Goal: Task Accomplishment & Management: Manage account settings

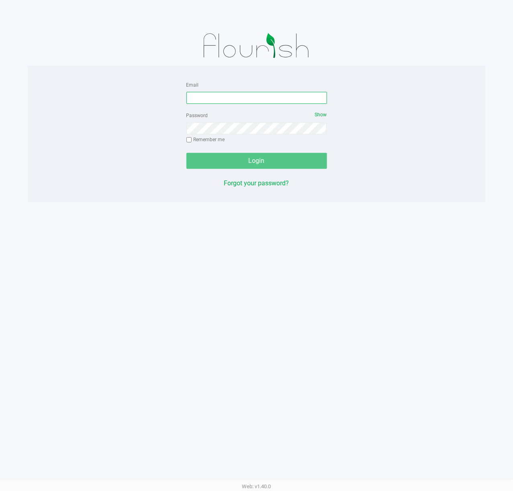
click at [246, 98] on input "Email" at bounding box center [256, 98] width 141 height 12
type input "[EMAIL_ADDRESS][DOMAIN_NAME]"
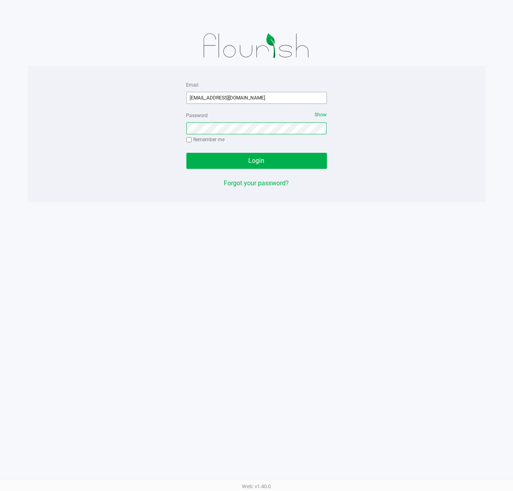
click at [186, 153] on button "Login" at bounding box center [256, 161] width 141 height 16
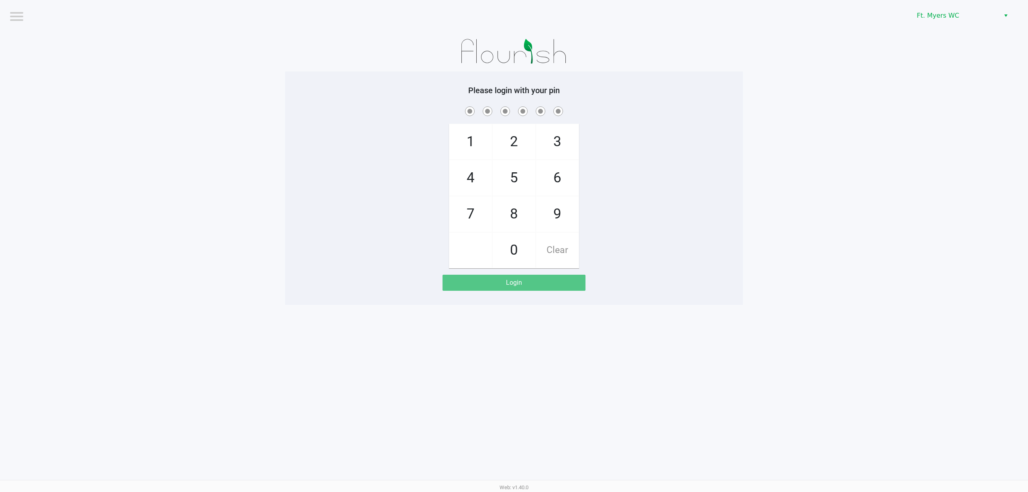
click at [512, 177] on div "1 4 7 2 5 8 0 3 6 9 Clear" at bounding box center [514, 186] width 458 height 163
checkbox input "true"
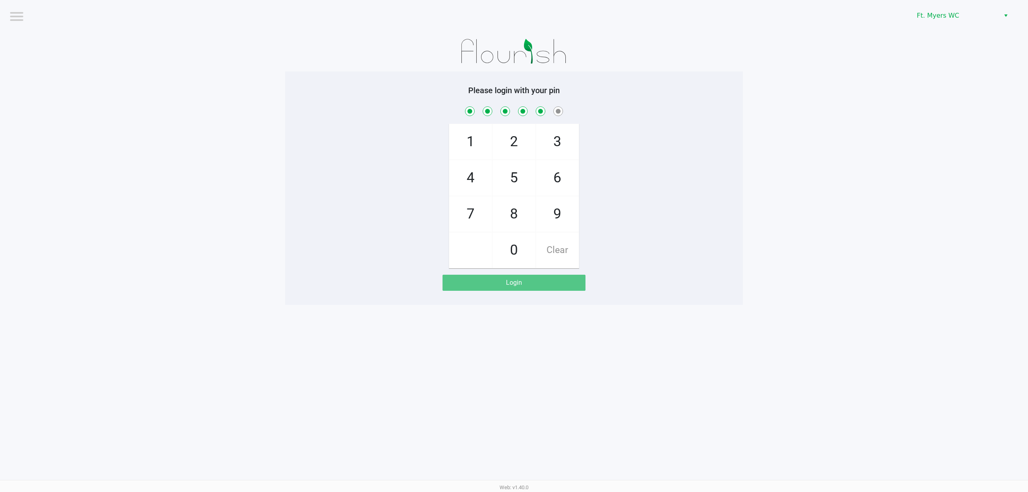
checkbox input "true"
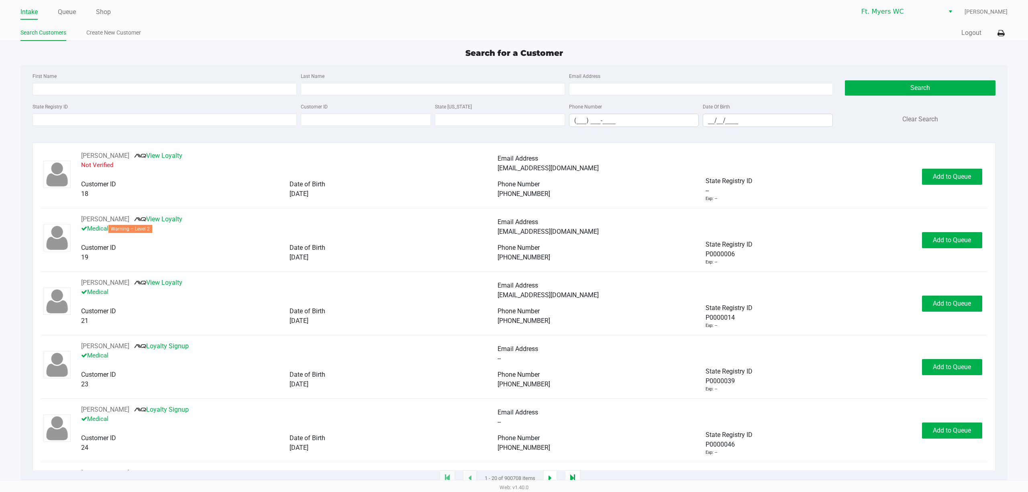
click at [248, 68] on div "First Name Last Name Email Address State Registry ID Customer ID State [US_STAT…" at bounding box center [513, 102] width 975 height 74
click at [159, 55] on div "Search for a Customer" at bounding box center [513, 53] width 999 height 12
click at [180, 85] on input "First Name" at bounding box center [165, 89] width 264 height 12
type input "[PERSON_NAME]"
type input "e"
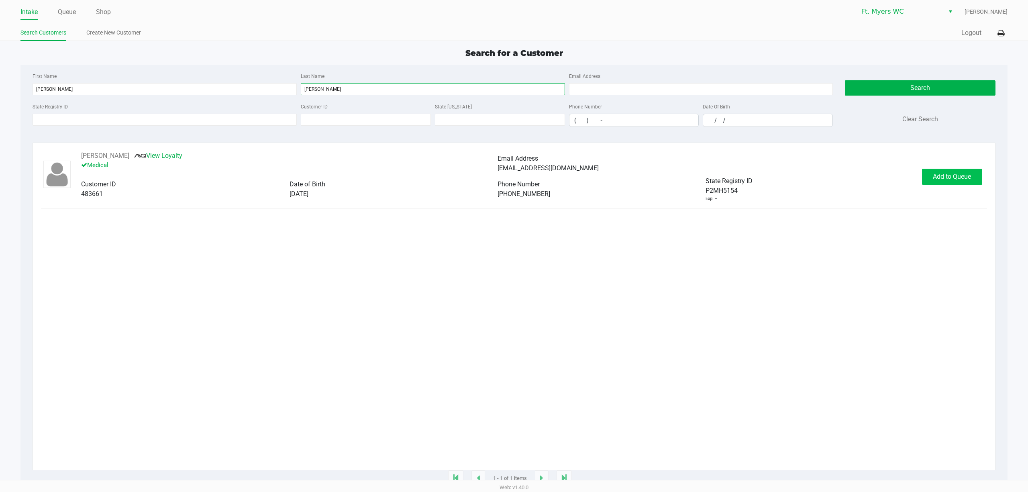
type input "[PERSON_NAME]"
click at [512, 177] on span "Add to Queue" at bounding box center [952, 177] width 38 height 8
click at [512, 174] on button "In Queue" at bounding box center [950, 177] width 56 height 16
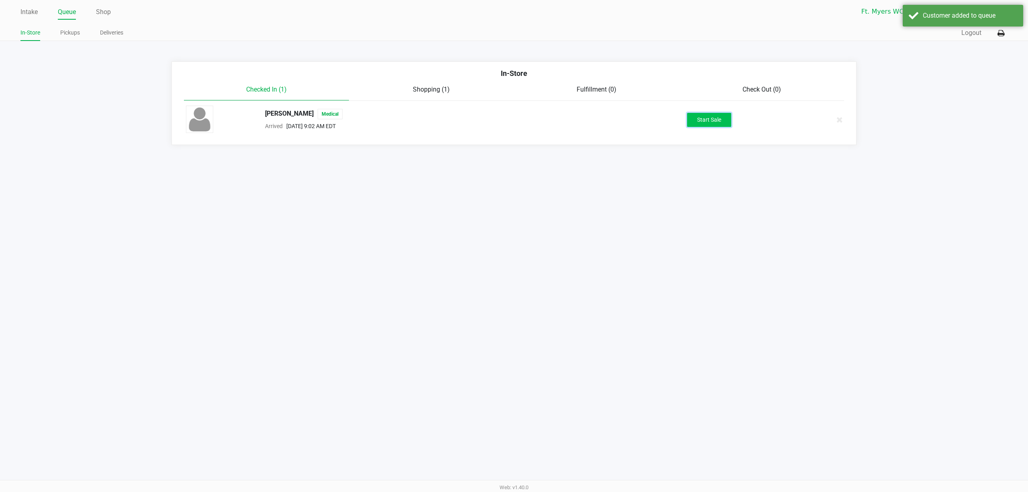
click at [512, 119] on button "Start Sale" at bounding box center [709, 120] width 44 height 14
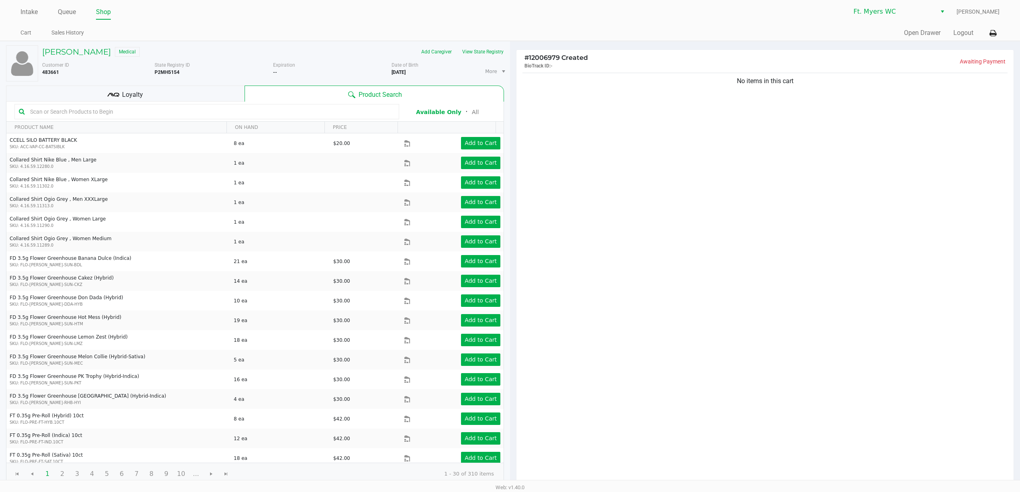
drag, startPoint x: 173, startPoint y: 92, endPoint x: 226, endPoint y: 92, distance: 53.0
click at [173, 92] on div "Loyalty" at bounding box center [125, 94] width 238 height 16
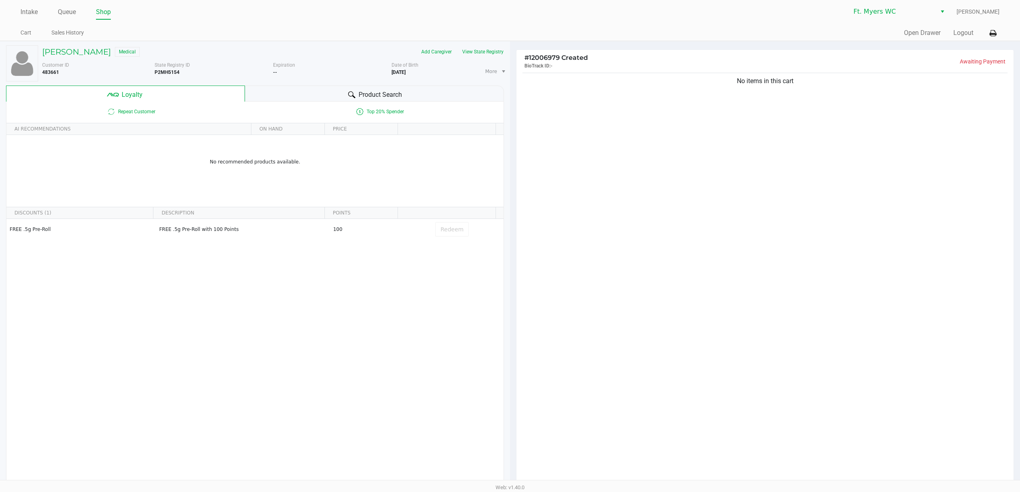
click at [275, 91] on div "Product Search" at bounding box center [374, 94] width 259 height 16
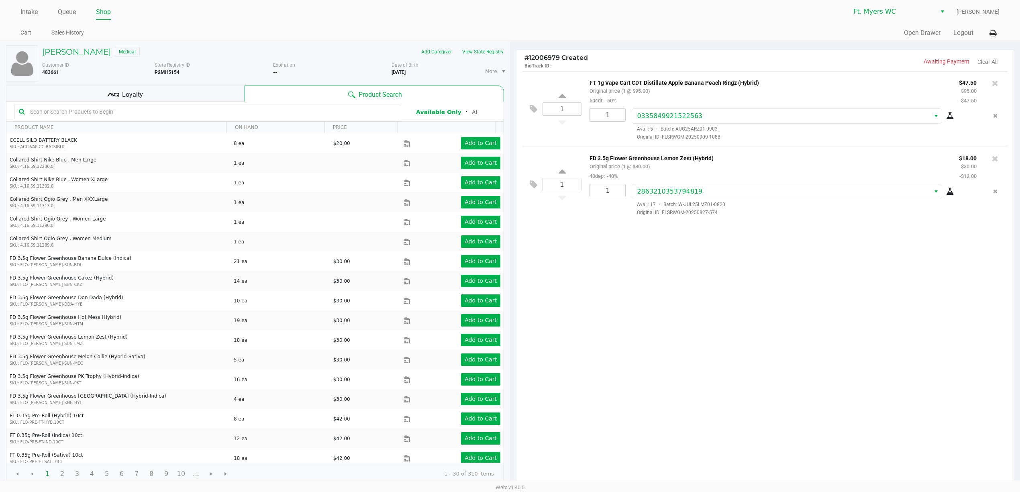
click at [113, 96] on icon at bounding box center [112, 94] width 3 height 4
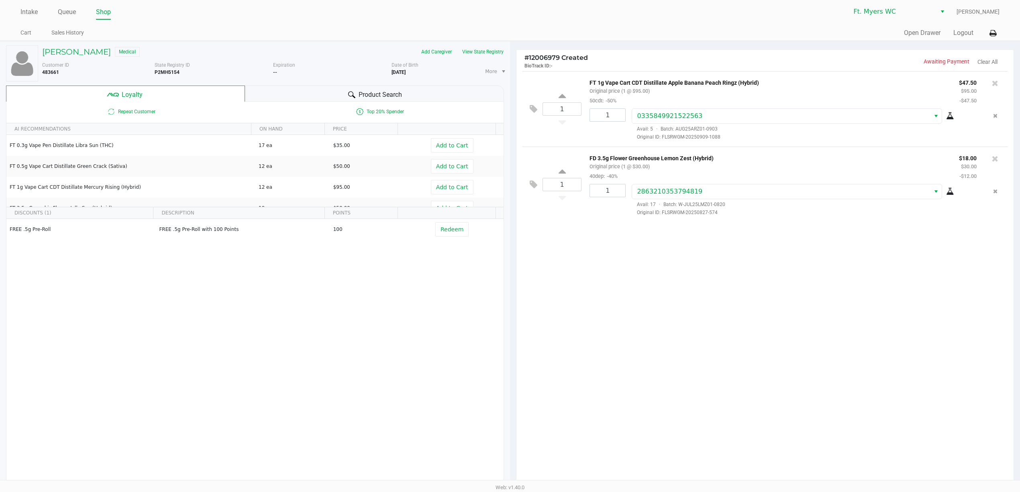
click at [416, 88] on div "Product Search" at bounding box center [374, 94] width 259 height 16
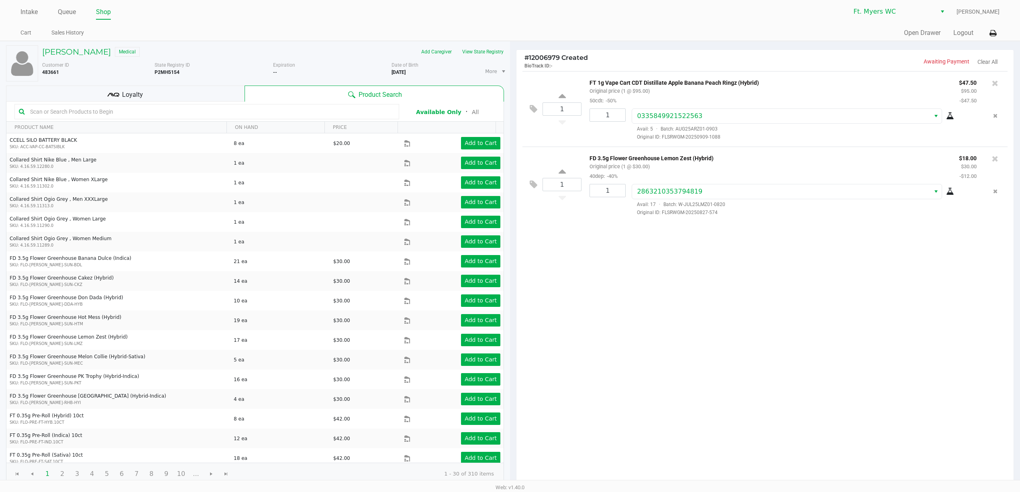
click at [245, 114] on input "text" at bounding box center [211, 112] width 368 height 12
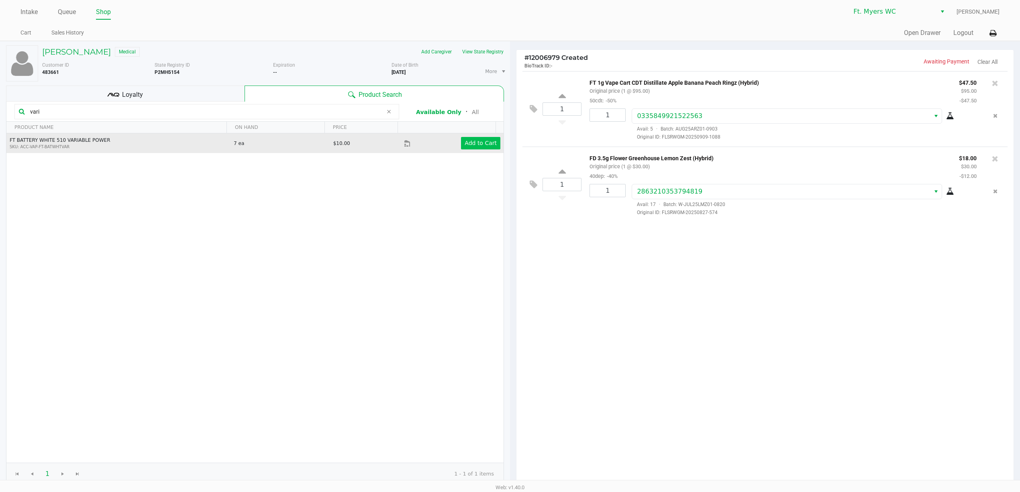
type input "vari"
click at [479, 145] on app-button-loader "Add to Cart" at bounding box center [481, 143] width 32 height 6
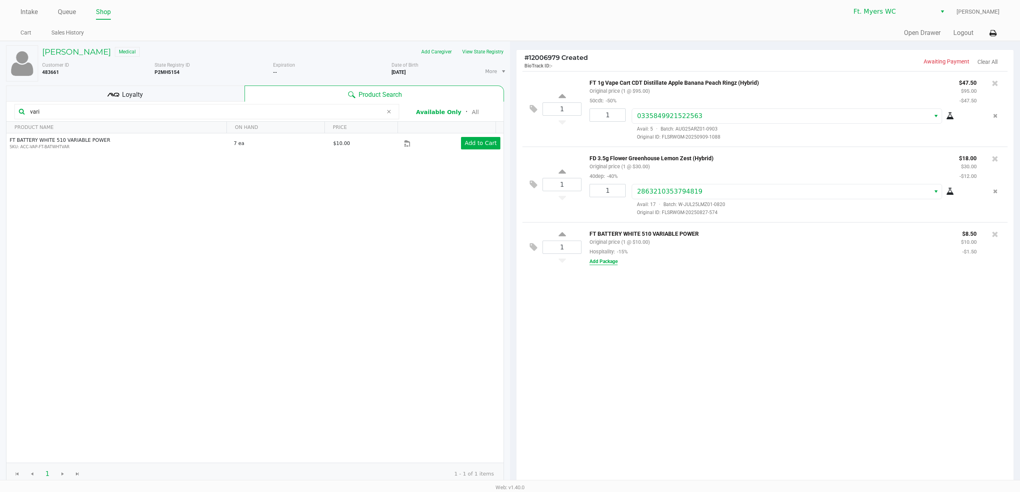
click at [512, 263] on button "Add Package" at bounding box center [603, 261] width 28 height 7
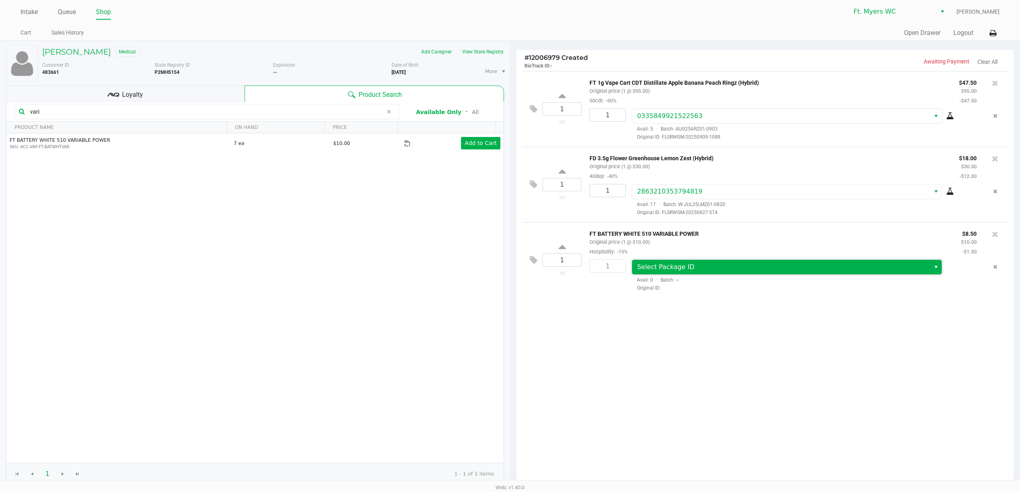
click at [512, 272] on span "Select Package ID" at bounding box center [781, 267] width 288 height 10
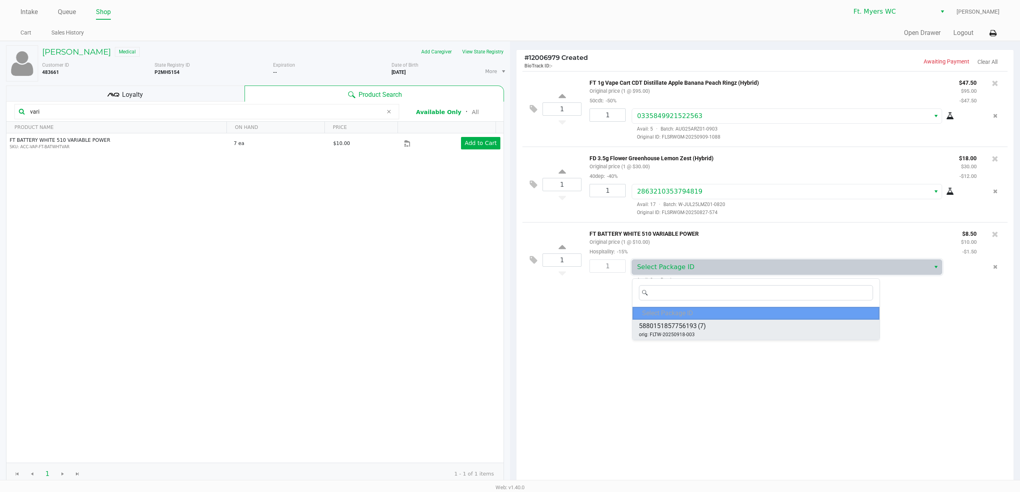
click at [512, 328] on span "5880151857756193" at bounding box center [668, 326] width 58 height 10
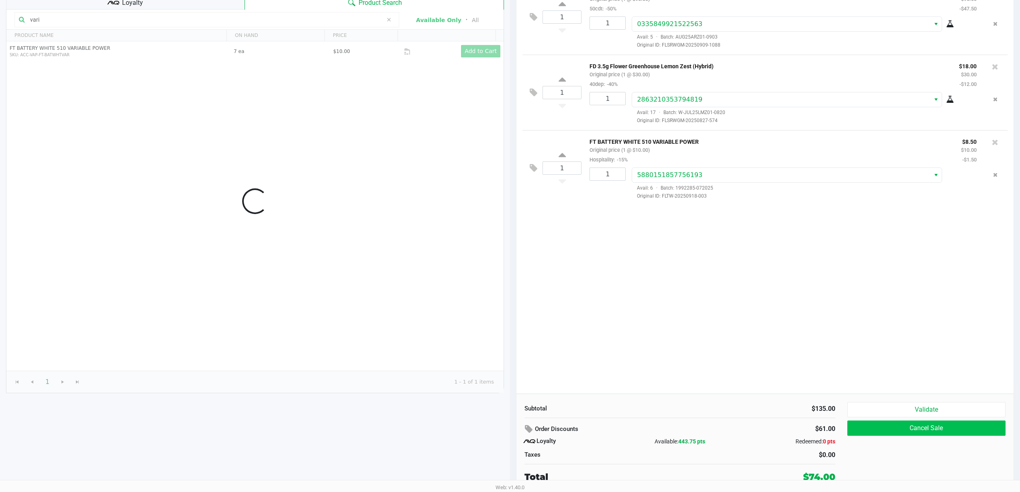
scroll to position [93, 0]
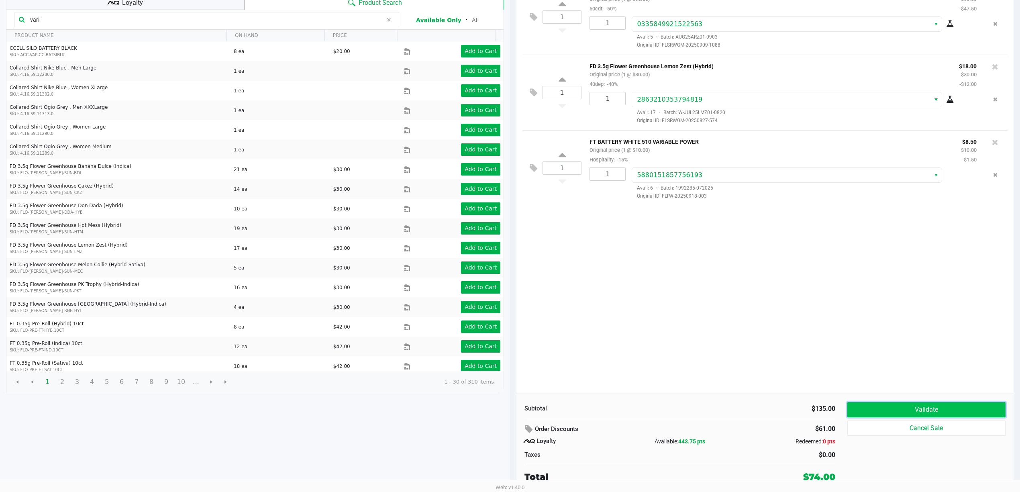
click at [512, 412] on button "Validate" at bounding box center [926, 409] width 158 height 15
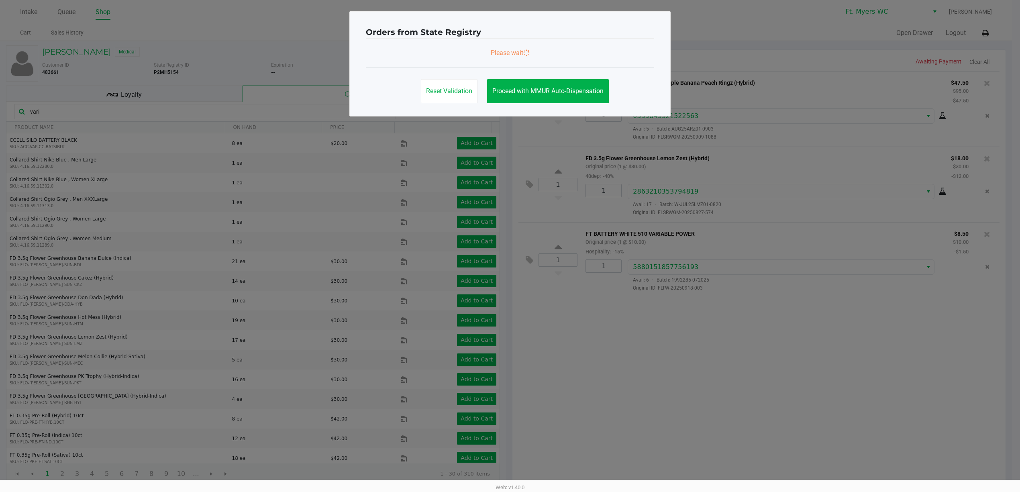
scroll to position [0, 0]
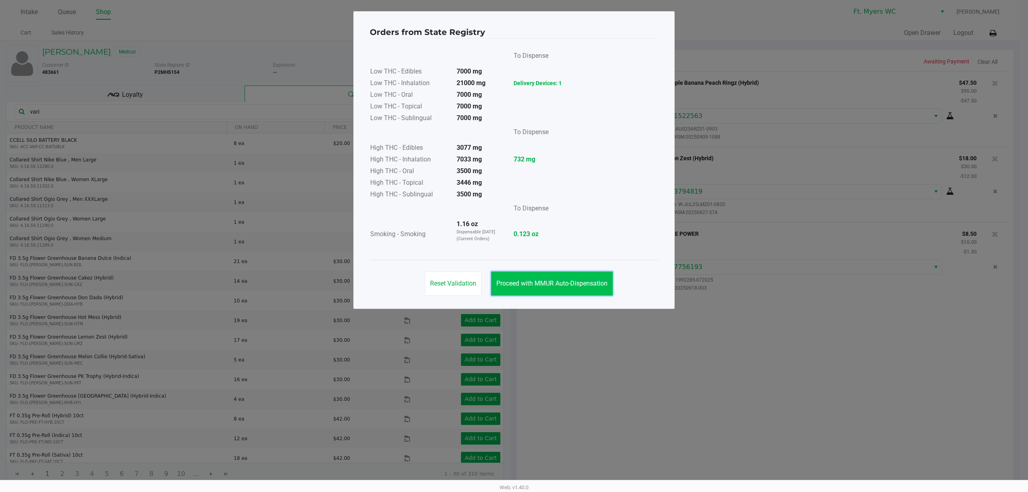
click at [512, 291] on button "Proceed with MMUR Auto-Dispensation" at bounding box center [552, 283] width 122 height 24
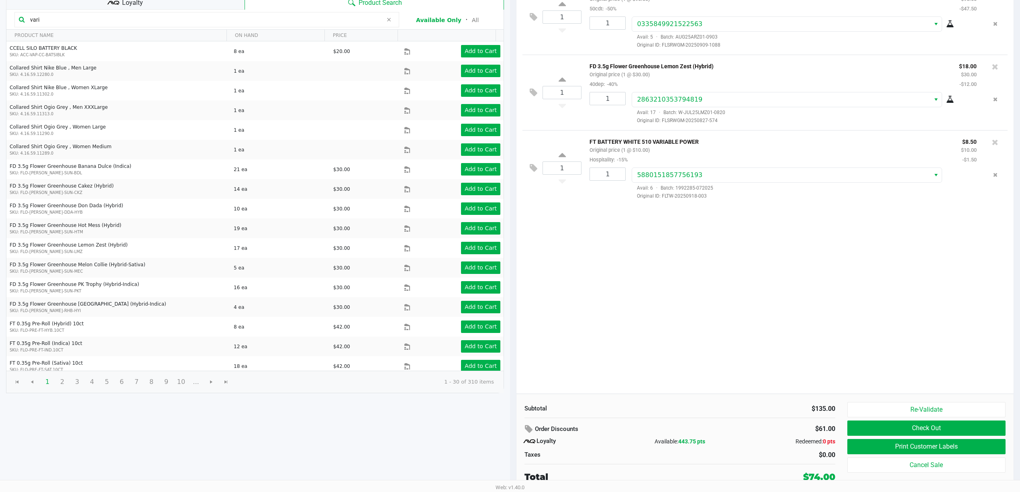
scroll to position [93, 0]
click at [512, 453] on button "Print Customer Labels" at bounding box center [926, 446] width 158 height 15
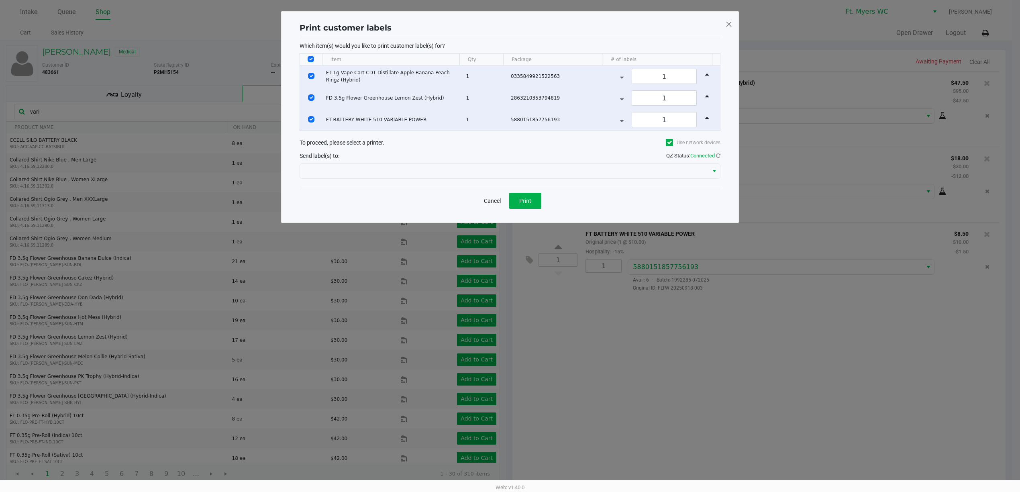
scroll to position [0, 0]
click at [512, 206] on button "Print" at bounding box center [529, 201] width 32 height 16
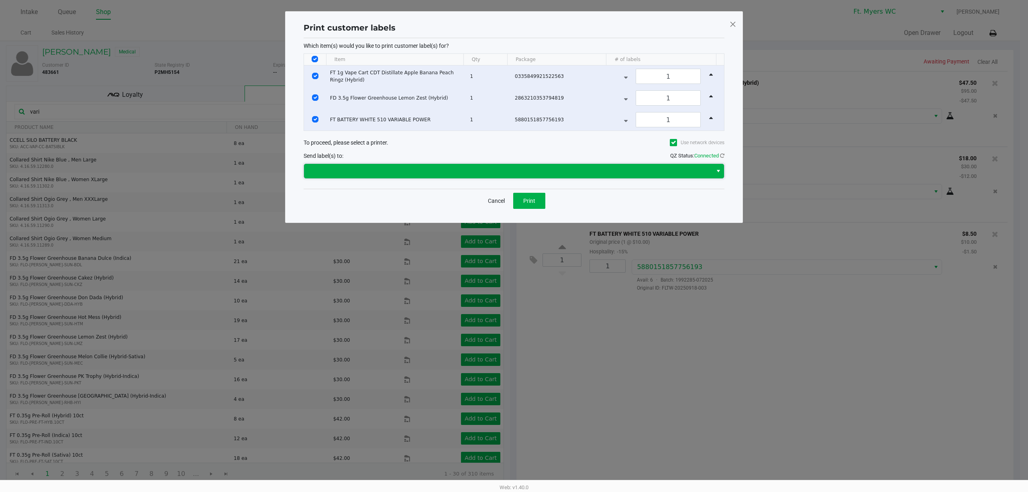
click at [325, 169] on span at bounding box center [508, 171] width 399 height 10
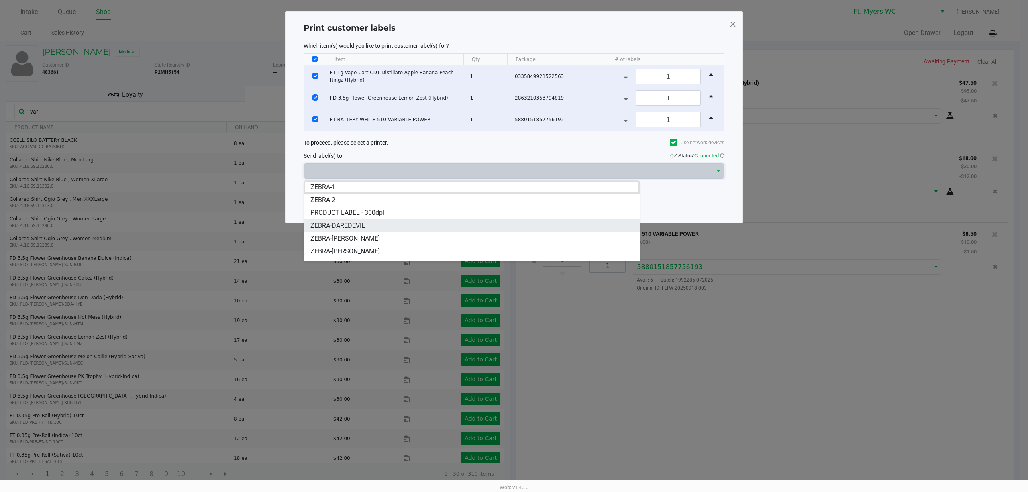
click at [377, 230] on li "ZEBRA-DAREDEVIL" at bounding box center [472, 225] width 336 height 13
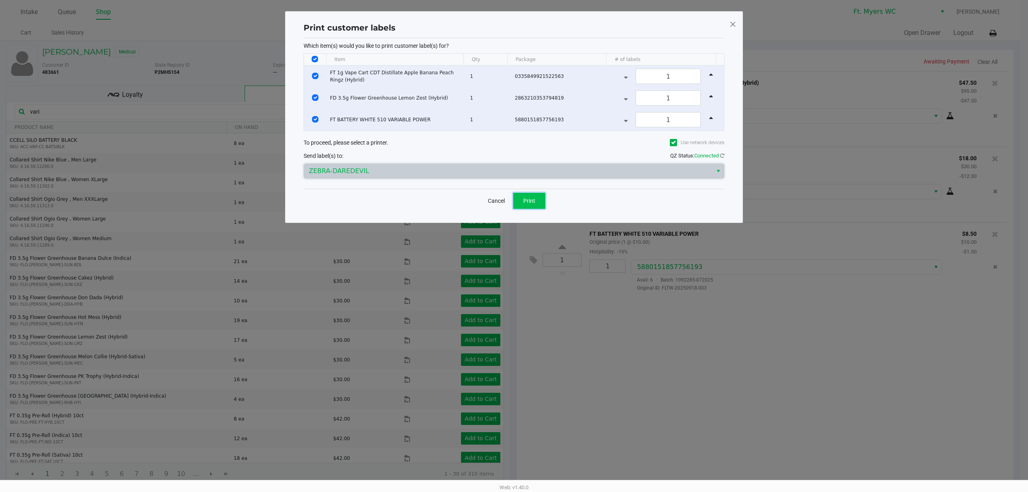
click at [512, 197] on button "Print" at bounding box center [529, 201] width 32 height 16
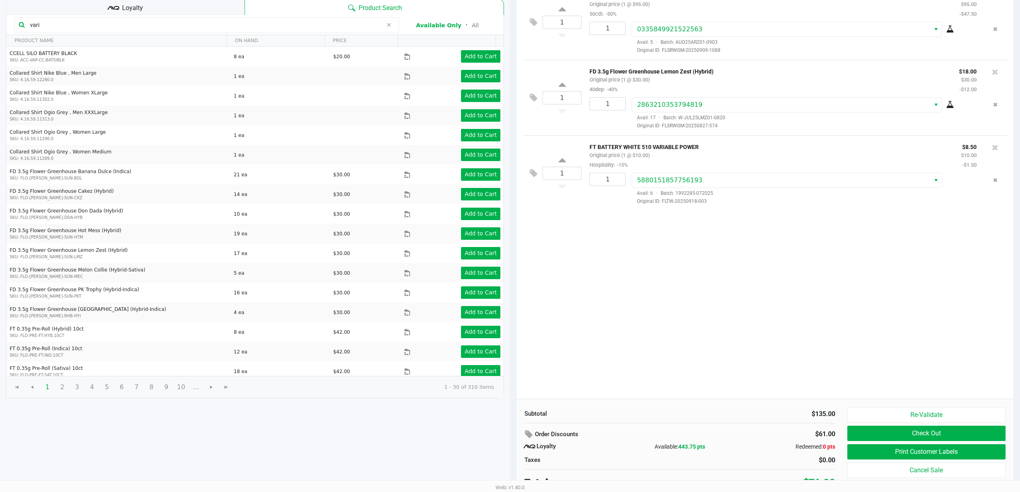
scroll to position [93, 0]
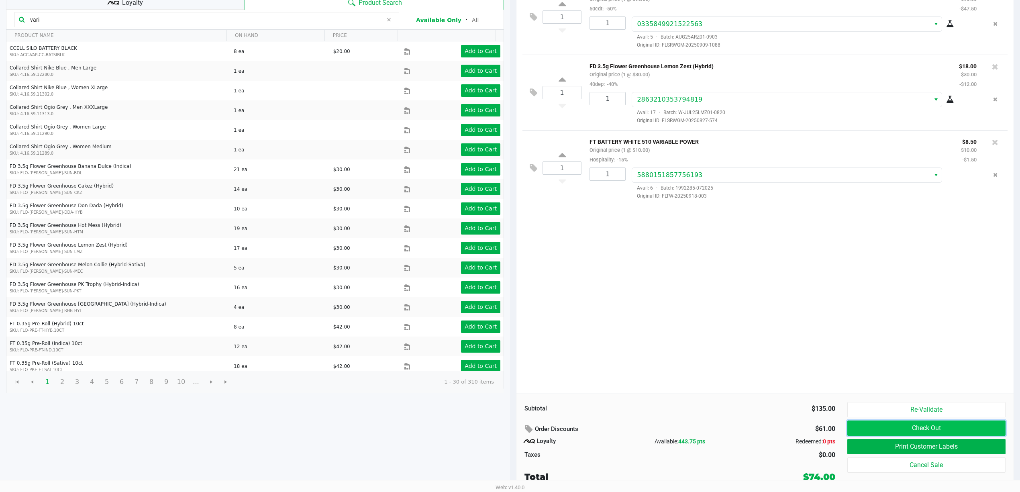
click at [512, 434] on button "Check Out" at bounding box center [926, 427] width 158 height 15
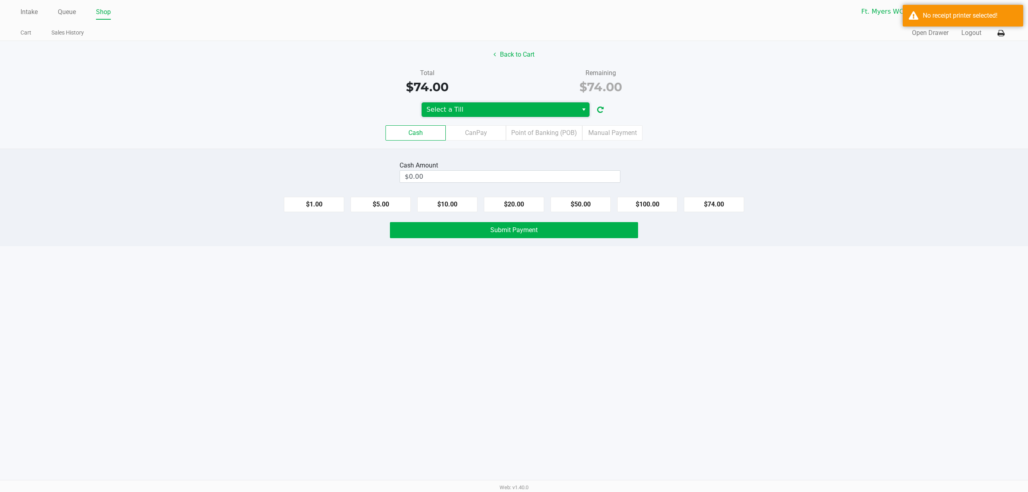
click at [512, 111] on span "Select a Till" at bounding box center [499, 110] width 147 height 10
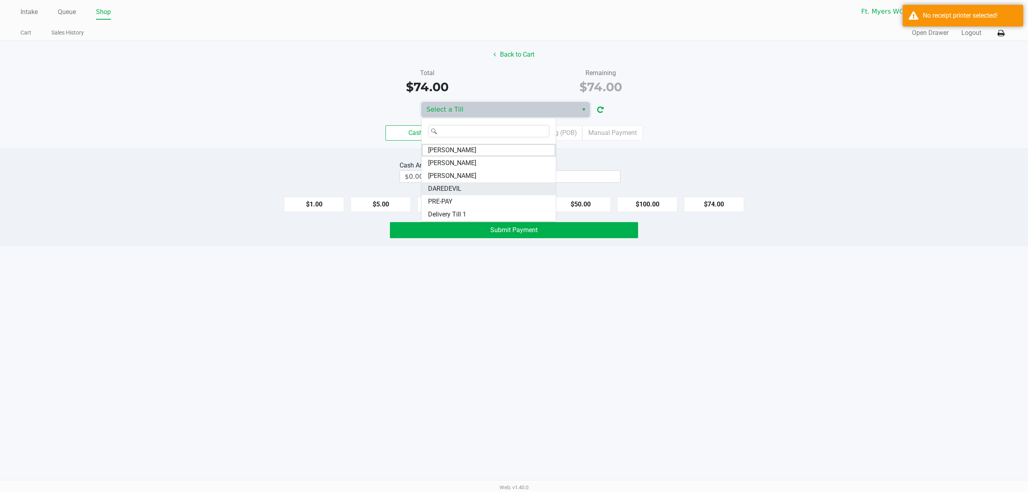
click at [499, 188] on li "DAREDEVIL" at bounding box center [489, 188] width 134 height 13
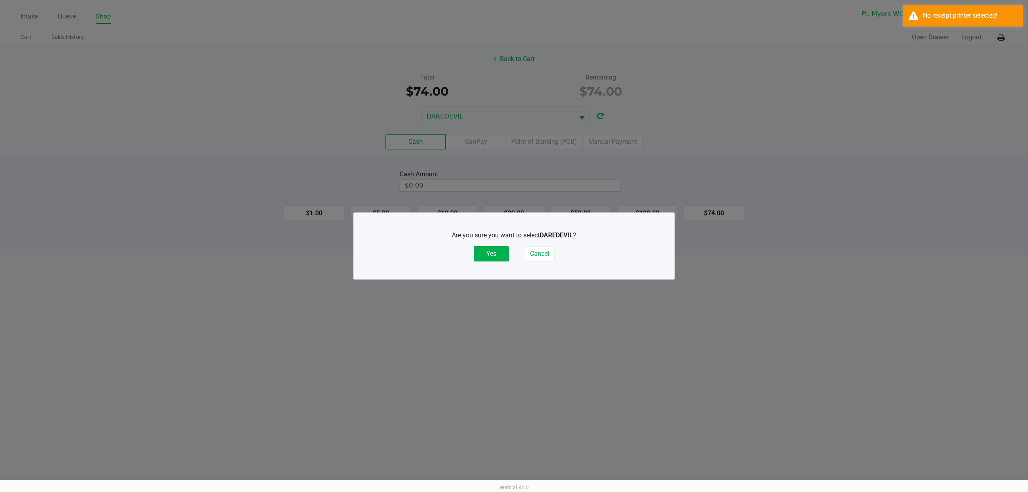
click at [489, 262] on div "Are you sure you want to select DAREDEVIL ? Yes Cancel" at bounding box center [514, 246] width 288 height 50
click at [497, 248] on button "Yes" at bounding box center [491, 253] width 35 height 15
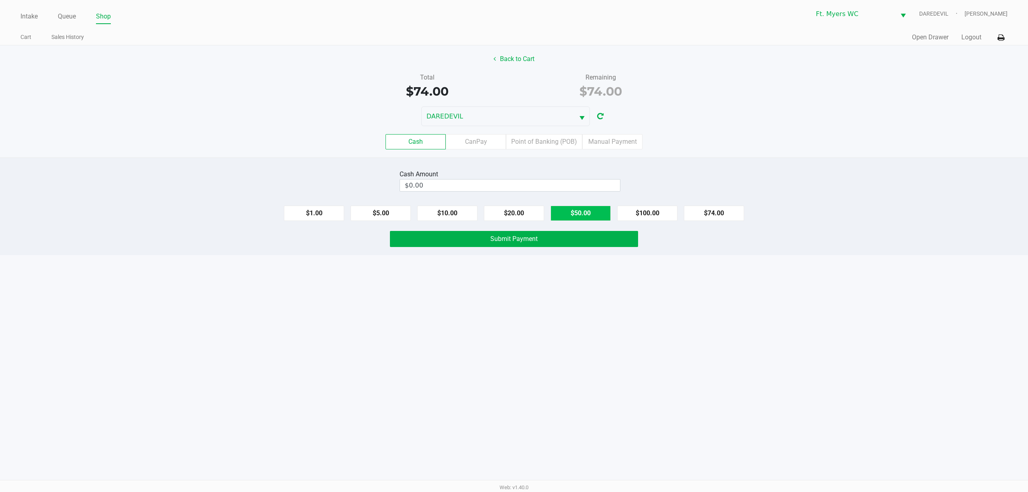
click at [512, 215] on button "$50.00" at bounding box center [580, 213] width 60 height 15
click at [512, 217] on div "$1.00 $5.00 $10.00 $20.00 $50.00 $100.00 $74.00" at bounding box center [514, 210] width 1028 height 22
click at [512, 218] on button "$20.00" at bounding box center [514, 213] width 60 height 15
click at [457, 214] on button "$10.00" at bounding box center [447, 213] width 60 height 15
type input "$80.00"
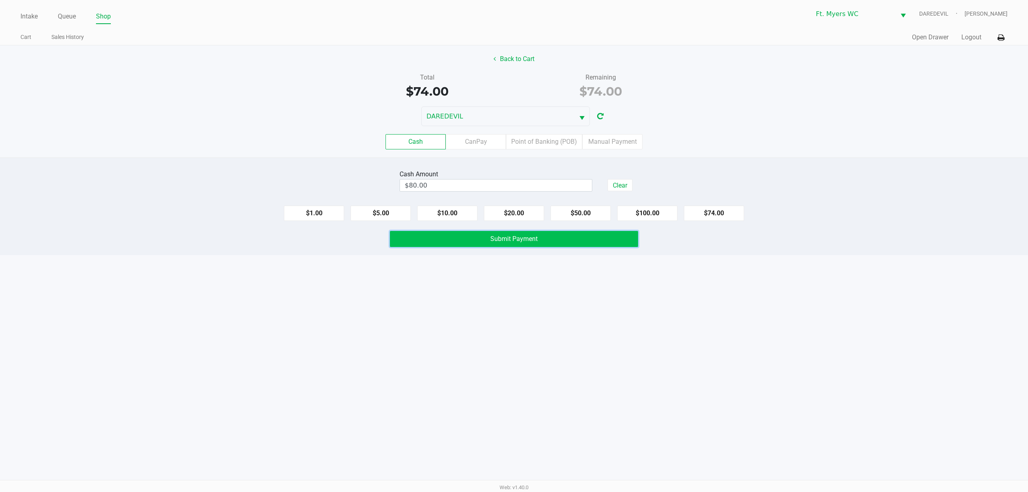
click at [469, 246] on button "Submit Payment" at bounding box center [514, 239] width 248 height 16
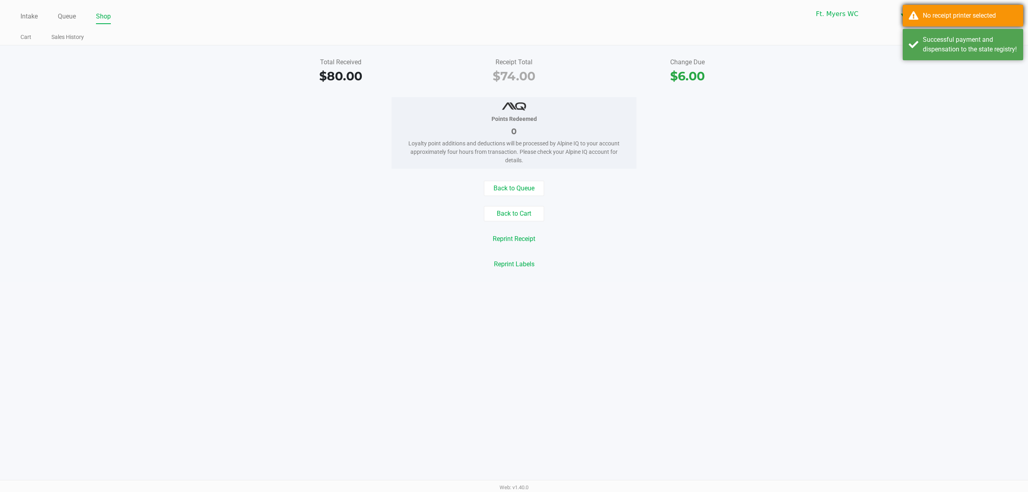
click at [512, 17] on div "No receipt printer selected" at bounding box center [963, 16] width 120 height 22
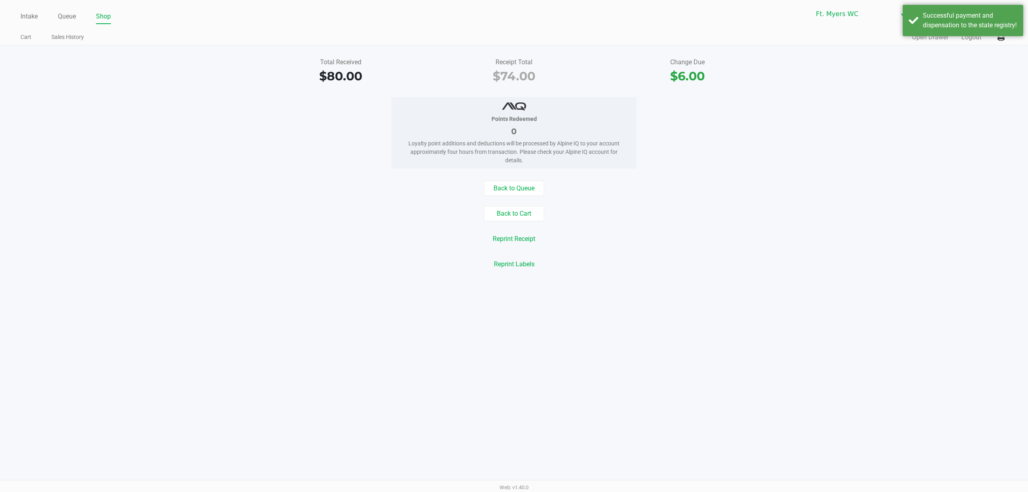
click at [512, 17] on div "Successful payment and dispensation to the state registry!" at bounding box center [963, 20] width 120 height 31
click at [512, 36] on icon at bounding box center [1000, 38] width 7 height 6
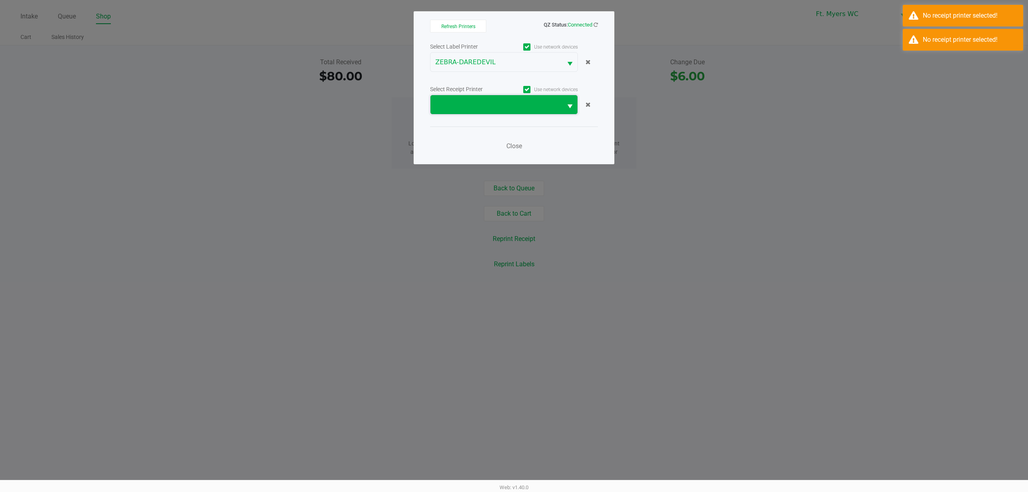
click at [457, 107] on span at bounding box center [496, 105] width 122 height 10
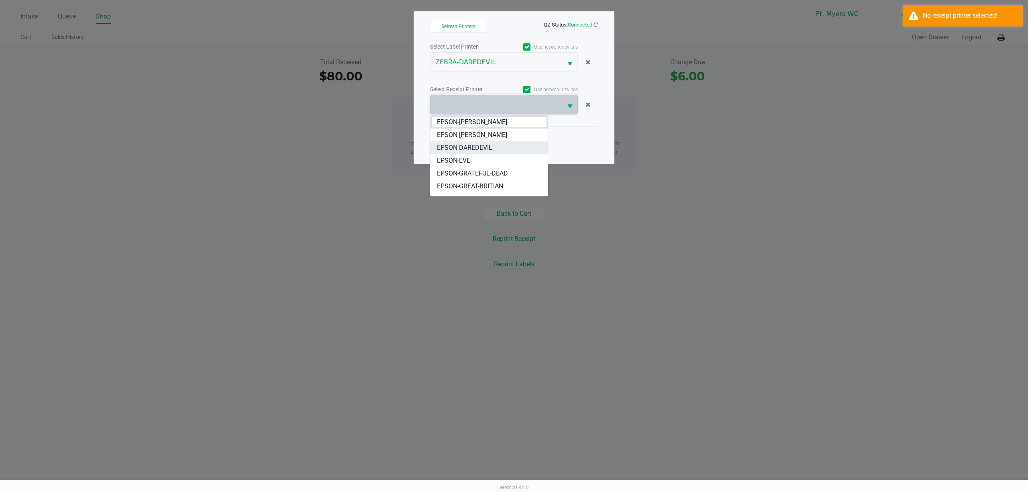
click at [484, 143] on span "EPSON-DAREDEVIL" at bounding box center [464, 148] width 55 height 10
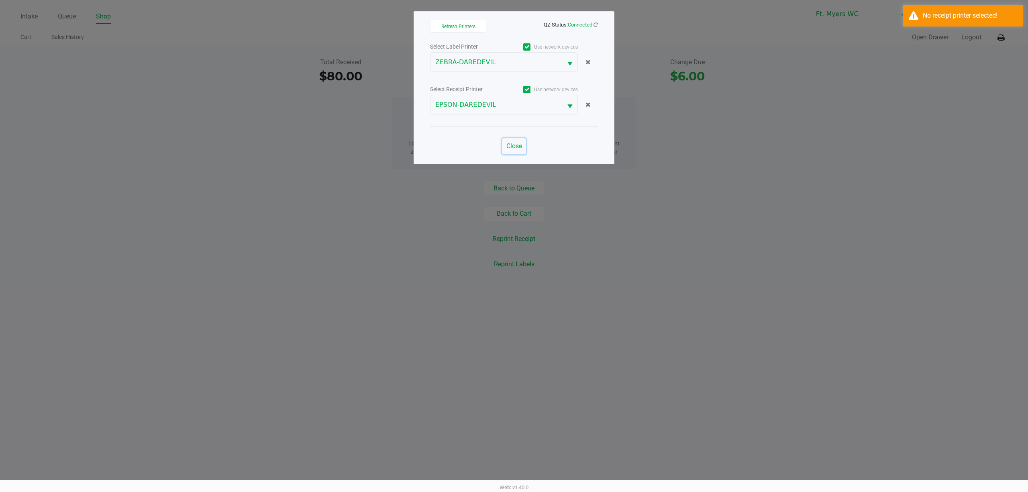
drag, startPoint x: 521, startPoint y: 149, endPoint x: 516, endPoint y: 203, distance: 54.8
click at [512, 149] on span "Close" at bounding box center [514, 146] width 16 height 8
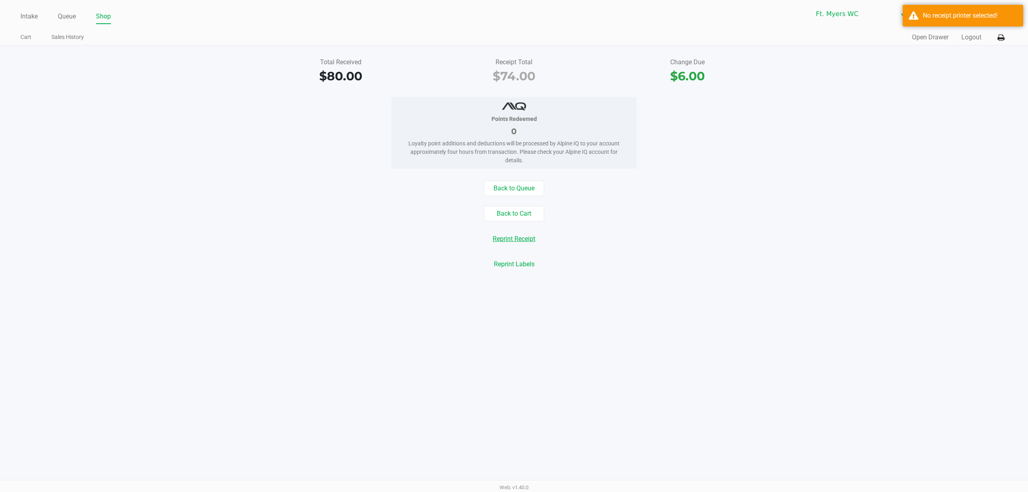
click at [512, 241] on button "Reprint Receipt" at bounding box center [513, 238] width 53 height 15
click at [512, 34] on button "Open Drawer" at bounding box center [930, 38] width 37 height 10
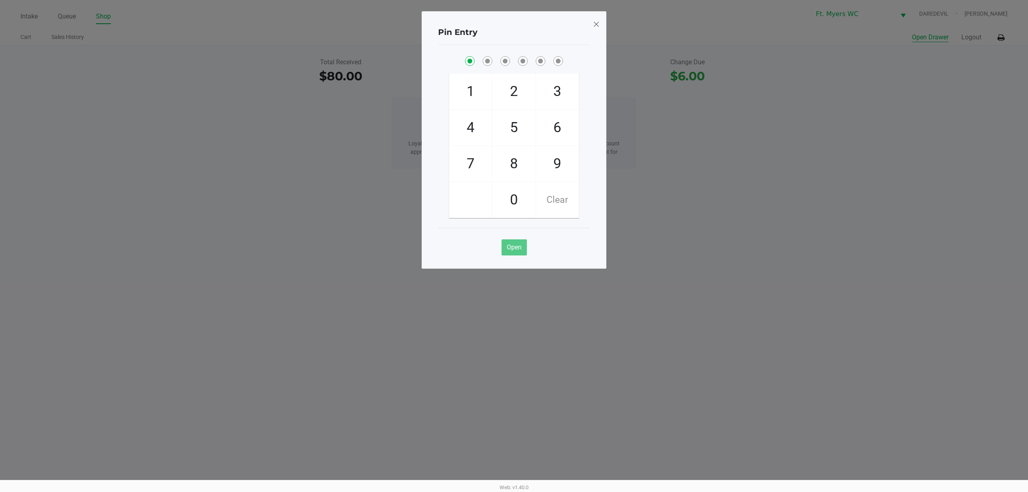
checkbox input "true"
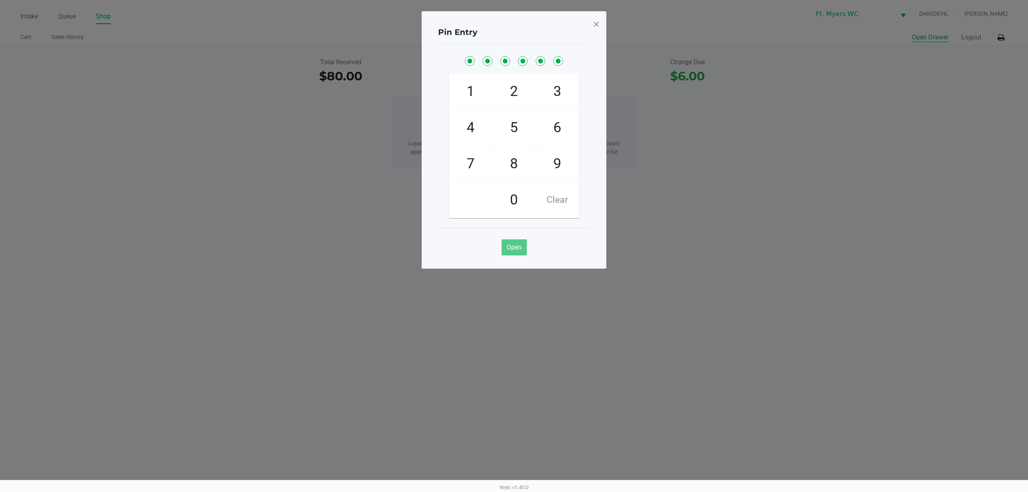
checkbox input "true"
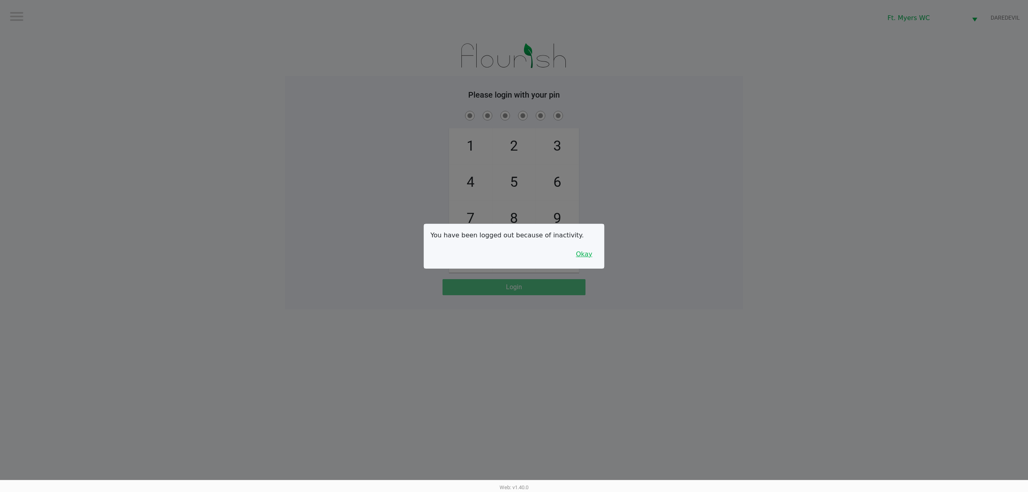
drag, startPoint x: 585, startPoint y: 255, endPoint x: 612, endPoint y: 238, distance: 32.6
click at [512, 255] on button "Okay" at bounding box center [584, 254] width 27 height 15
drag, startPoint x: 612, startPoint y: 238, endPoint x: 573, endPoint y: 211, distance: 47.6
click at [512, 235] on div "1 4 7 2 5 8 0 3 6 9 Clear" at bounding box center [514, 190] width 458 height 163
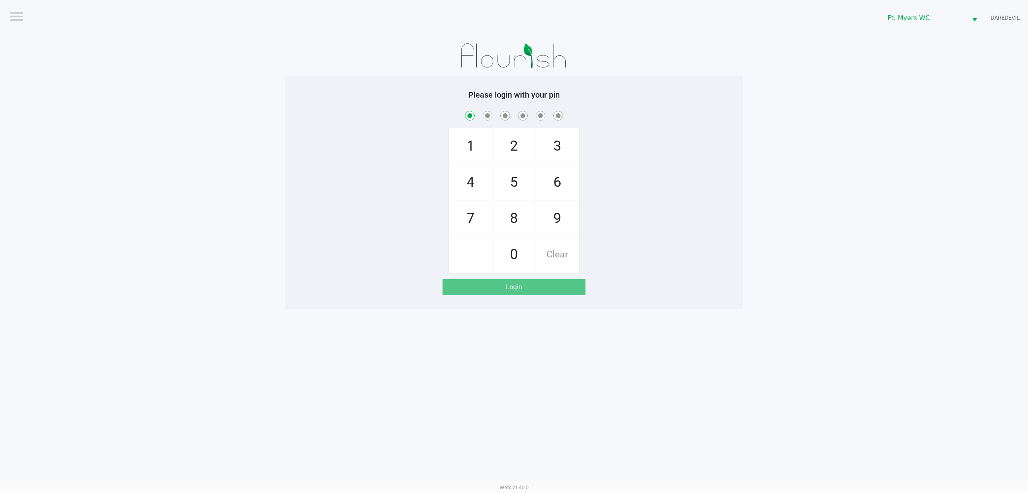
checkbox input "true"
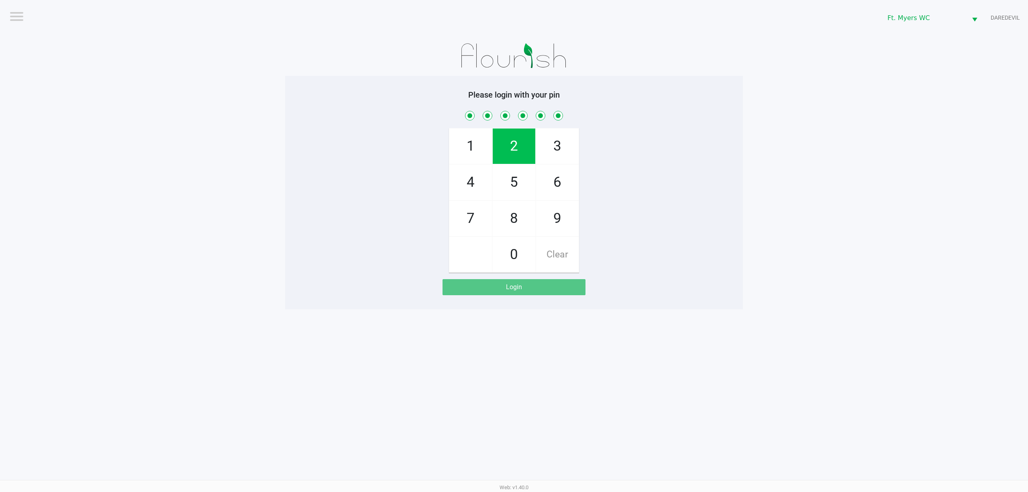
checkbox input "true"
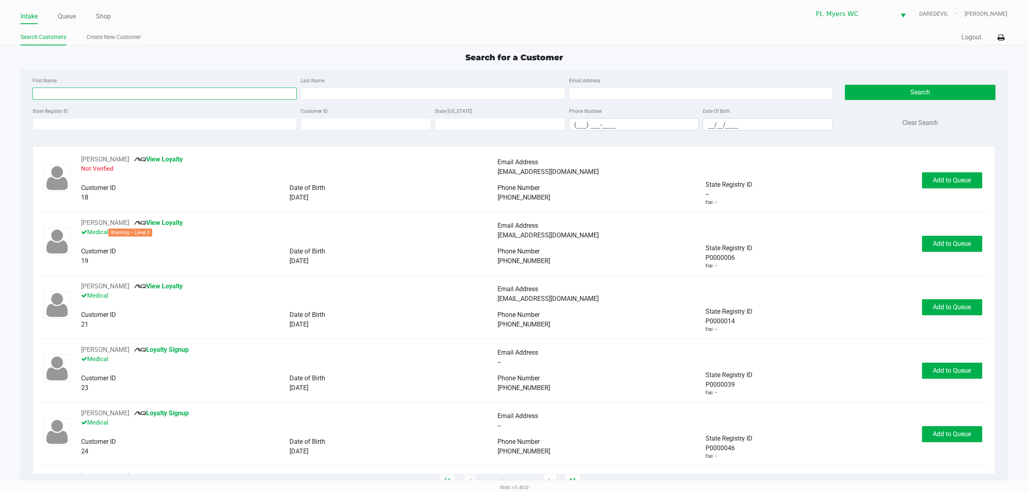
click at [100, 92] on input "First Name" at bounding box center [165, 94] width 264 height 12
type input "charles"
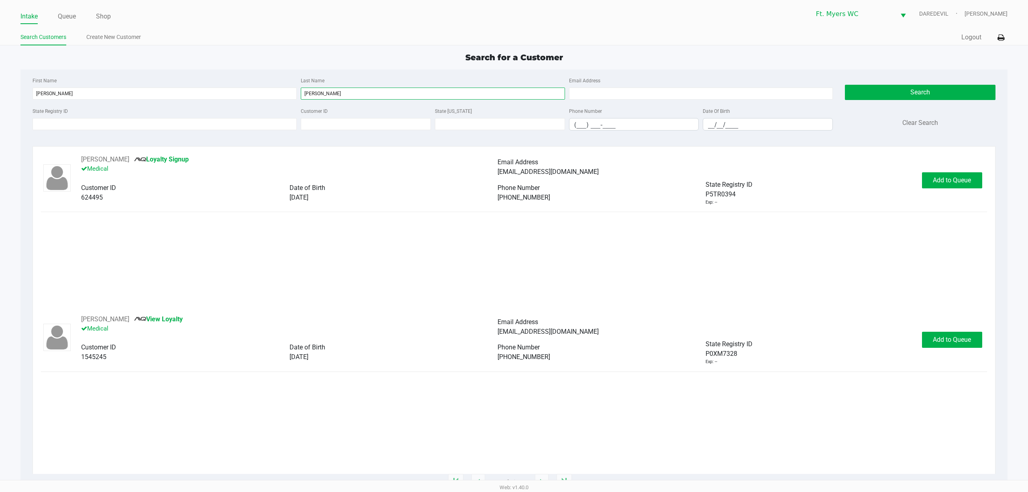
type input "meyers"
click at [512, 328] on div "CHARLES MEYERS View Loyalty Medical Email Address charlesmeyers1122@gmail.com C…" at bounding box center [514, 339] width 946 height 51
click at [512, 347] on button "Add to Queue" at bounding box center [952, 340] width 60 height 16
click at [512, 340] on span "Add to Queue" at bounding box center [952, 340] width 38 height 8
click at [512, 340] on span "In Queue" at bounding box center [969, 340] width 67 height 8
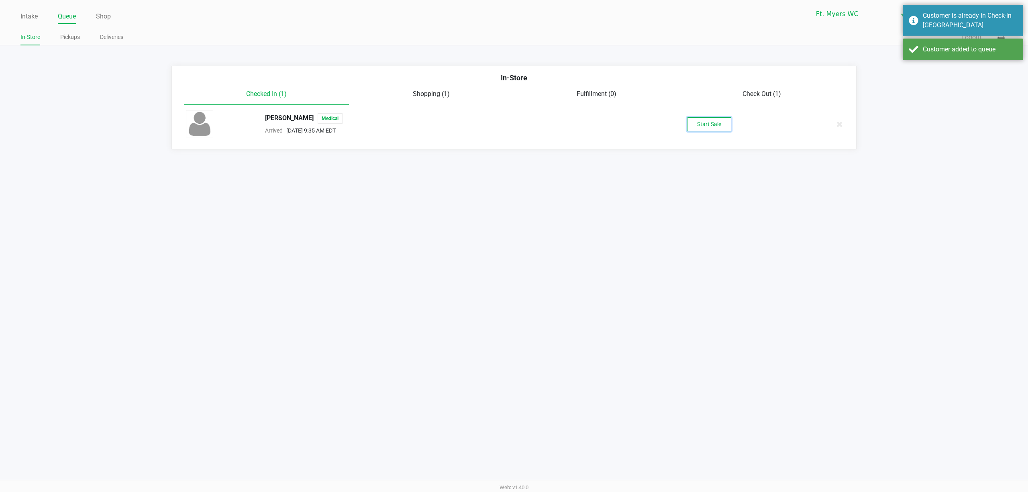
click at [512, 128] on button "Start Sale" at bounding box center [709, 124] width 44 height 14
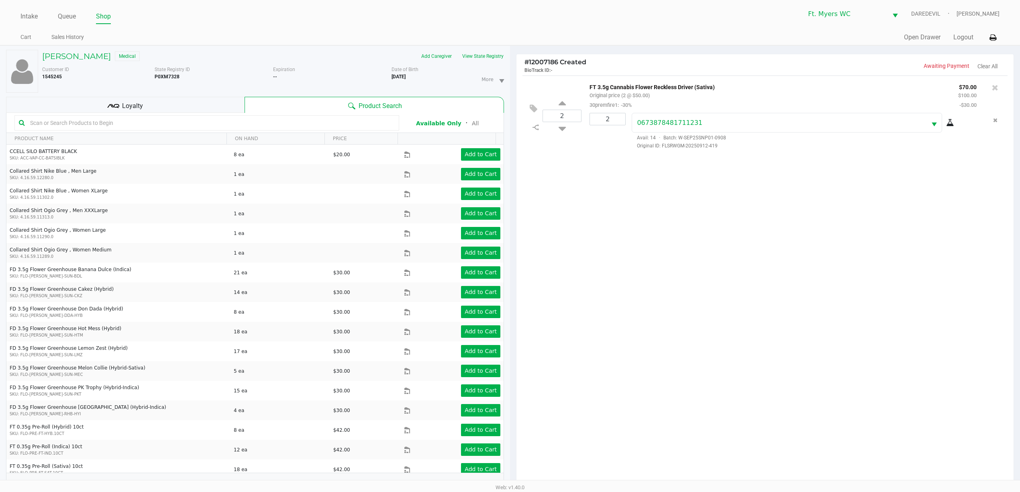
click at [211, 97] on div "CHARLES MEYERS Medical Add Caregiver View State Registry Customer ID 1545245 St…" at bounding box center [255, 273] width 498 height 455
click at [214, 107] on div "Loyalty" at bounding box center [125, 105] width 238 height 16
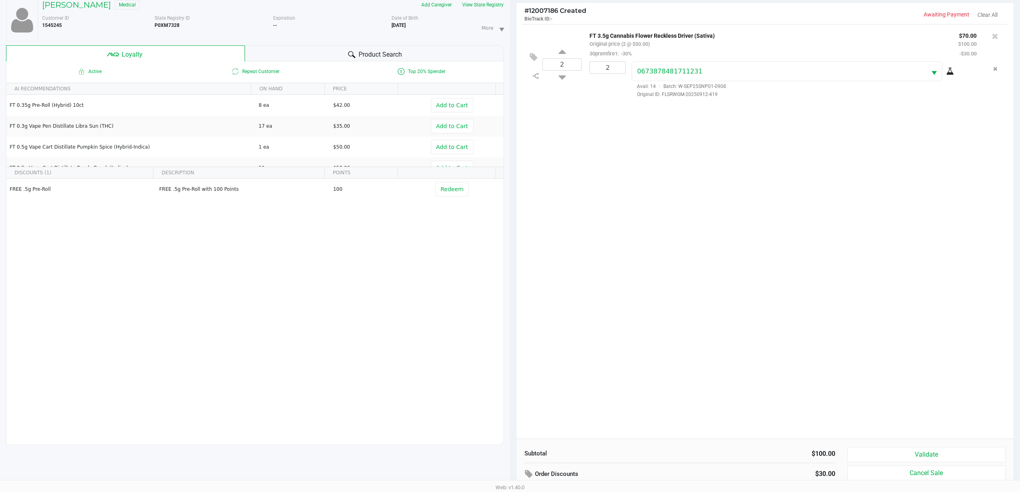
scroll to position [98, 0]
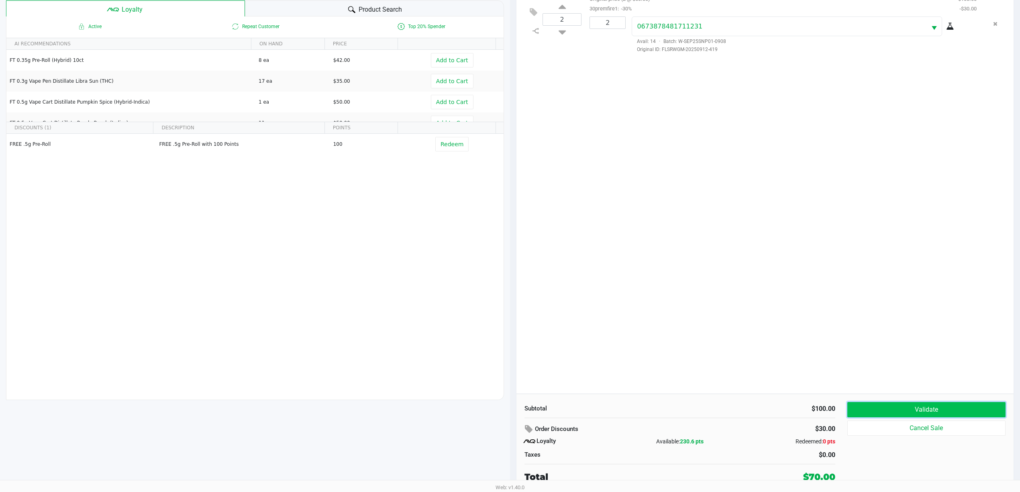
click at [512, 410] on button "Validate" at bounding box center [926, 409] width 158 height 15
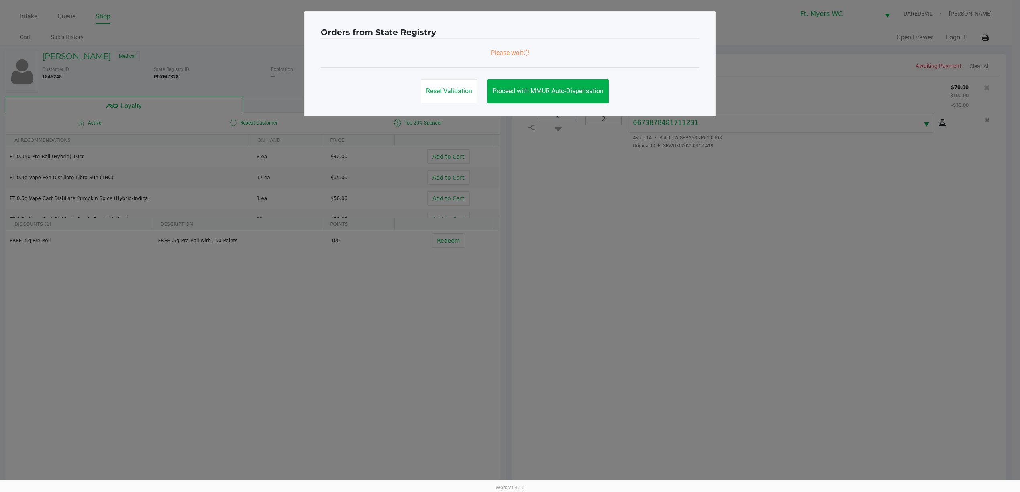
scroll to position [0, 0]
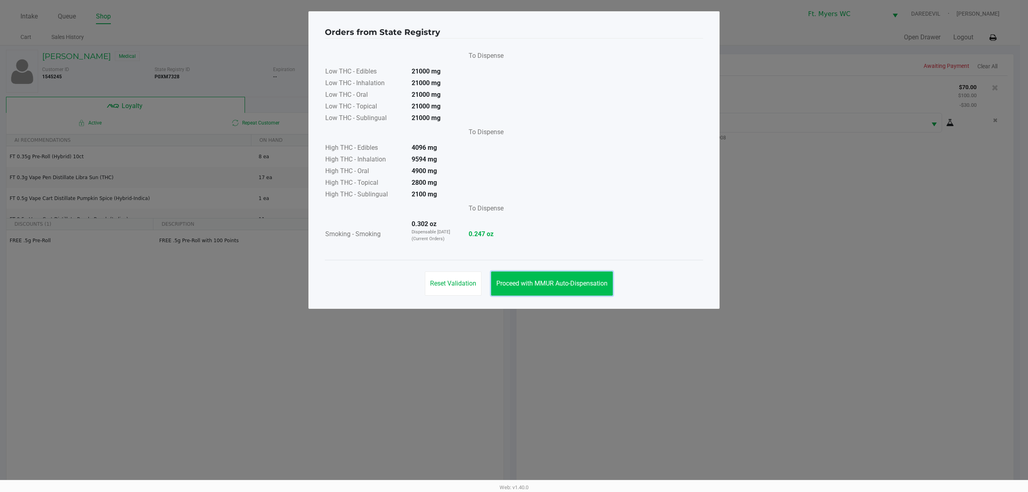
click at [512, 286] on span "Proceed with MMUR Auto-Dispensation" at bounding box center [551, 283] width 111 height 8
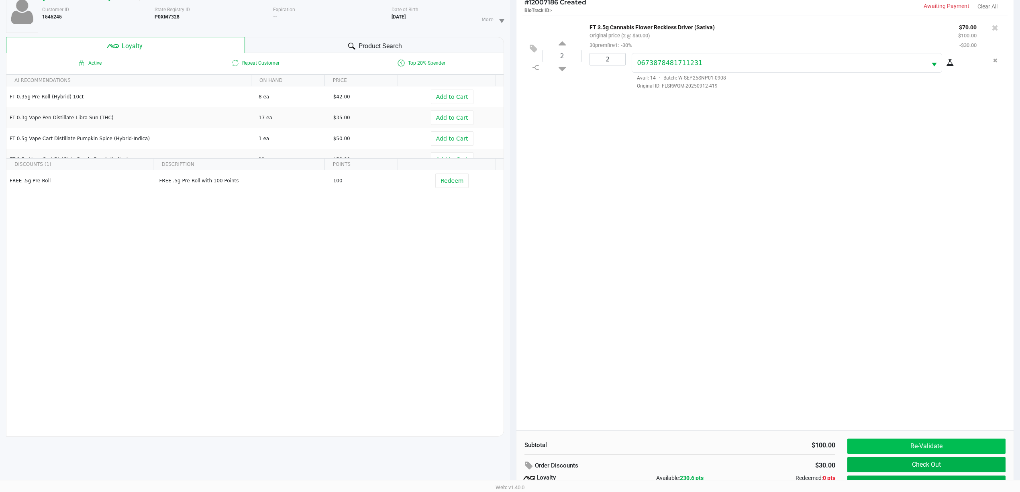
scroll to position [98, 0]
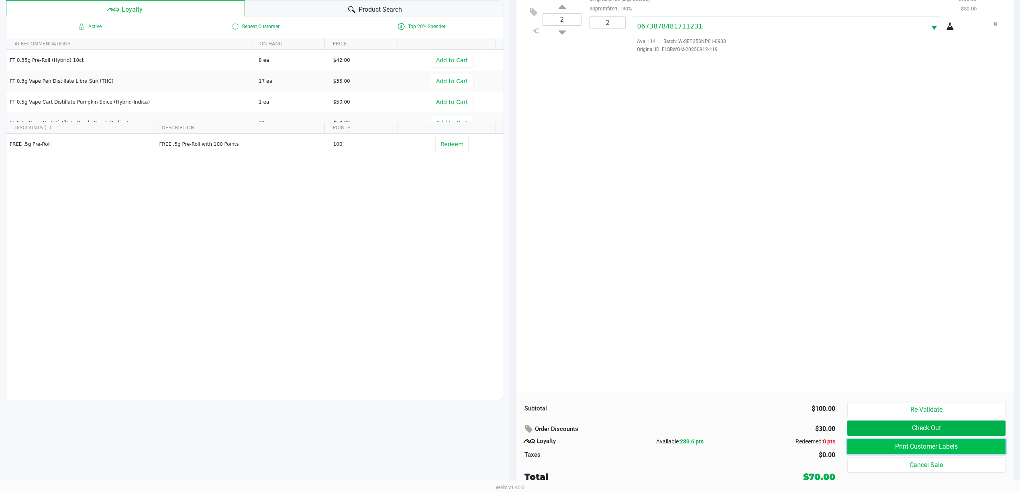
click at [512, 445] on button "Print Customer Labels" at bounding box center [926, 446] width 158 height 15
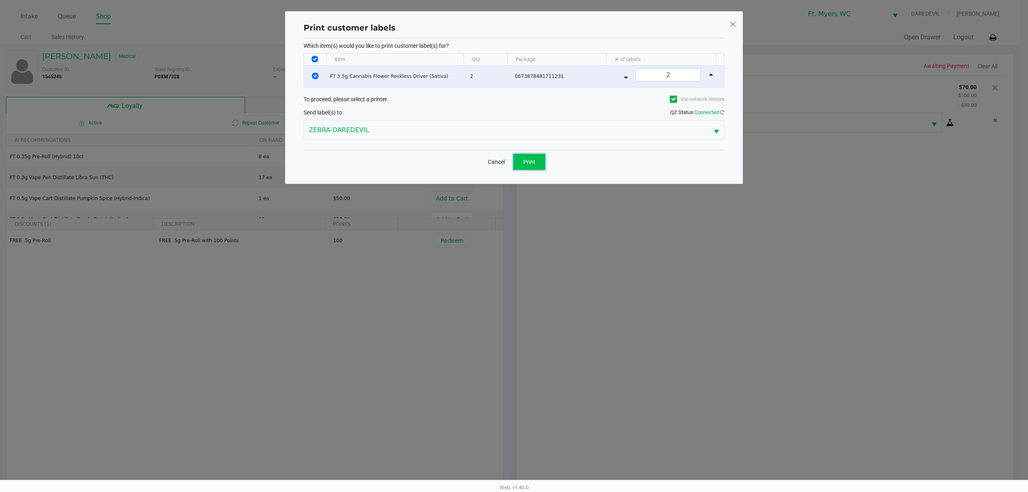
click at [512, 158] on button "Print" at bounding box center [529, 162] width 32 height 16
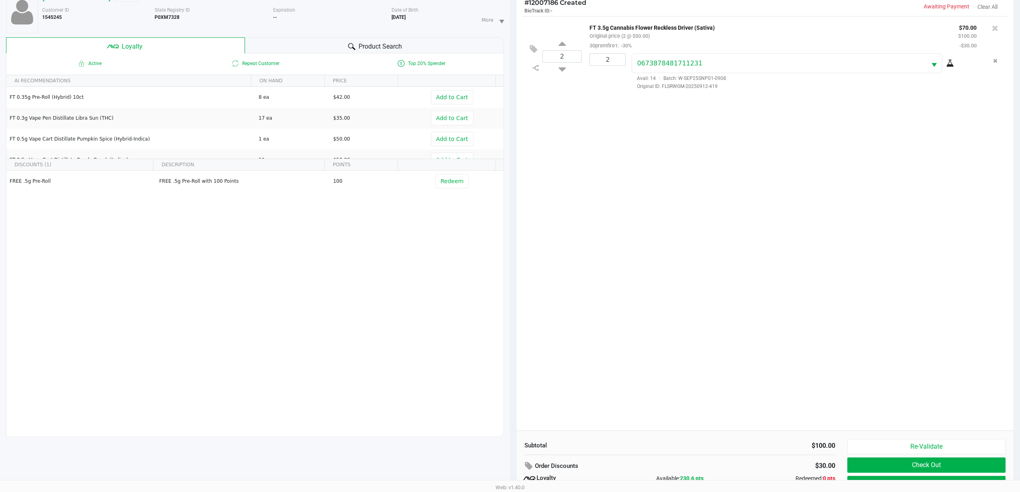
scroll to position [98, 0]
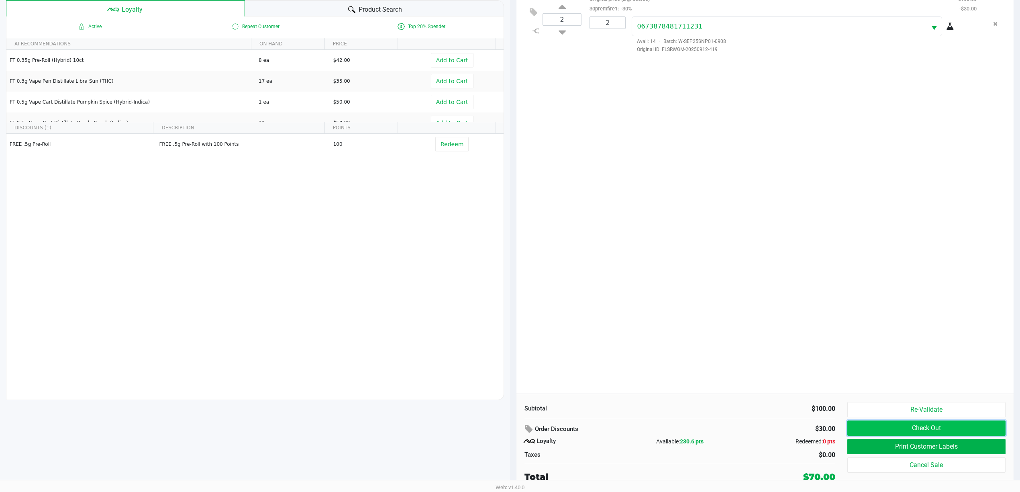
click at [512, 423] on button "Check Out" at bounding box center [926, 427] width 158 height 15
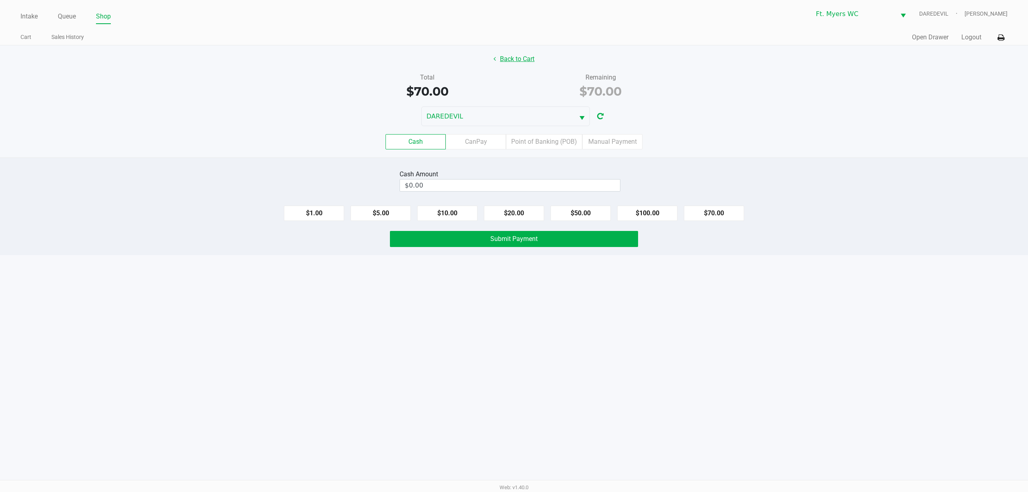
click at [512, 61] on button "Back to Cart" at bounding box center [513, 58] width 51 height 15
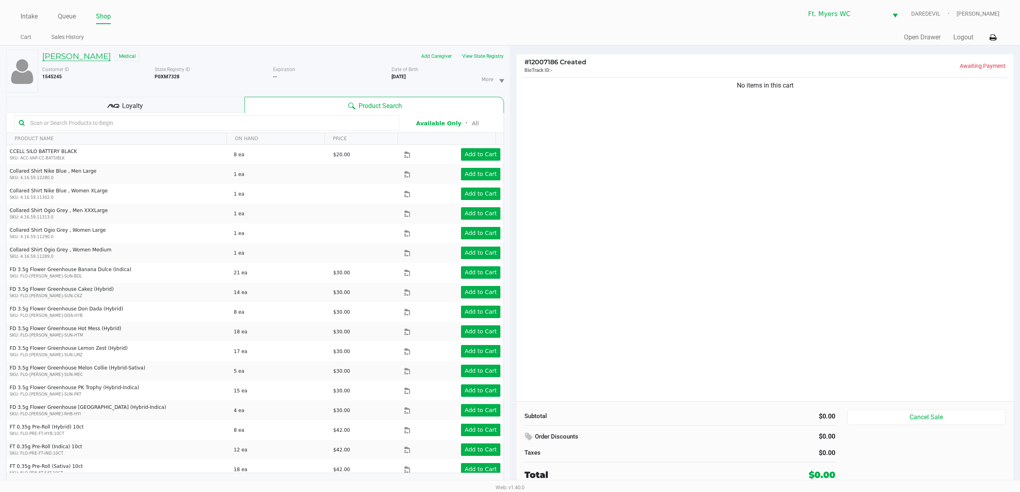
click at [88, 60] on h5 "CHARLES MEYERS" at bounding box center [76, 56] width 69 height 10
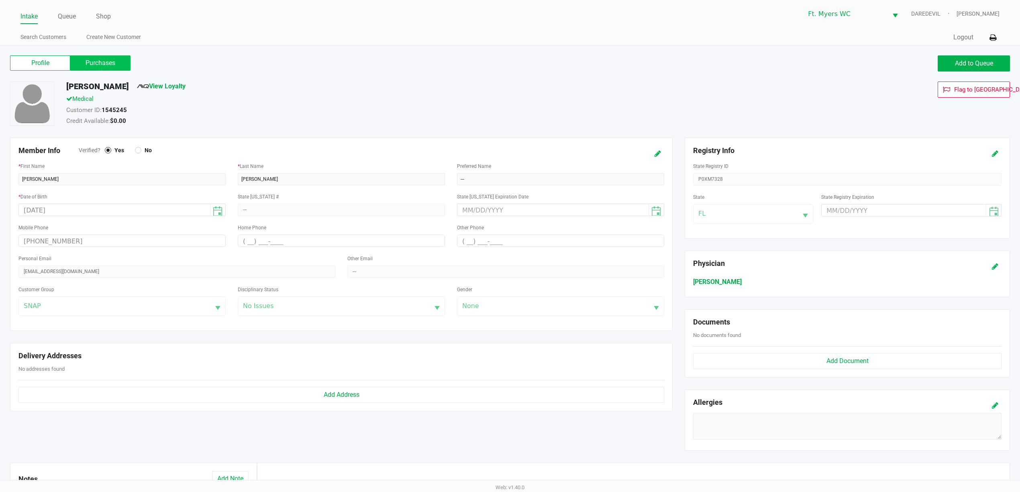
click at [113, 63] on label "Purchases" at bounding box center [100, 62] width 60 height 15
click at [0, 0] on 1 "Purchases" at bounding box center [0, 0] width 0 height 0
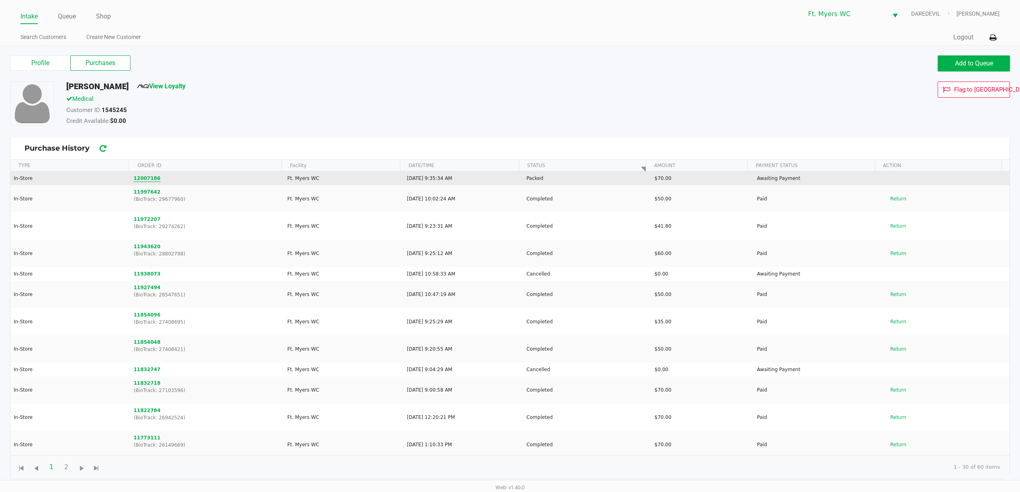
click at [148, 177] on button "12007186" at bounding box center [147, 178] width 27 height 7
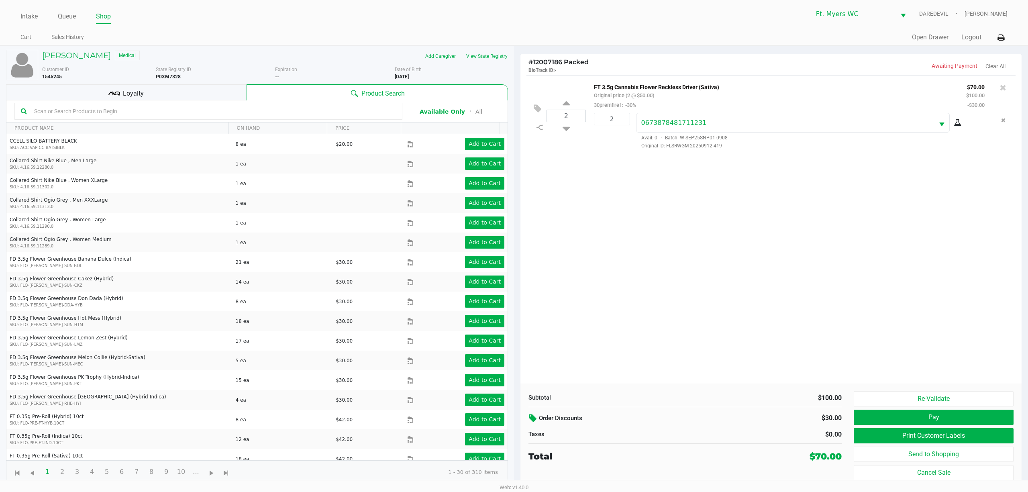
click at [512, 418] on icon at bounding box center [534, 418] width 10 height 9
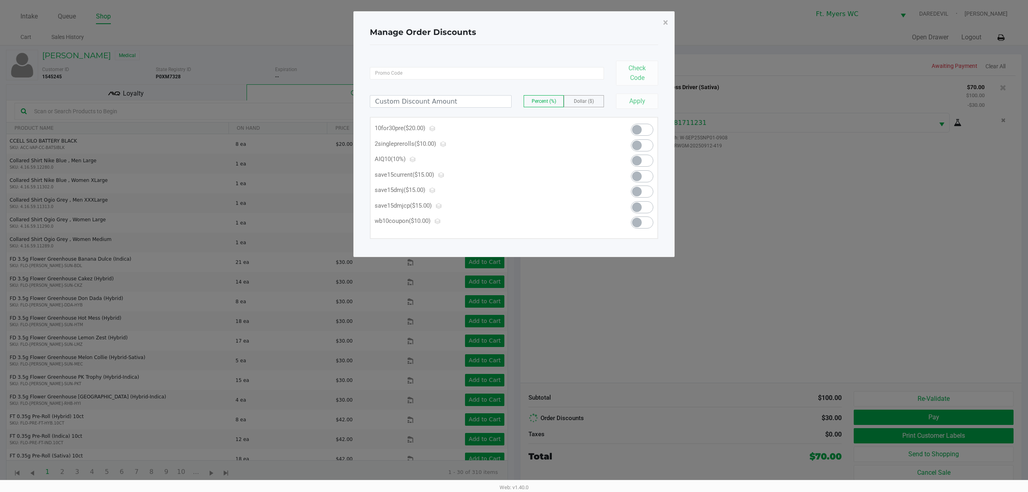
click at [512, 161] on span at bounding box center [637, 161] width 10 height 10
click at [512, 18] on span "×" at bounding box center [665, 22] width 5 height 11
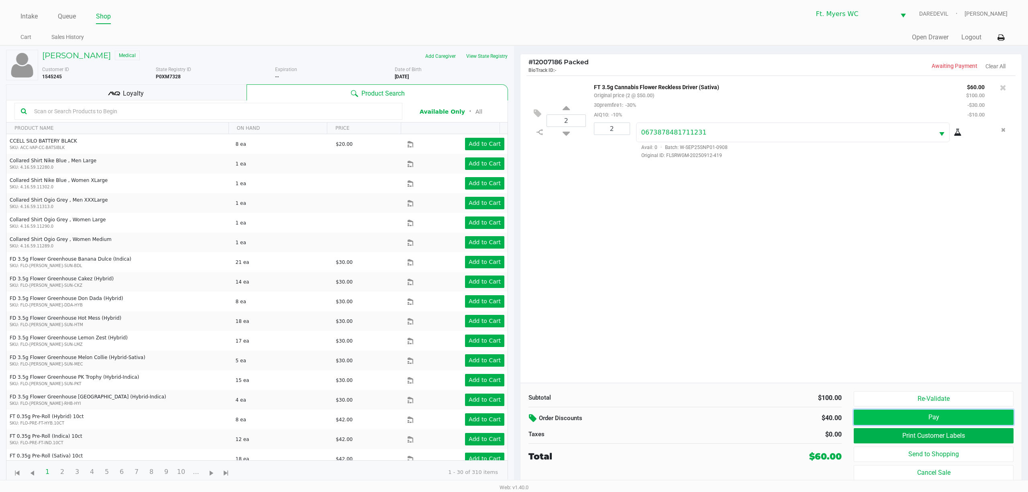
click at [512, 420] on button "Pay" at bounding box center [934, 417] width 160 height 15
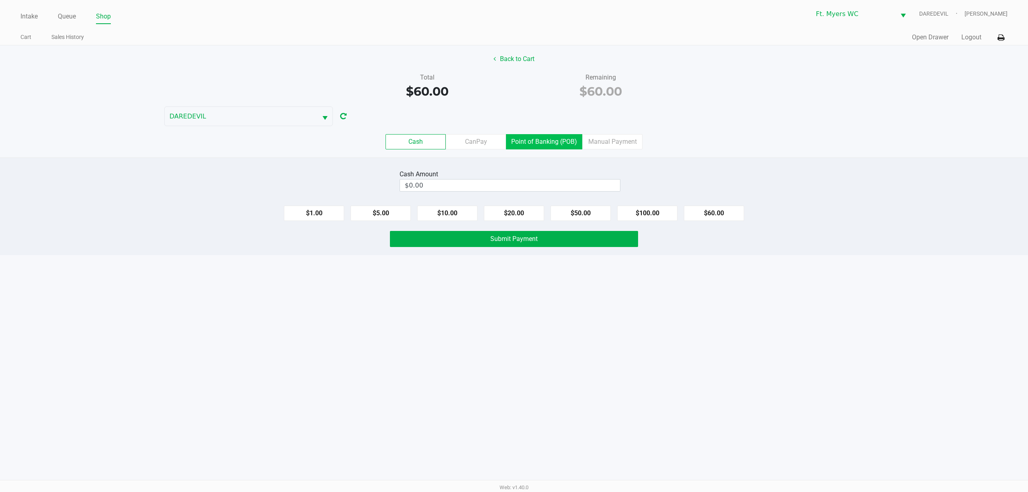
click at [512, 141] on label "Point of Banking (POB)" at bounding box center [544, 141] width 76 height 15
click at [0, 0] on 7 "Point of Banking (POB)" at bounding box center [0, 0] width 0 height 0
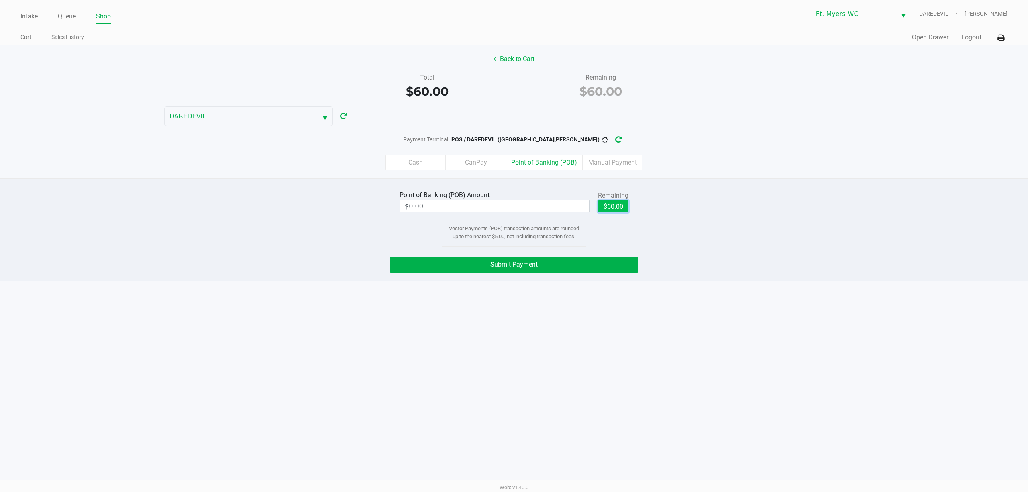
click at [512, 207] on button "$60.00" at bounding box center [613, 206] width 31 height 12
type input "$60.00"
click at [512, 267] on button "Submit Payment" at bounding box center [514, 265] width 248 height 16
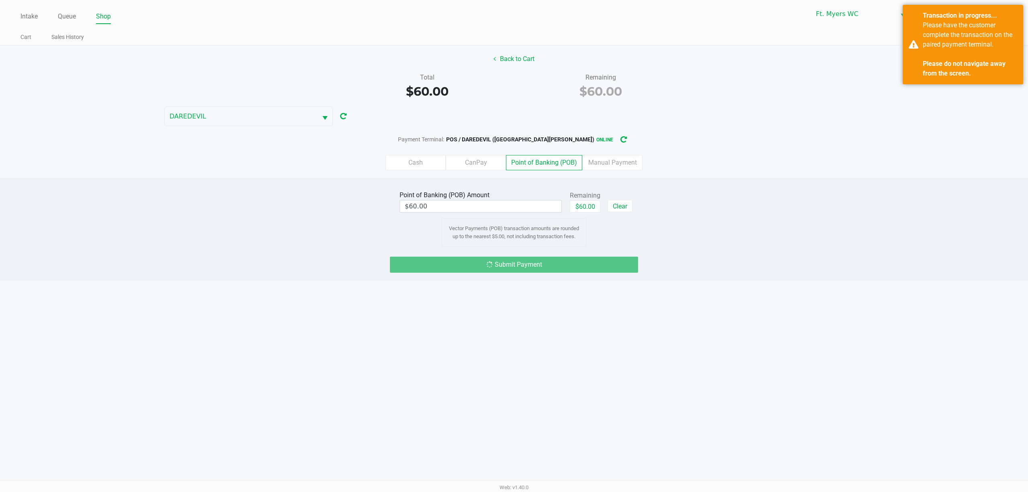
click at [512, 51] on div "Back to Cart Total $60.00 Remaining $60.00 DAREDEVIL Payment Terminal: POS / DA…" at bounding box center [514, 111] width 1028 height 133
click at [512, 54] on button "Back to Cart" at bounding box center [513, 58] width 51 height 15
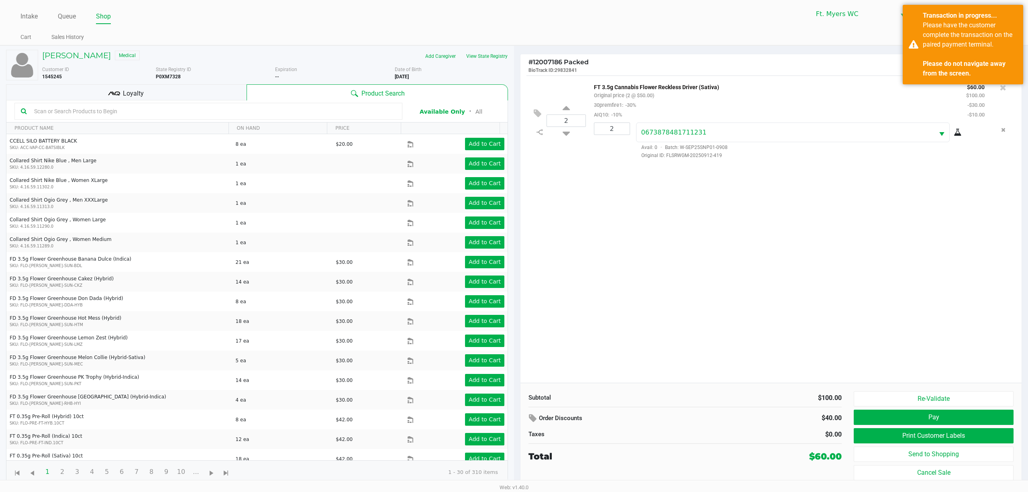
click at [101, 86] on div "Loyalty" at bounding box center [126, 92] width 241 height 16
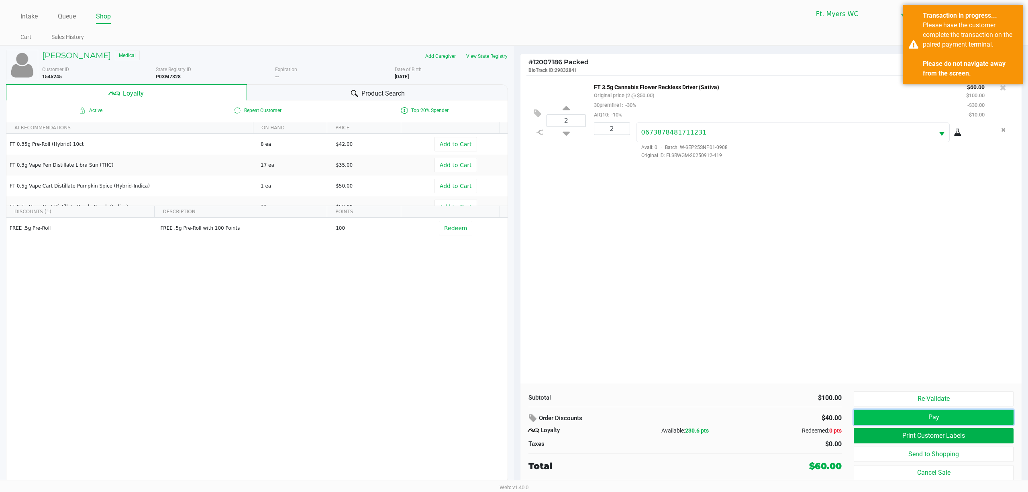
click at [512, 417] on button "Pay" at bounding box center [934, 417] width 160 height 15
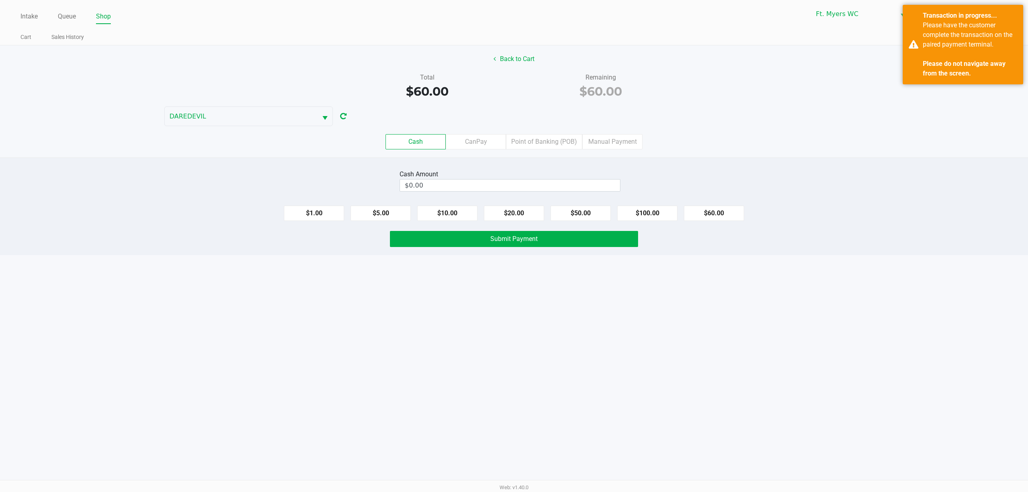
click at [512, 255] on div "Cash Amount $0.00 $1.00 $5.00 $10.00 $20.00 $50.00 $100.00 $60.00 Submit Payment" at bounding box center [514, 206] width 1028 height 98
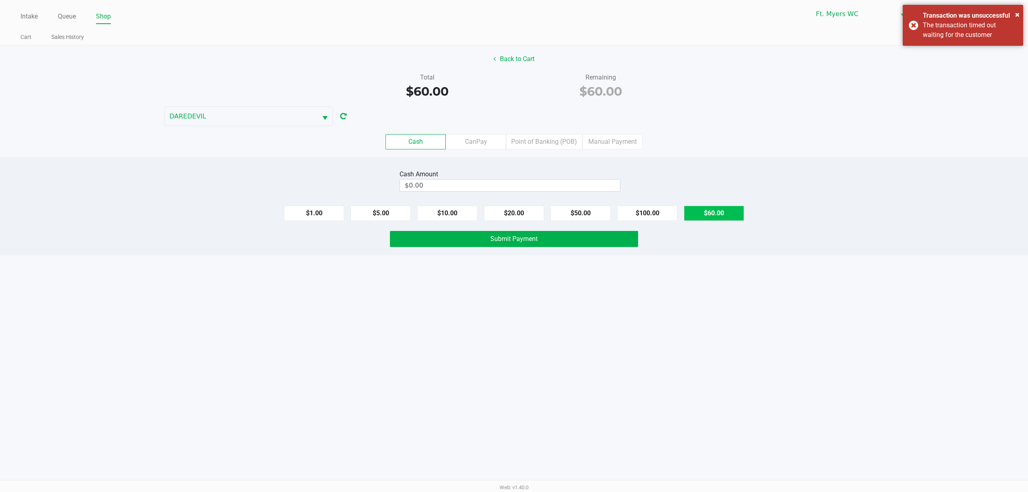
drag, startPoint x: 720, startPoint y: 218, endPoint x: 498, endPoint y: 251, distance: 224.5
click at [512, 218] on button "$60.00" at bounding box center [714, 213] width 60 height 15
type input "$60.00"
click at [512, 26] on div "× Transaction was unsuccessful The transaction timed out waiting for the custom…" at bounding box center [963, 25] width 120 height 41
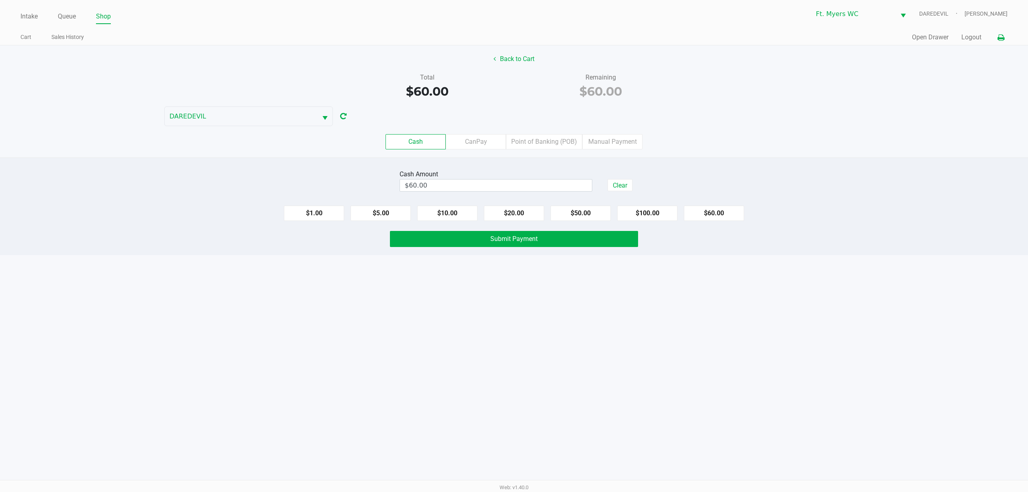
click at [512, 36] on icon at bounding box center [1000, 38] width 7 height 6
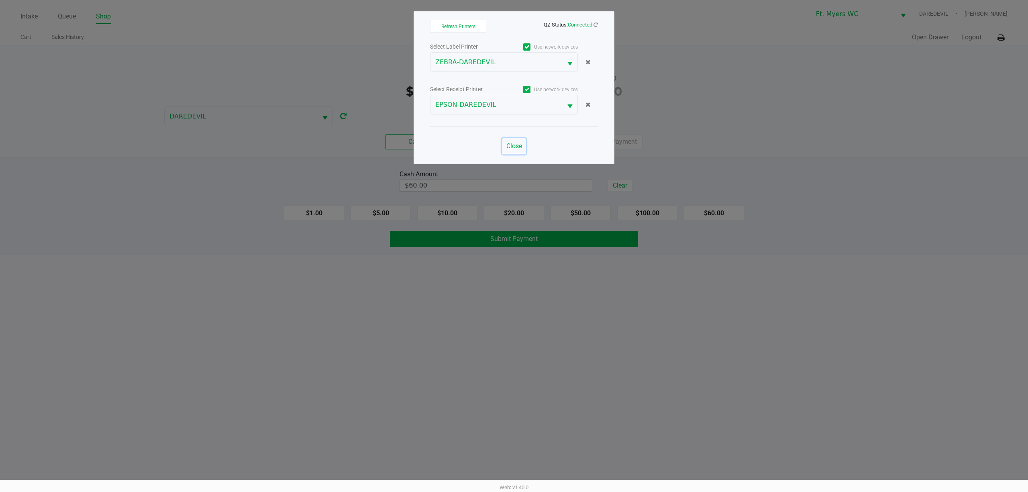
click at [512, 143] on span "Close" at bounding box center [514, 146] width 16 height 8
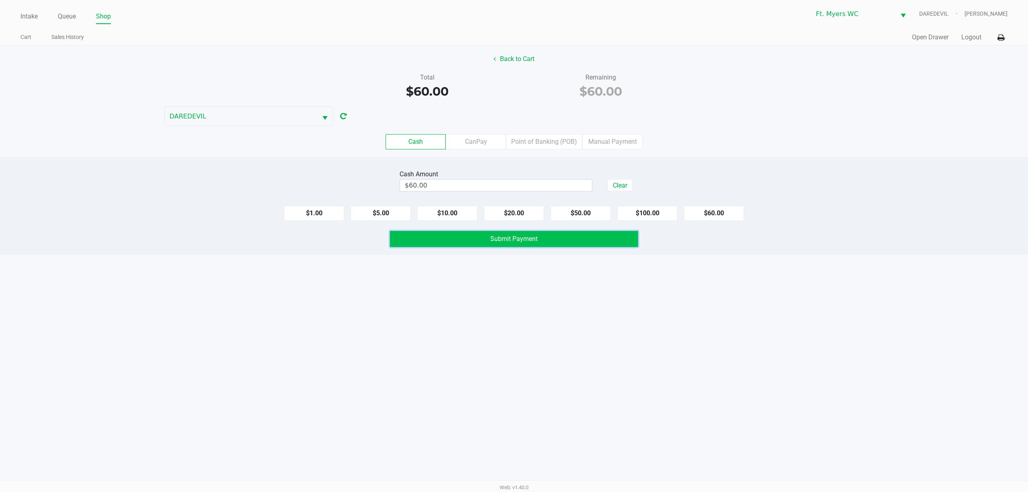
click at [502, 235] on button "Submit Payment" at bounding box center [514, 239] width 248 height 16
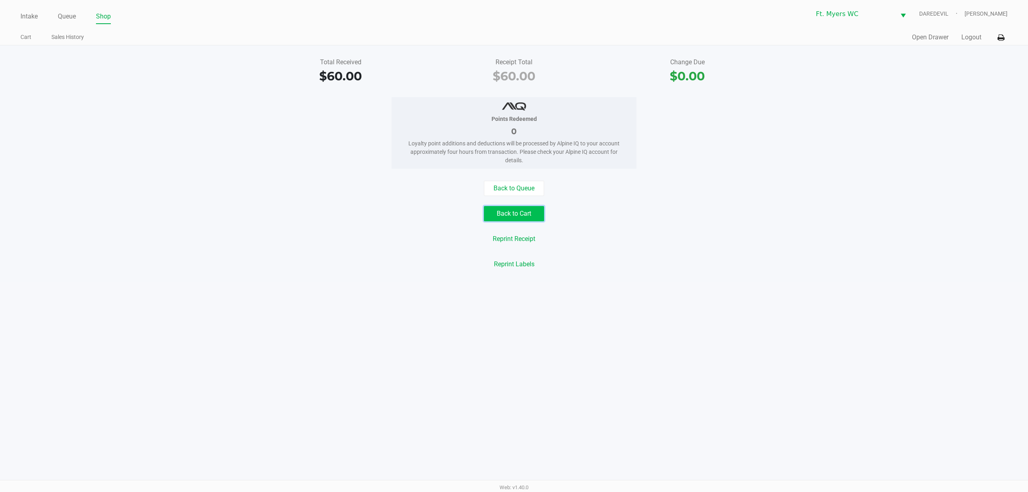
click at [509, 216] on button "Back to Cart" at bounding box center [514, 213] width 60 height 15
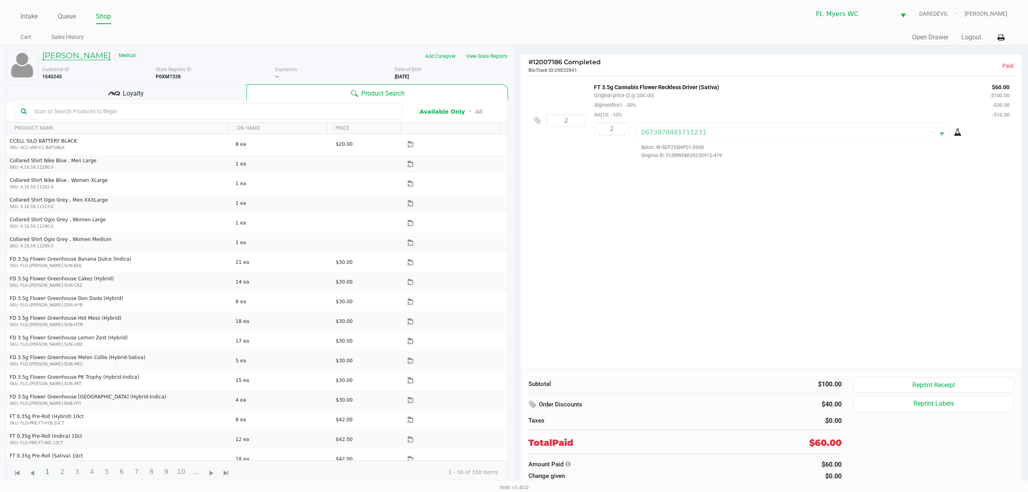
click at [92, 57] on h5 "CHARLES MEYERS" at bounding box center [76, 56] width 69 height 10
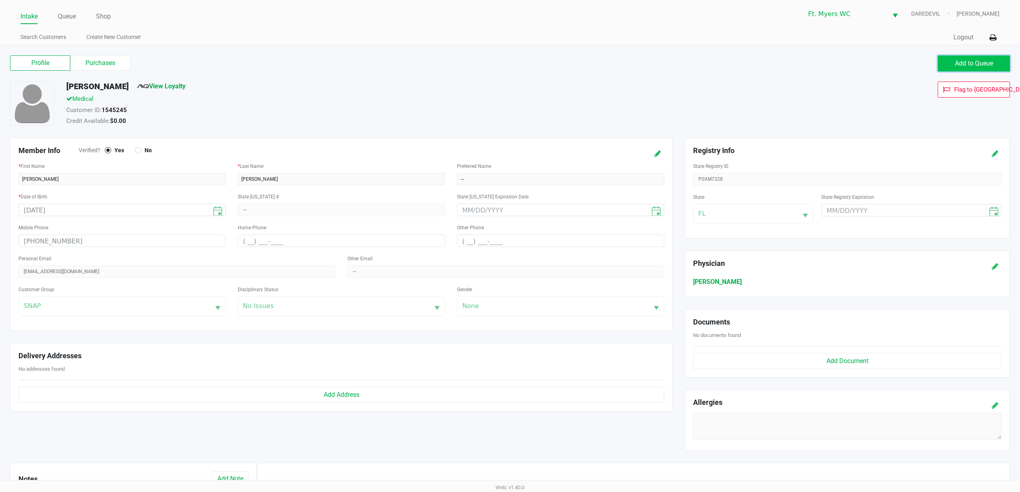
click at [512, 62] on button "Add to Queue" at bounding box center [974, 63] width 72 height 16
click at [66, 12] on link "Queue" at bounding box center [67, 16] width 18 height 11
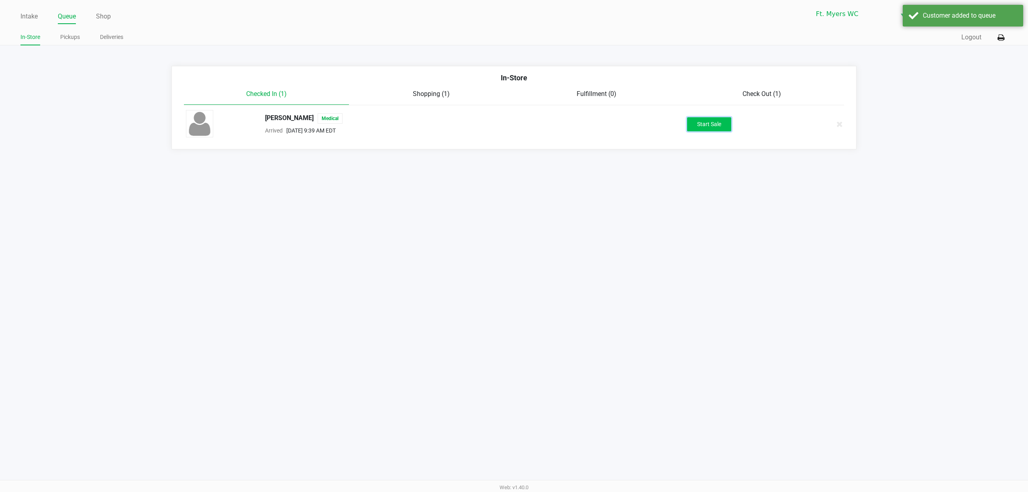
click at [512, 126] on button "Start Sale" at bounding box center [709, 124] width 44 height 14
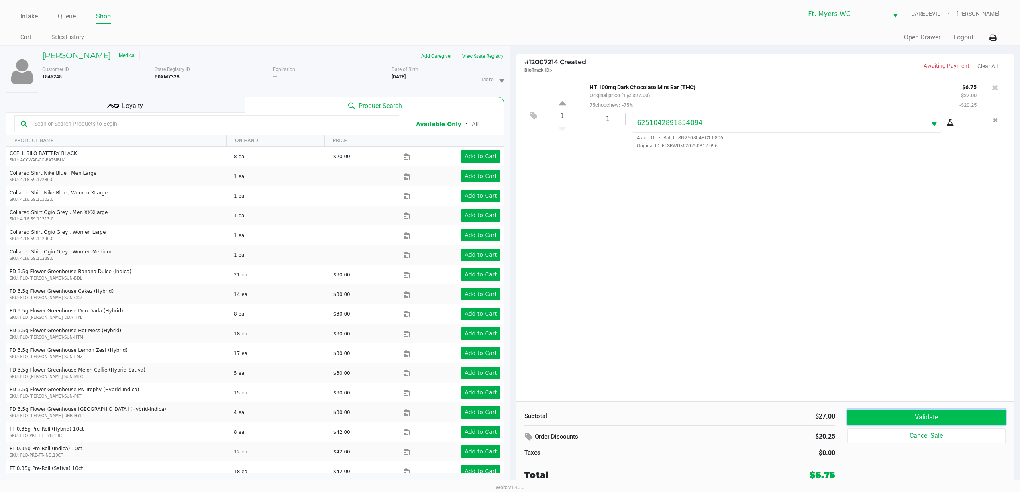
click at [512, 416] on button "Validate" at bounding box center [926, 417] width 158 height 15
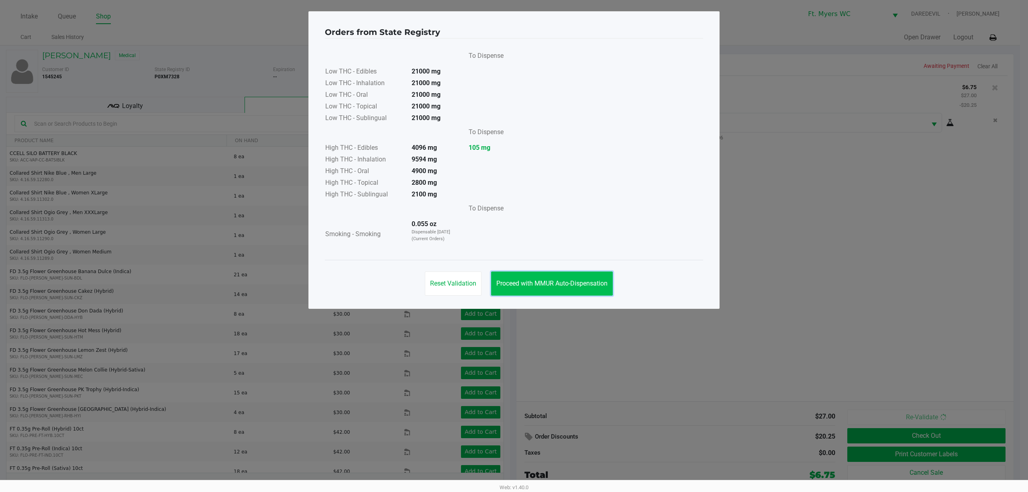
click at [512, 278] on button "Proceed with MMUR Auto-Dispensation" at bounding box center [552, 283] width 122 height 24
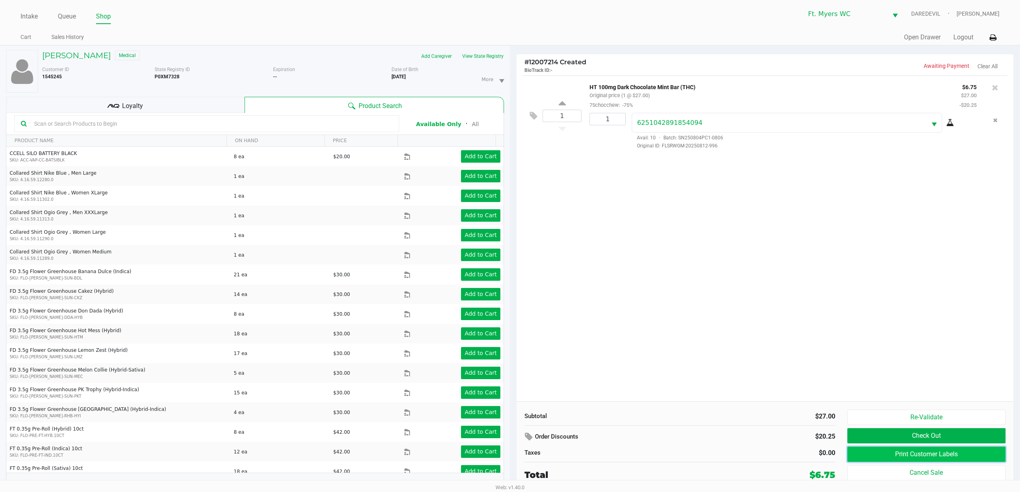
click at [512, 461] on button "Print Customer Labels" at bounding box center [926, 453] width 158 height 15
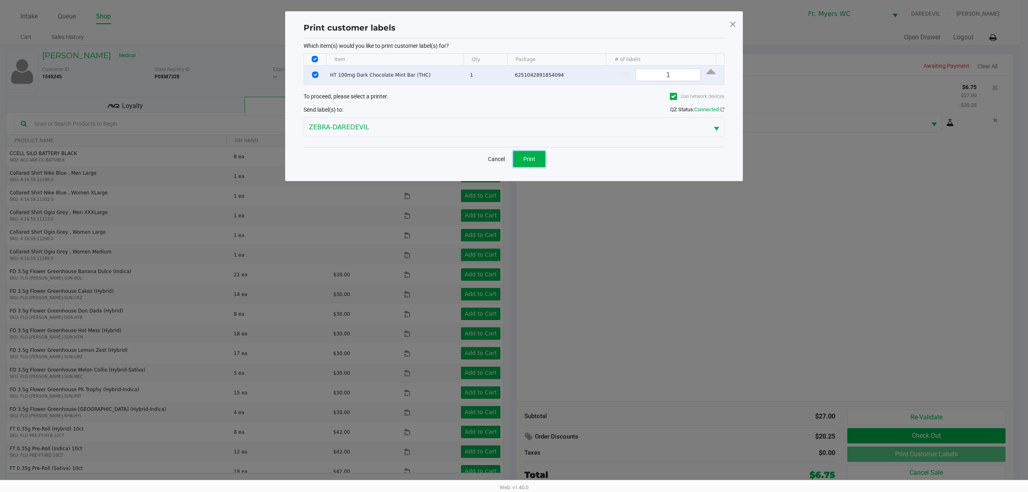
drag, startPoint x: 524, startPoint y: 161, endPoint x: 528, endPoint y: 161, distance: 4.4
click at [512, 161] on span "Print" at bounding box center [529, 159] width 12 height 6
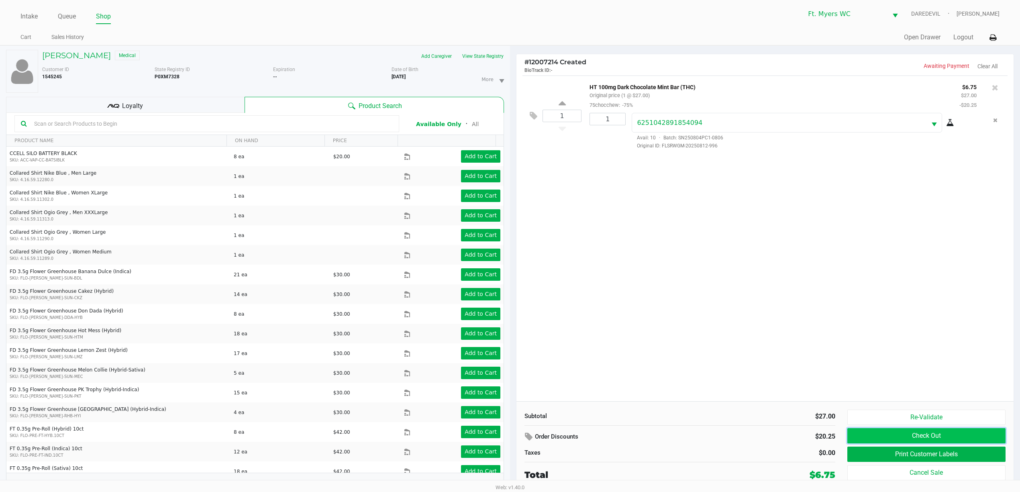
click at [512, 430] on button "Check Out" at bounding box center [926, 435] width 158 height 15
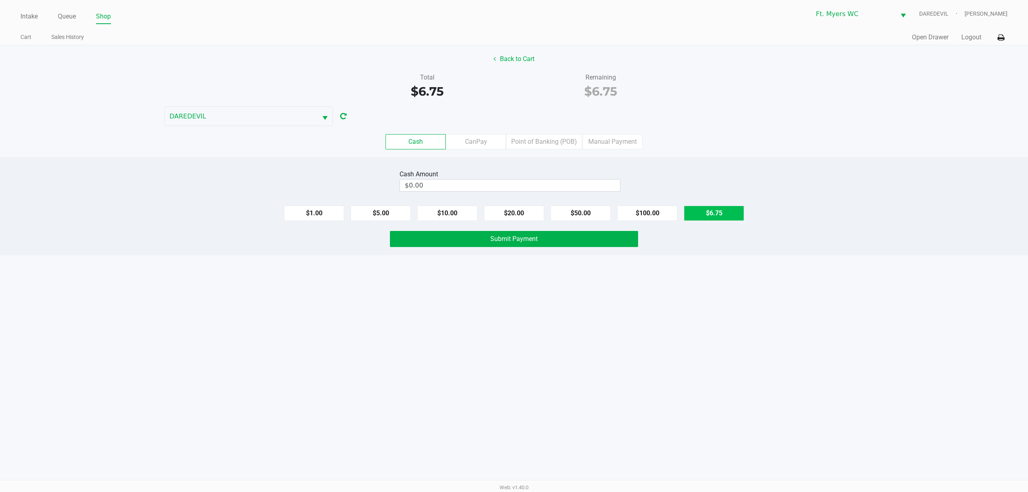
click at [512, 216] on button "$6.75" at bounding box center [714, 213] width 60 height 15
type input "$6.75"
click at [512, 250] on div "Cash Amount $6.75 Clear $1.00 $5.00 $10.00 $20.00 $50.00 $100.00 $6.75 Submit P…" at bounding box center [514, 206] width 1028 height 98
click at [512, 244] on button "Submit Payment" at bounding box center [514, 239] width 248 height 16
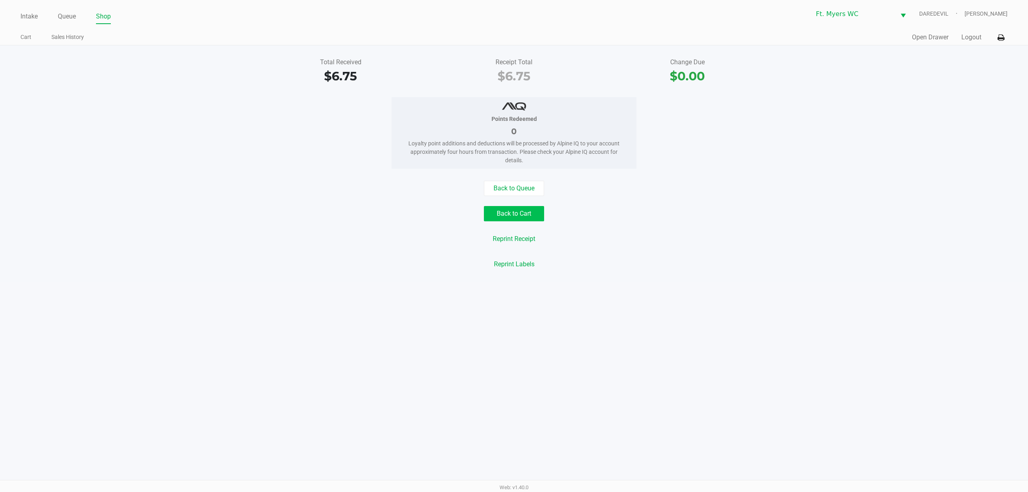
drag, startPoint x: 537, startPoint y: 201, endPoint x: 523, endPoint y: 211, distance: 17.5
click at [512, 202] on div "Back to Queue Back to Cart Reprint Receipt Reprint Labels" at bounding box center [514, 226] width 1040 height 91
click at [512, 217] on button "Back to Cart" at bounding box center [514, 213] width 60 height 15
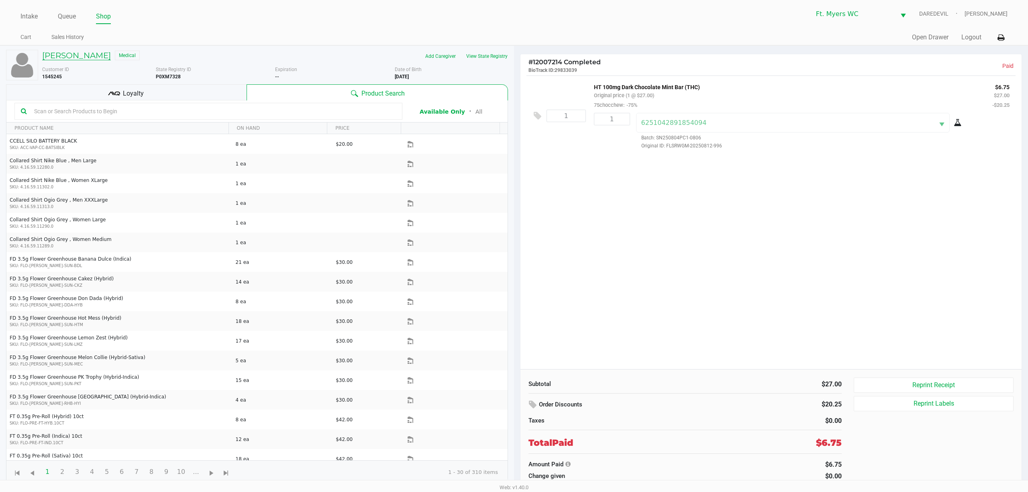
click at [99, 55] on h5 "CHARLES MEYERS" at bounding box center [76, 56] width 69 height 10
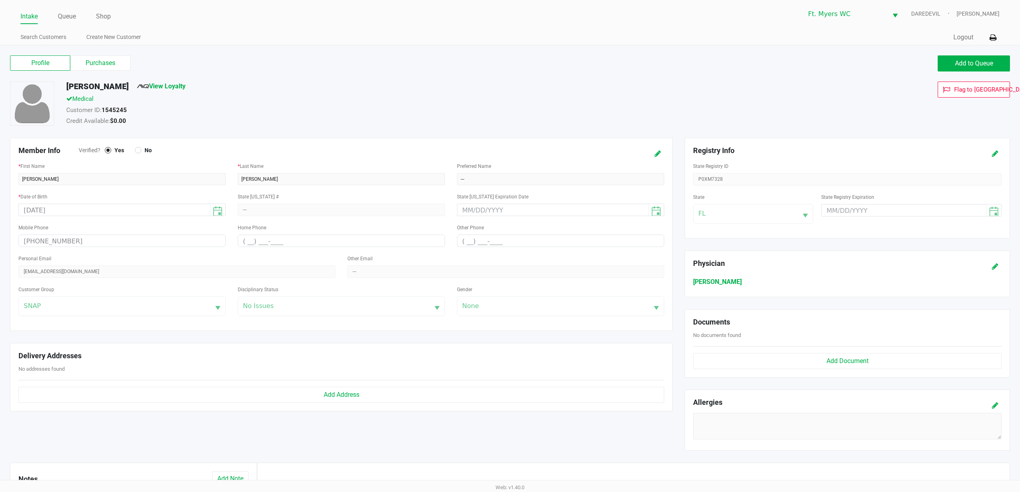
click at [512, 152] on div at bounding box center [642, 153] width 55 height 15
click at [512, 157] on button at bounding box center [657, 153] width 13 height 15
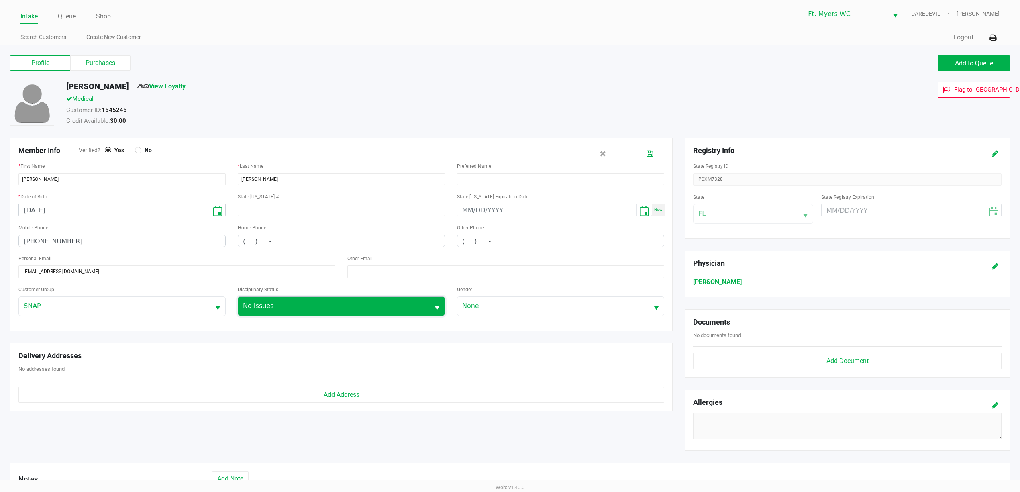
click at [378, 315] on span "No Issues" at bounding box center [333, 306] width 191 height 19
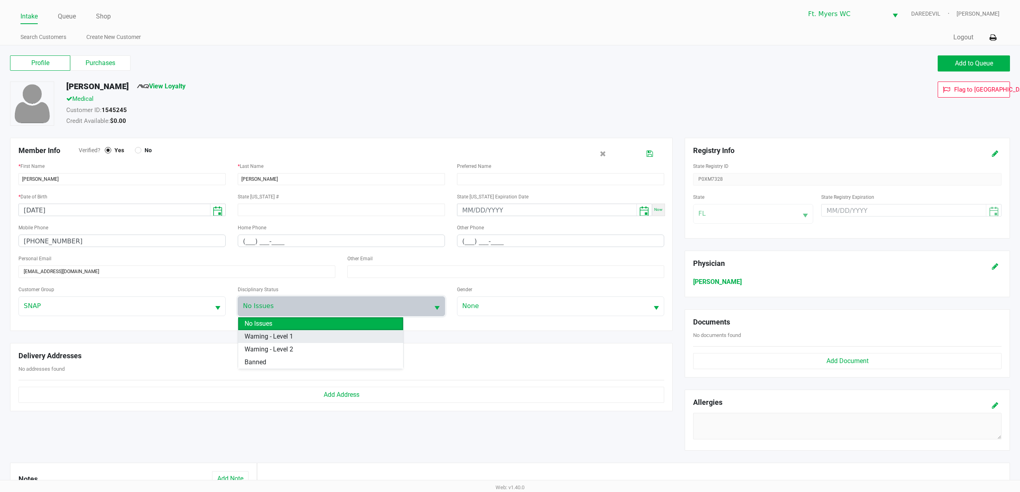
click at [369, 341] on li "Warning - Level 1" at bounding box center [320, 336] width 165 height 13
click at [512, 153] on button at bounding box center [649, 153] width 13 height 15
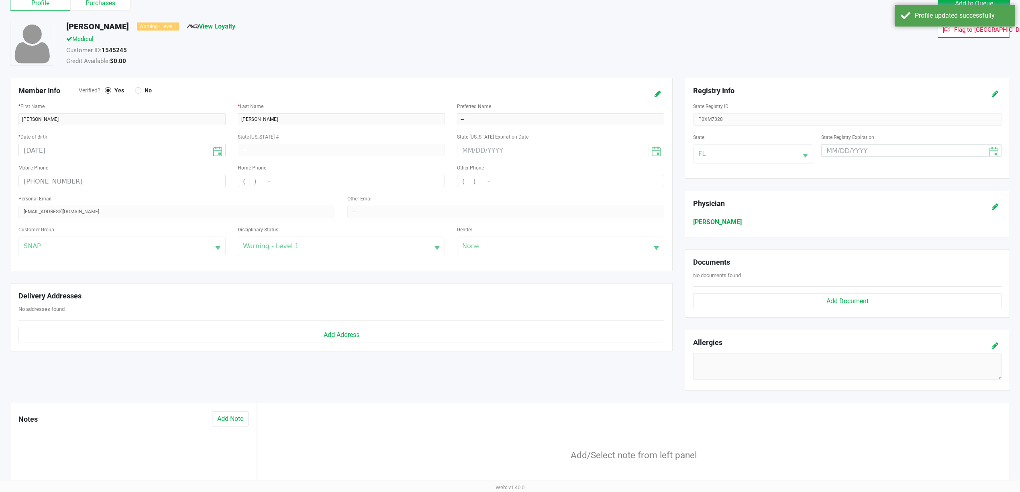
scroll to position [131, 0]
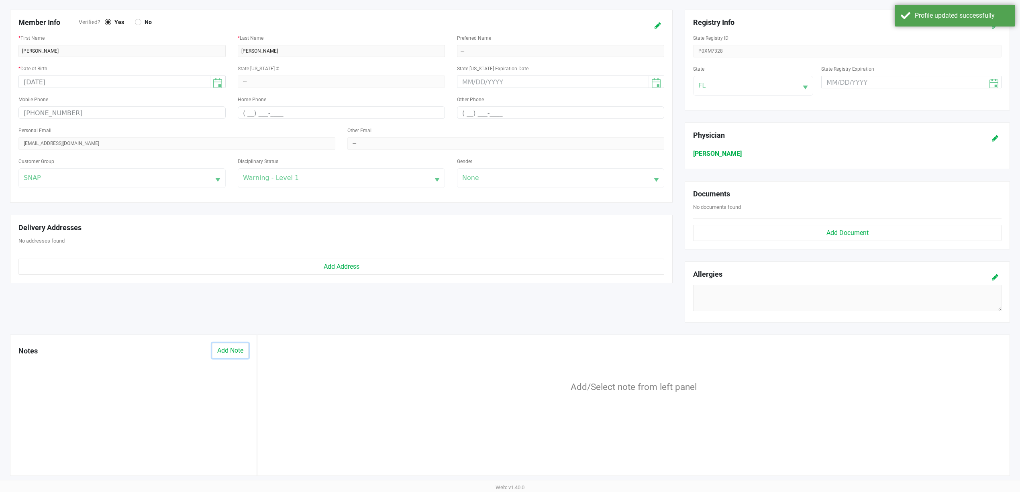
drag, startPoint x: 225, startPoint y: 355, endPoint x: 256, endPoint y: 359, distance: 31.6
click at [227, 357] on button "Add Note" at bounding box center [230, 350] width 37 height 15
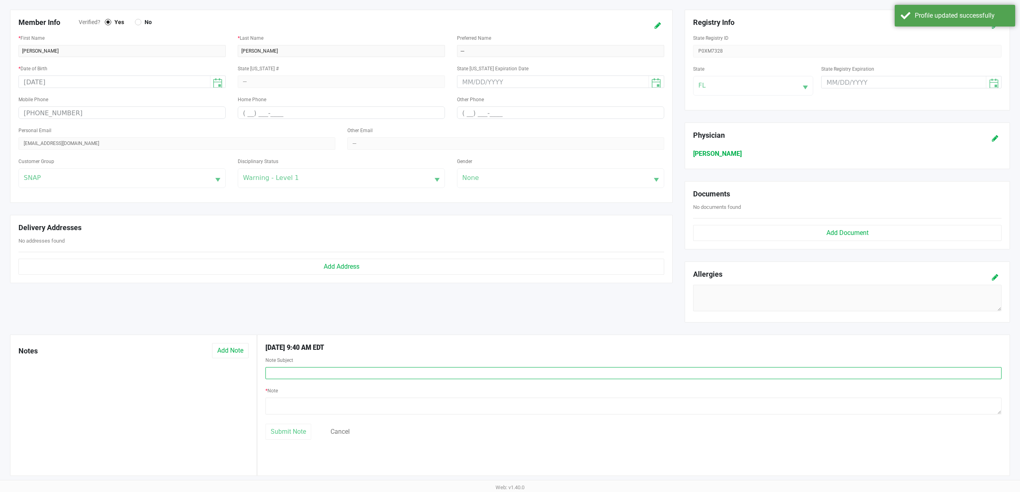
click at [370, 376] on input "text" at bounding box center [633, 373] width 736 height 12
type input "Loud interuption"
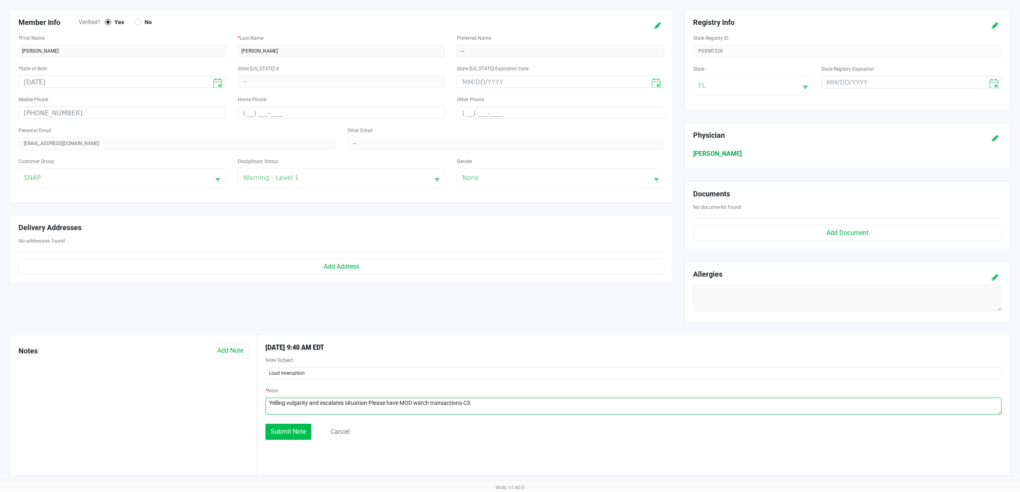
type textarea "Yelling vulgarity and escalates situation-Please have MOD watch transactions-CS"
click at [308, 439] on button "Submit Note" at bounding box center [288, 432] width 46 height 16
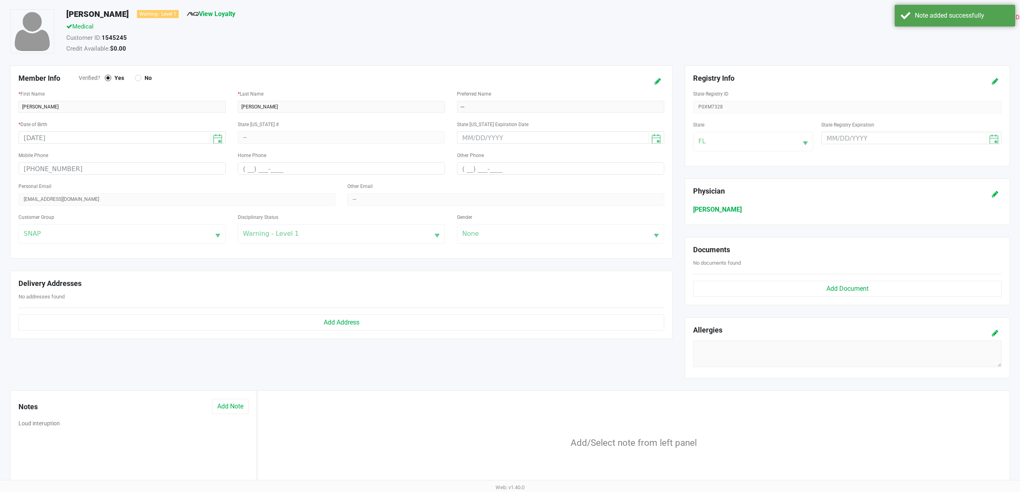
scroll to position [0, 0]
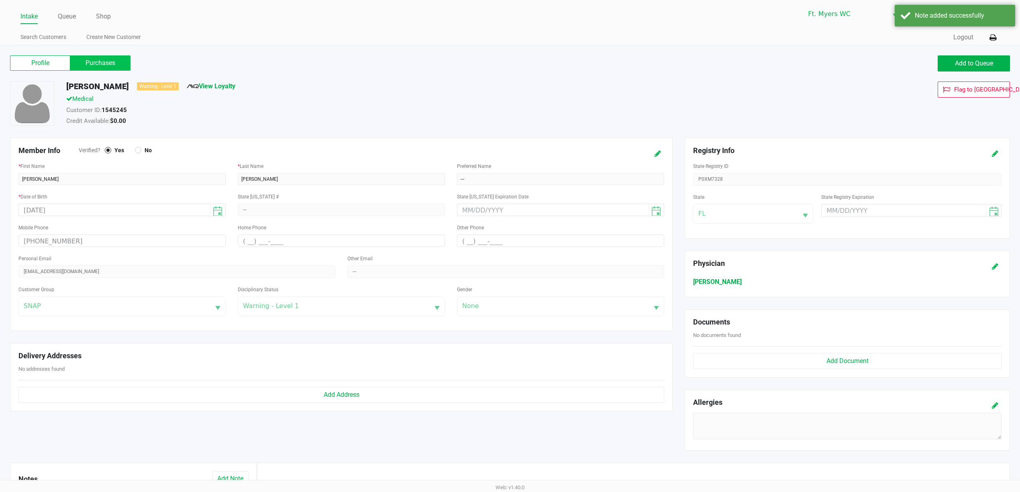
click at [110, 67] on label "Purchases" at bounding box center [100, 62] width 60 height 15
click at [0, 0] on 1 "Purchases" at bounding box center [0, 0] width 0 height 0
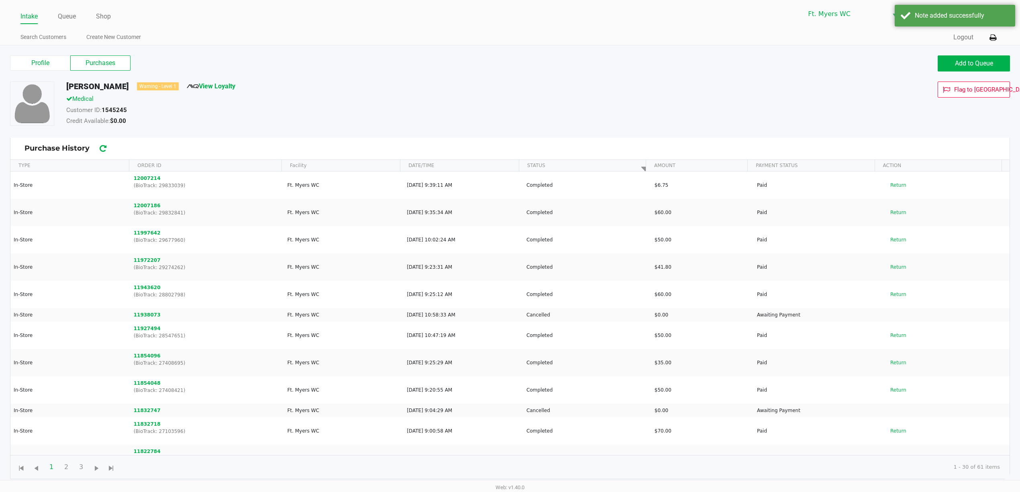
click at [39, 15] on ul "Intake Queue Shop" at bounding box center [264, 17] width 489 height 14
click at [36, 18] on link "Intake" at bounding box center [28, 16] width 17 height 11
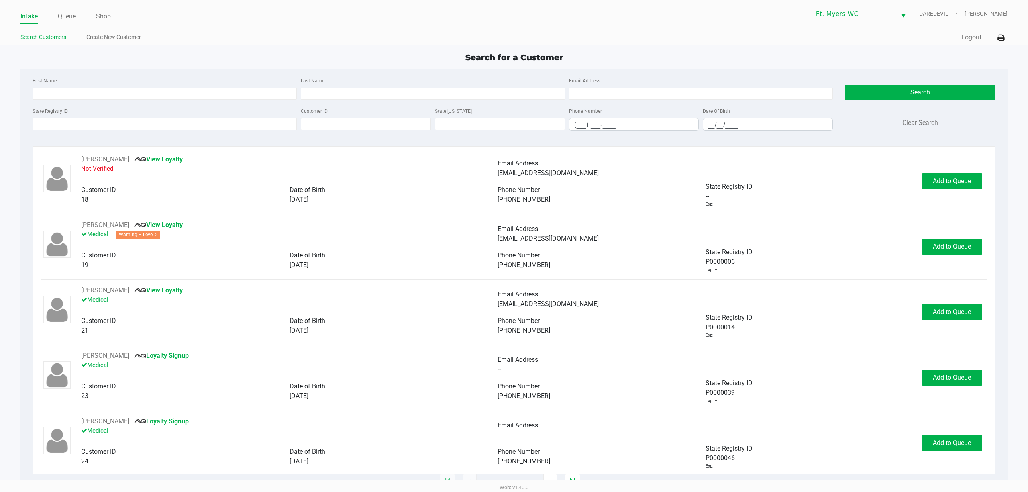
click at [163, 76] on div "First Name" at bounding box center [165, 87] width 268 height 24
click at [122, 90] on input "First Name" at bounding box center [165, 94] width 264 height 12
type input "kayla"
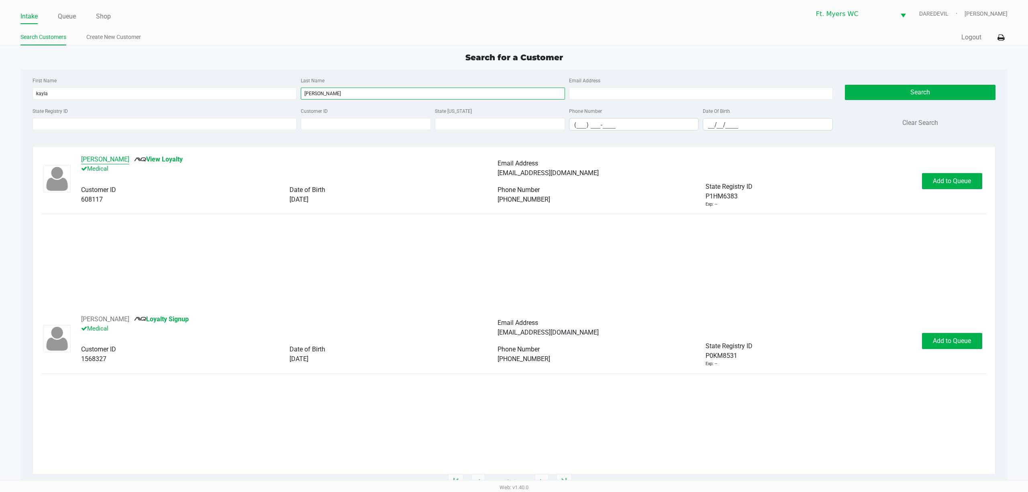
type input "thorne"
click at [98, 164] on button "Kayla Thorne" at bounding box center [105, 160] width 48 height 10
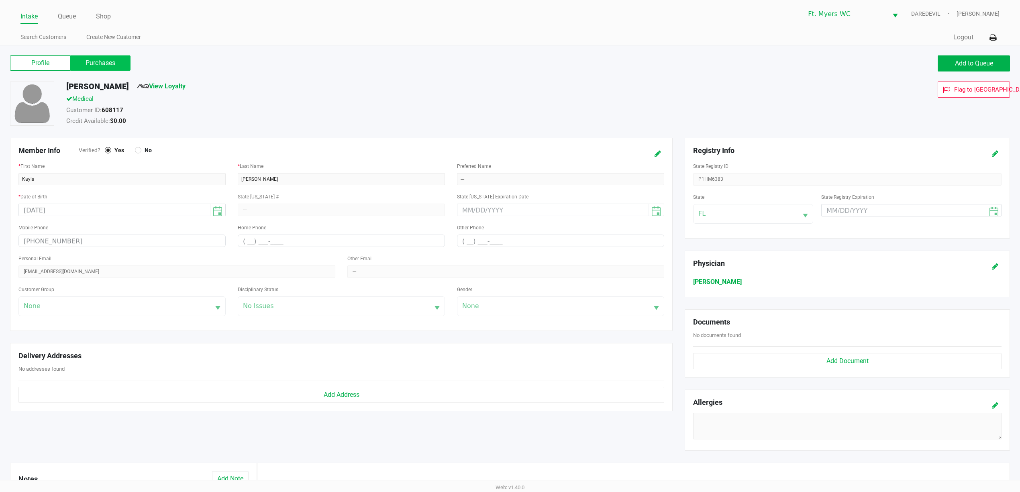
drag, startPoint x: 115, startPoint y: 61, endPoint x: 127, endPoint y: 66, distance: 13.0
click at [118, 61] on label "Purchases" at bounding box center [100, 62] width 60 height 15
click at [0, 0] on 1 "Purchases" at bounding box center [0, 0] width 0 height 0
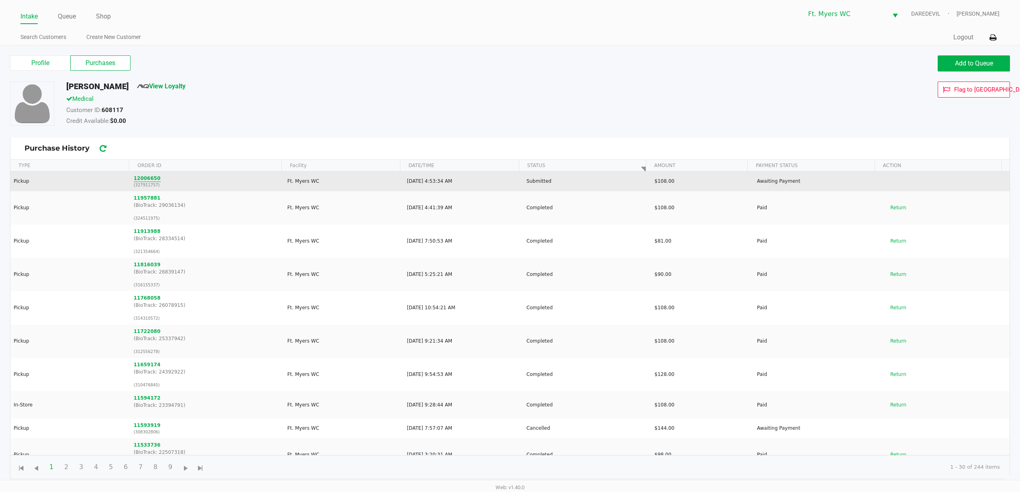
click at [144, 181] on button "12006650" at bounding box center [147, 178] width 27 height 7
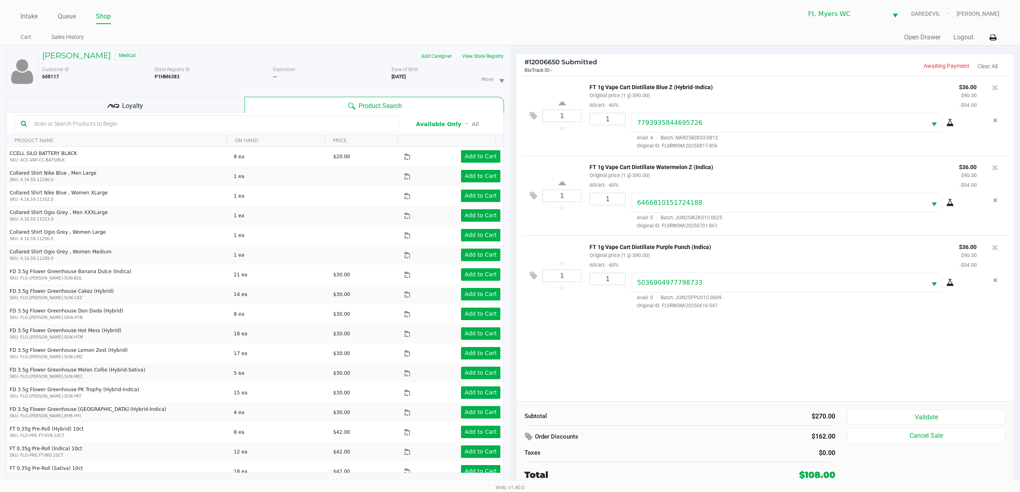
click at [218, 108] on div "Loyalty" at bounding box center [125, 105] width 238 height 16
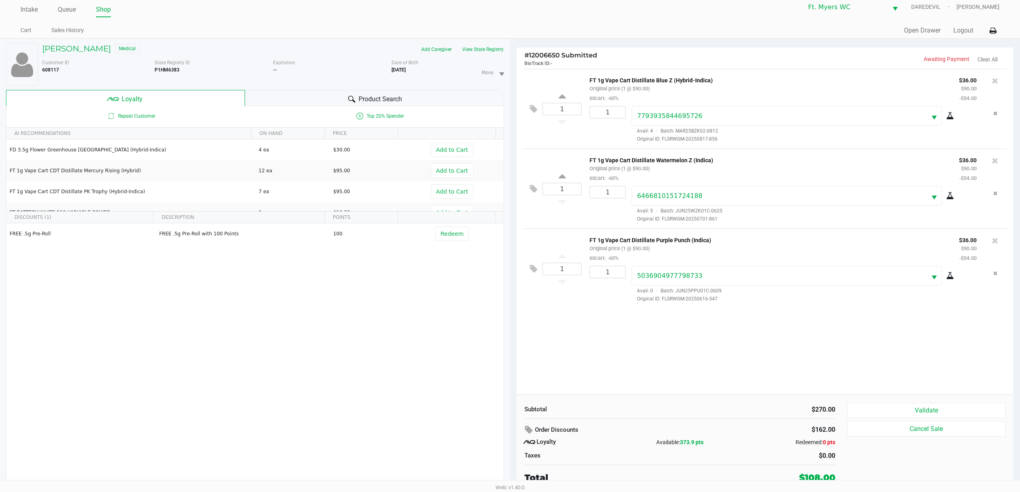
scroll to position [9, 0]
click at [512, 415] on button "Validate" at bounding box center [926, 408] width 158 height 15
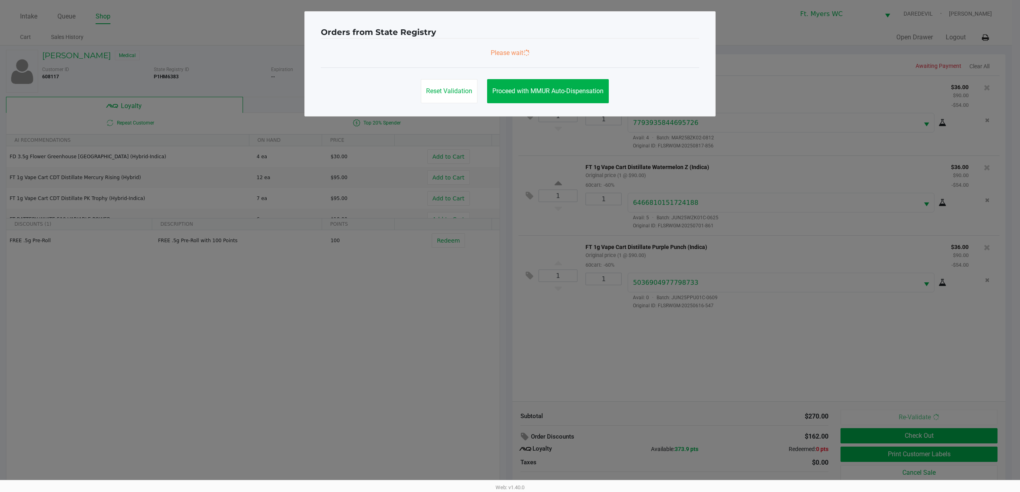
scroll to position [0, 0]
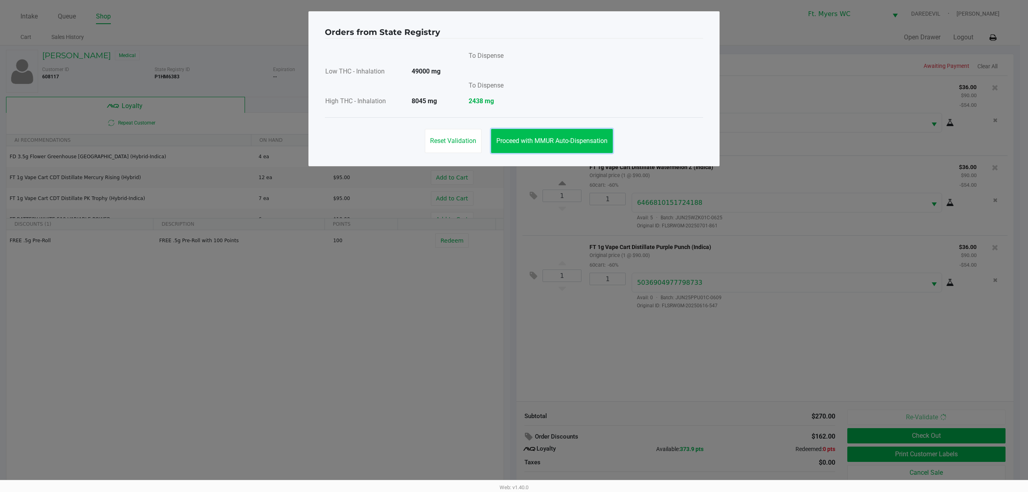
click at [512, 135] on button "Proceed with MMUR Auto-Dispensation" at bounding box center [552, 141] width 122 height 24
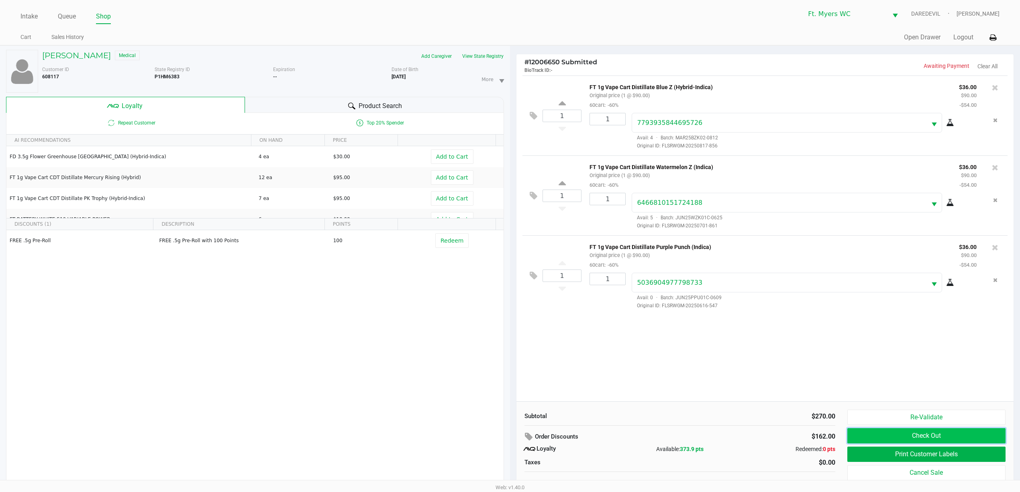
click at [512, 439] on button "Check Out" at bounding box center [926, 435] width 158 height 15
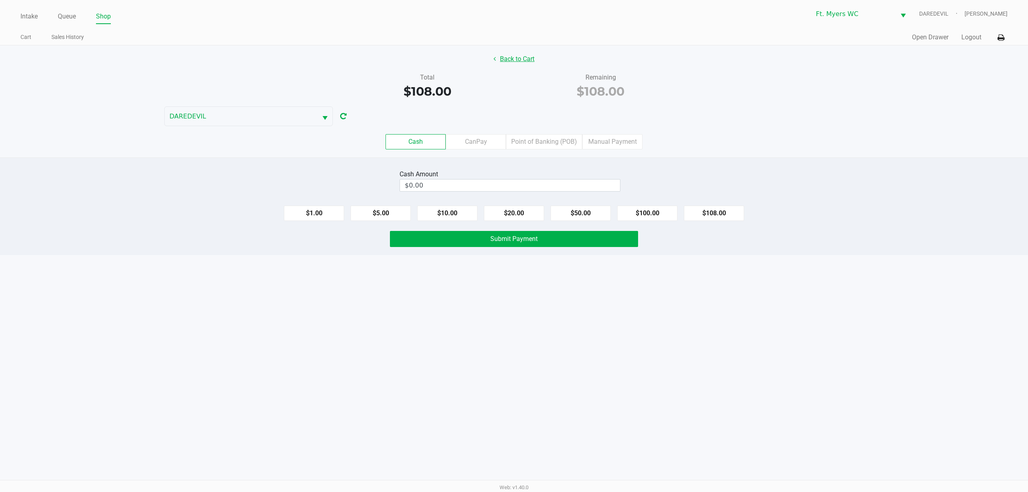
click at [510, 58] on button "Back to Cart" at bounding box center [513, 58] width 51 height 15
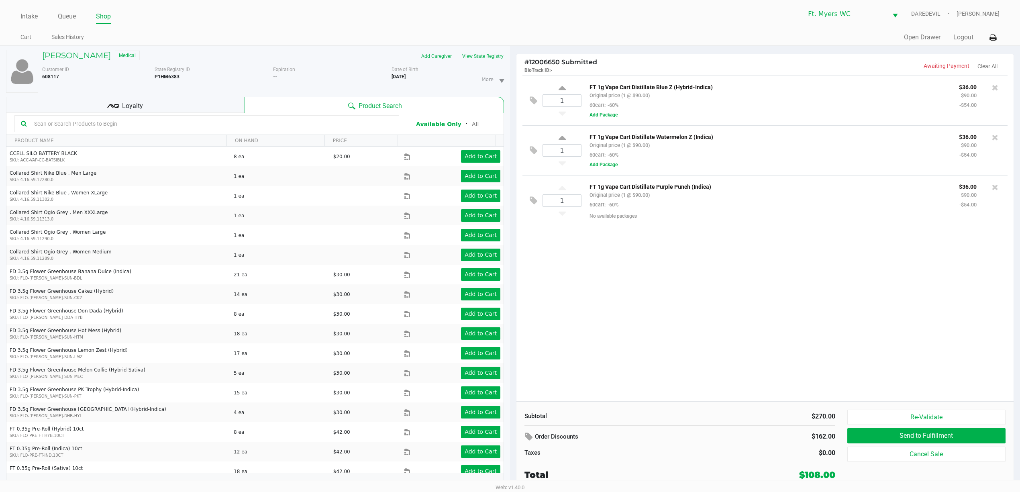
click at [512, 342] on div "1 FT 1g Vape Cart Distillate Blue Z (Hybrid-Indica) Original price (1 @ $90.00)…" at bounding box center [764, 238] width 497 height 326
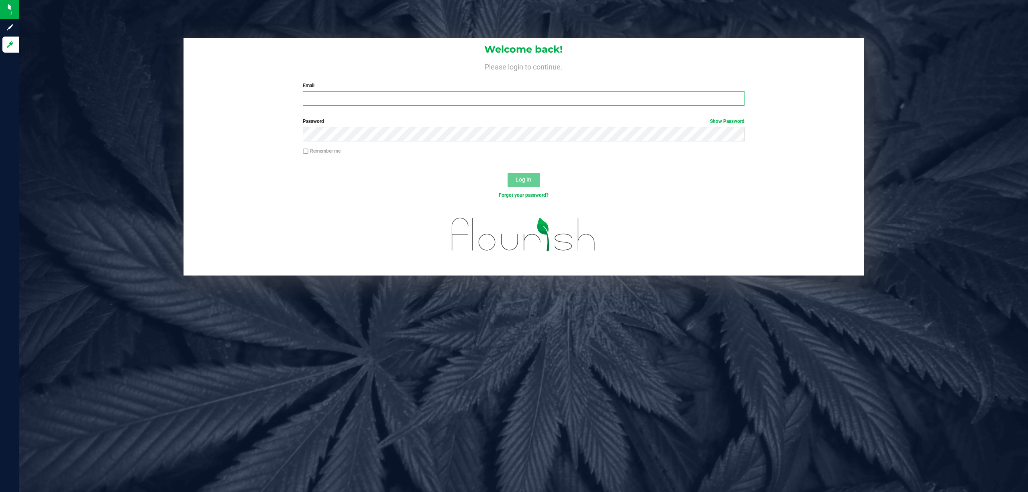
click at [410, 102] on input "Email" at bounding box center [524, 98] width 442 height 14
type input "[EMAIL_ADDRESS][DOMAIN_NAME]"
click at [508, 173] on button "Log In" at bounding box center [524, 180] width 32 height 14
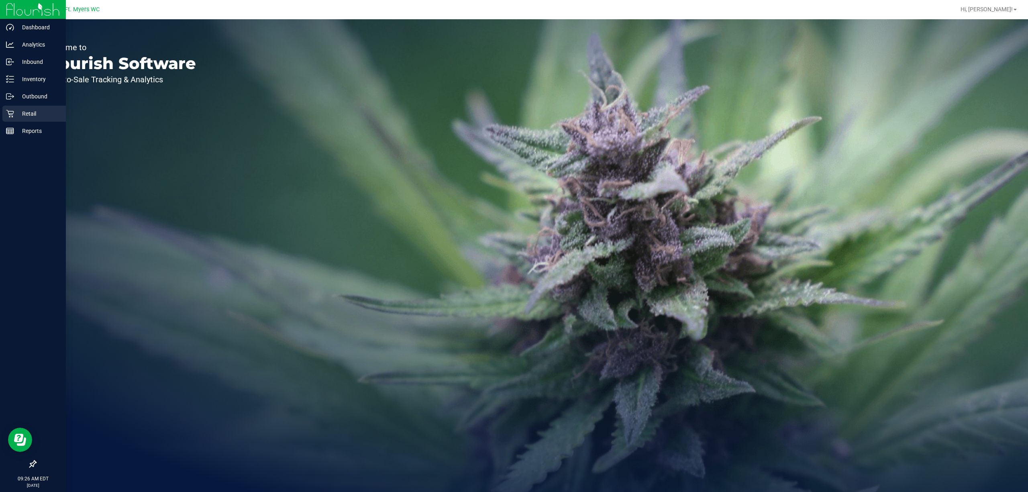
click at [19, 106] on div "Retail" at bounding box center [33, 114] width 63 height 16
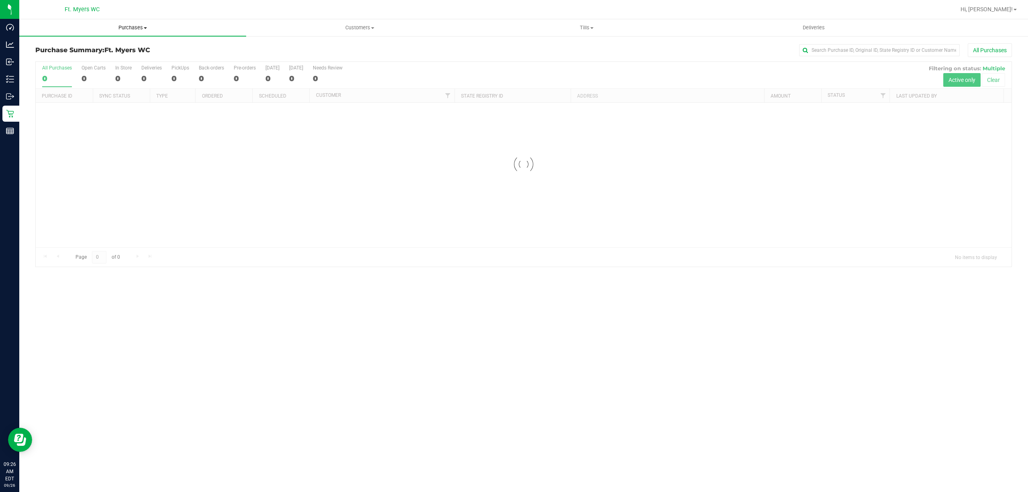
click at [169, 27] on span "Purchases" at bounding box center [132, 27] width 227 height 7
click at [177, 55] on li "Fulfillment" at bounding box center [132, 58] width 227 height 10
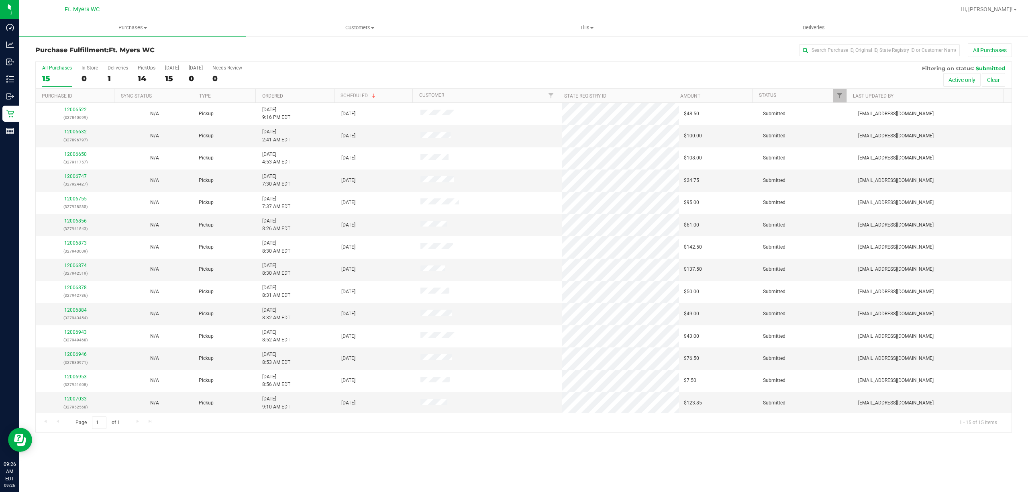
click at [315, 96] on th "Ordered" at bounding box center [294, 96] width 78 height 14
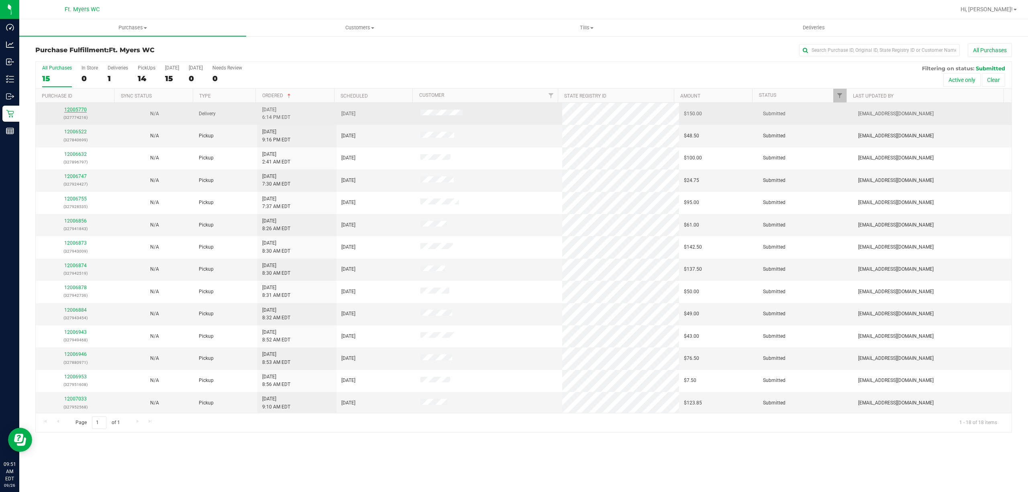
click at [73, 110] on link "12005770" at bounding box center [75, 110] width 22 height 6
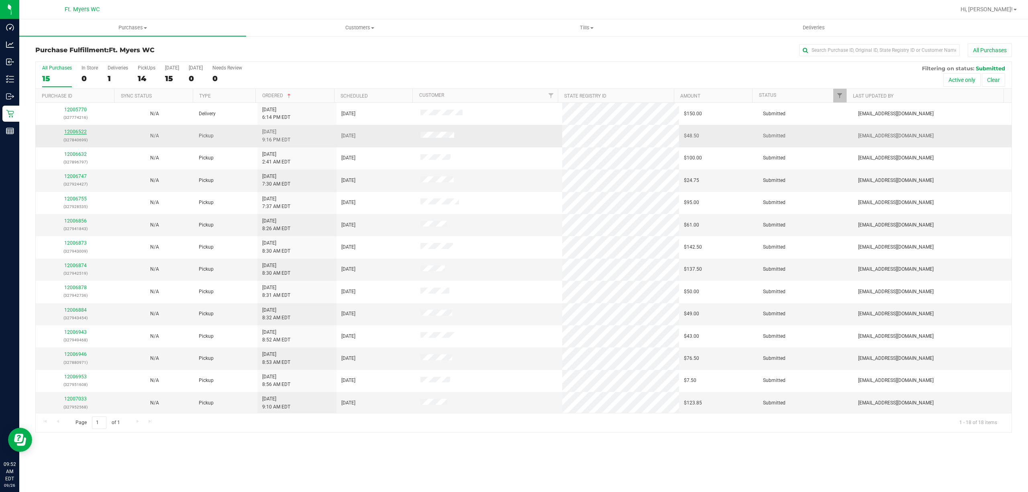
click at [82, 134] on link "12006522" at bounding box center [75, 132] width 22 height 6
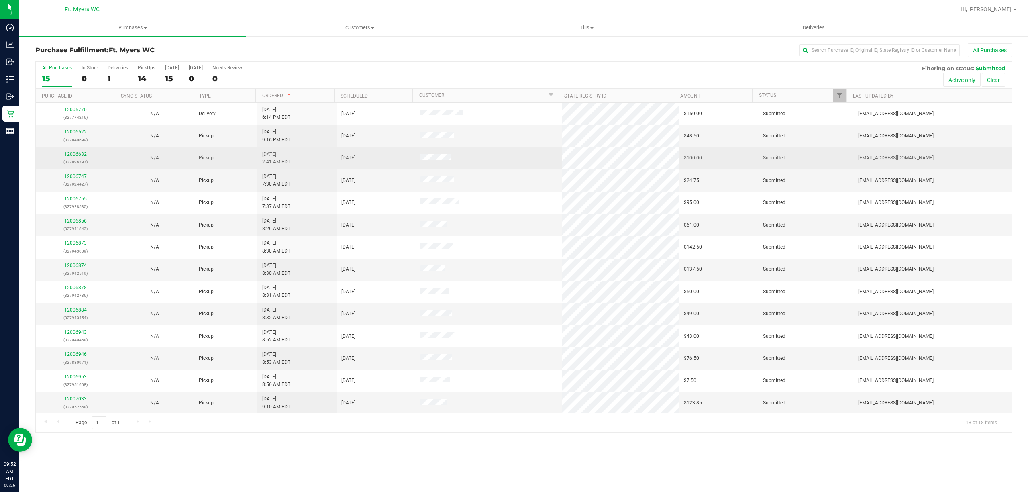
click at [78, 155] on link "12006632" at bounding box center [75, 154] width 22 height 6
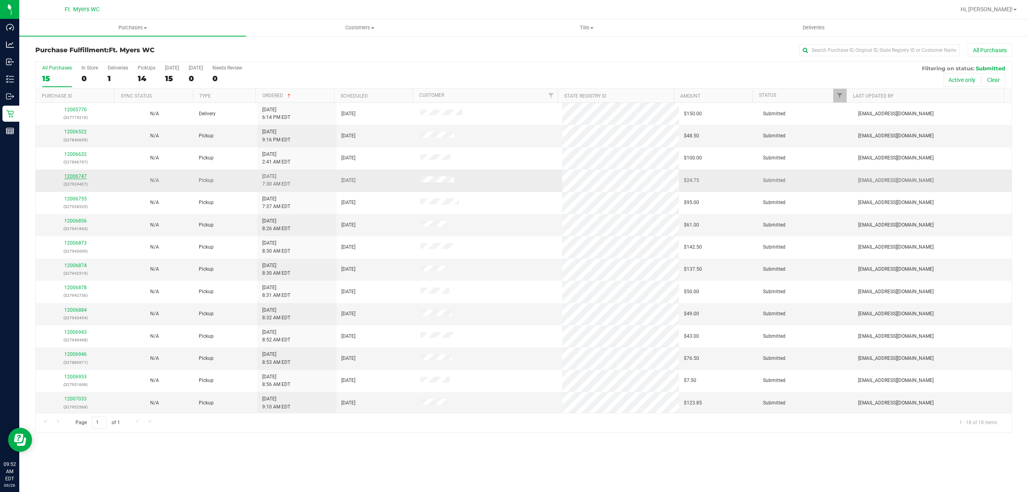
click at [85, 176] on link "12006747" at bounding box center [75, 176] width 22 height 6
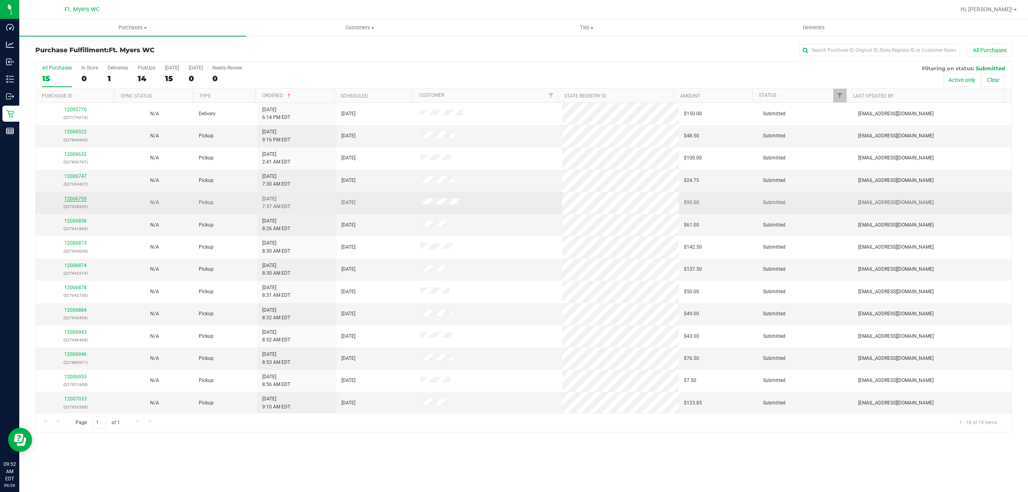
click at [81, 200] on link "12006755" at bounding box center [75, 199] width 22 height 6
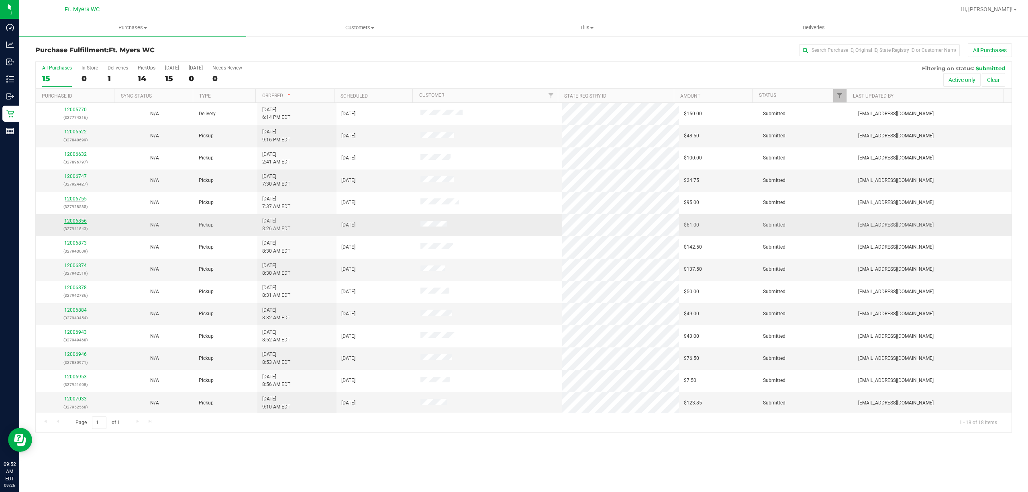
click at [78, 222] on link "12006856" at bounding box center [75, 221] width 22 height 6
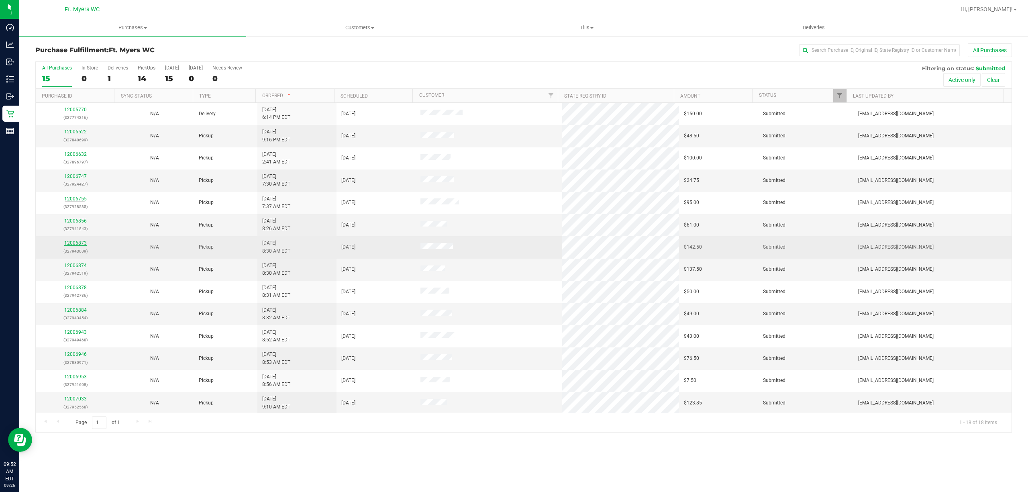
click at [73, 244] on link "12006873" at bounding box center [75, 243] width 22 height 6
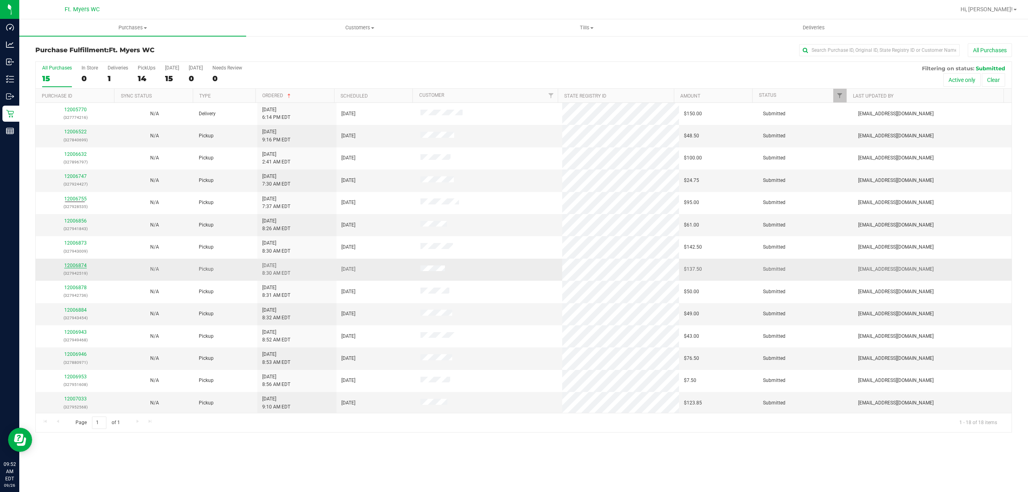
click at [73, 265] on link "12006874" at bounding box center [75, 266] width 22 height 6
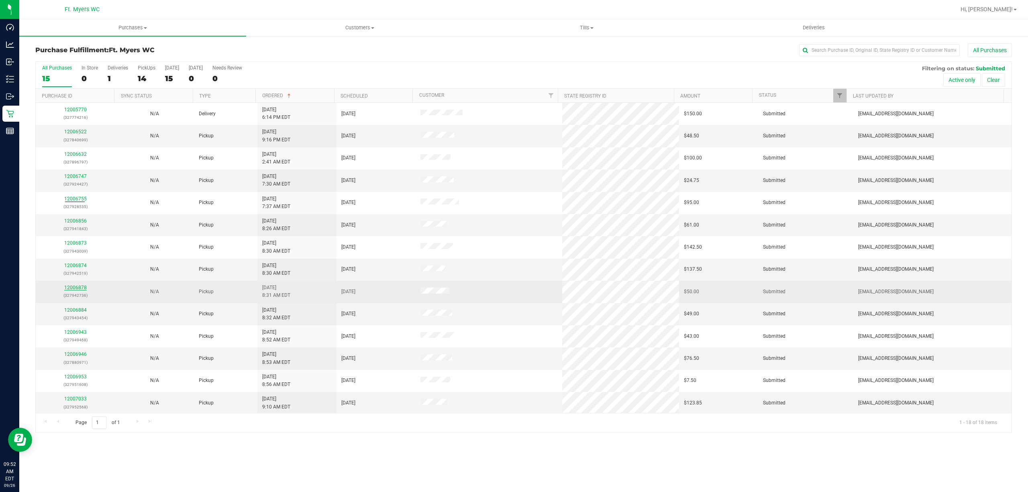
click at [79, 287] on link "12006878" at bounding box center [75, 288] width 22 height 6
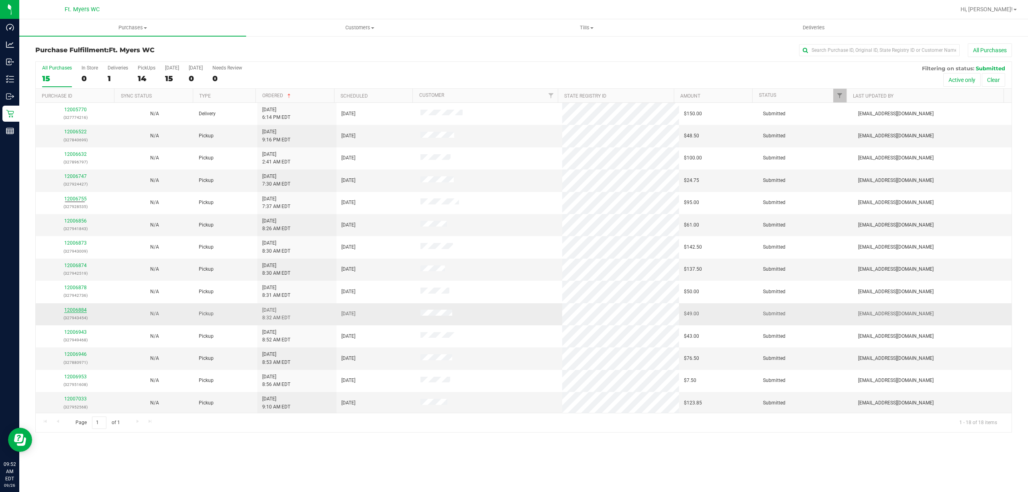
click at [76, 312] on link "12006884" at bounding box center [75, 310] width 22 height 6
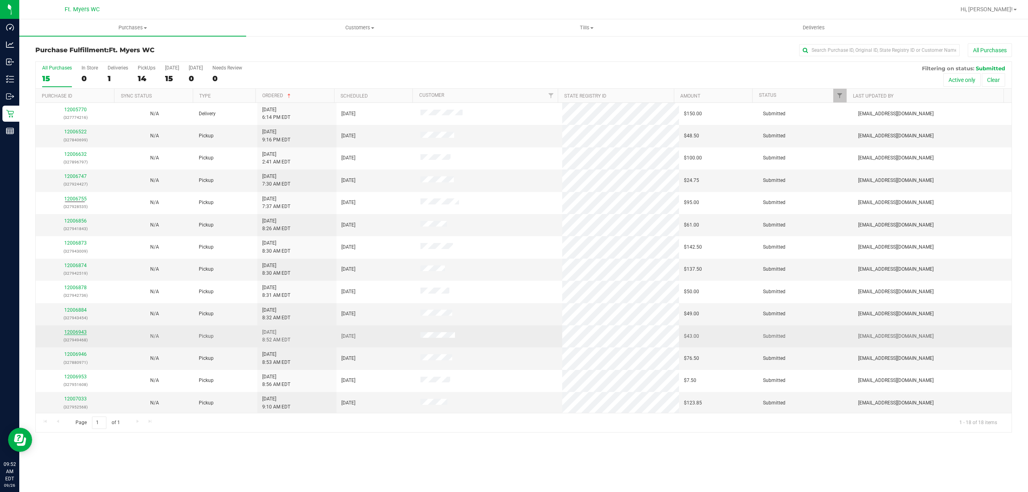
click at [73, 332] on link "12006943" at bounding box center [75, 332] width 22 height 6
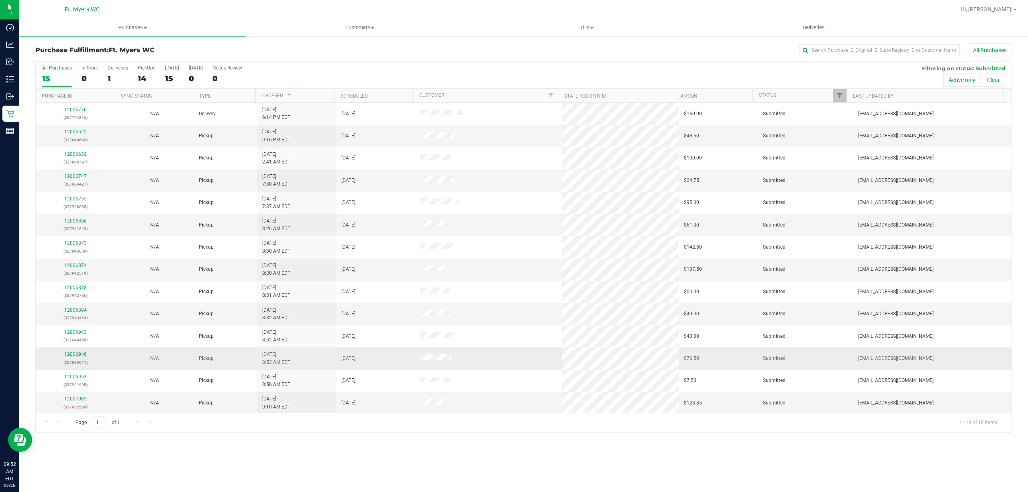
click at [73, 355] on link "12006946" at bounding box center [75, 354] width 22 height 6
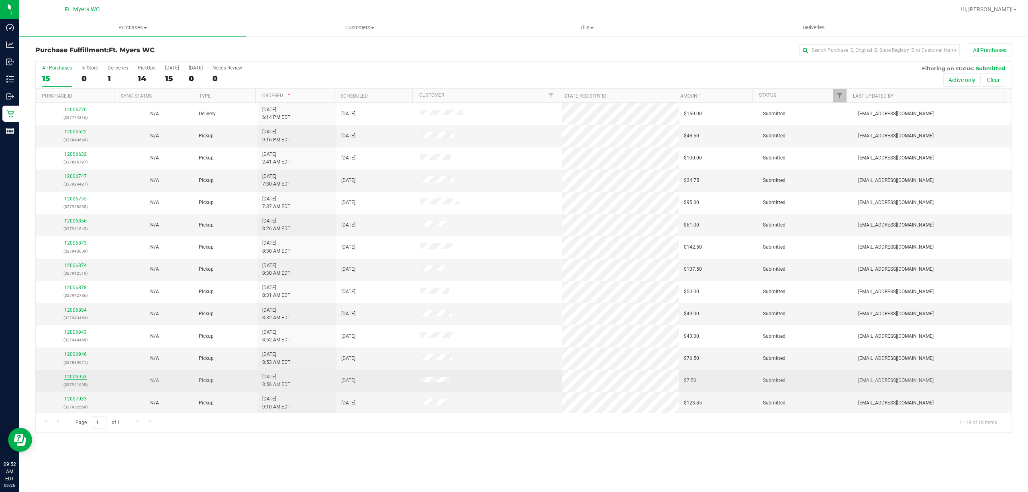
click at [79, 379] on link "12006953" at bounding box center [75, 377] width 22 height 6
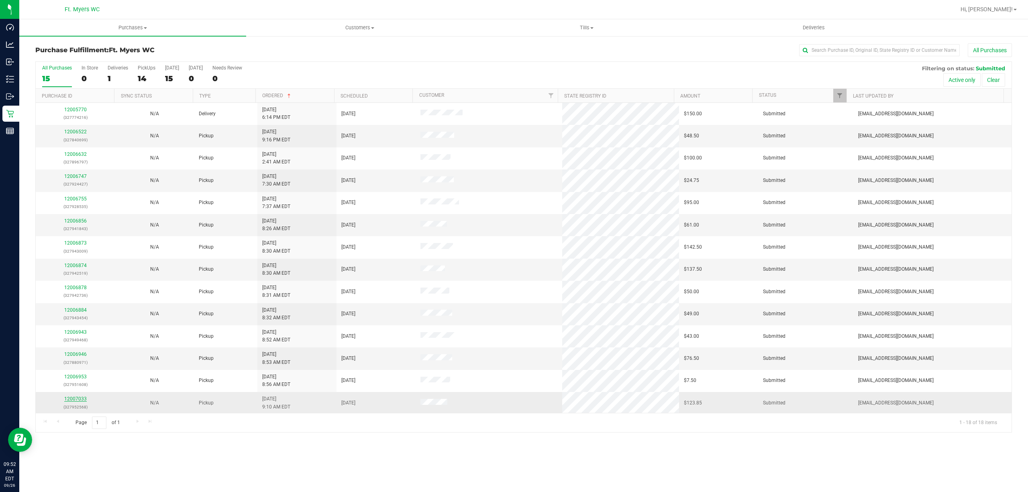
click at [76, 400] on link "12007033" at bounding box center [75, 399] width 22 height 6
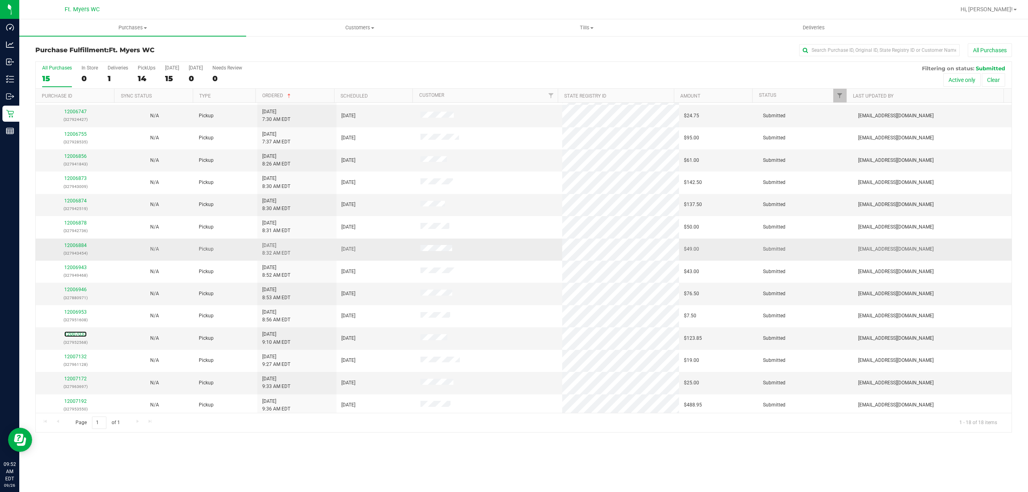
scroll to position [92, 0]
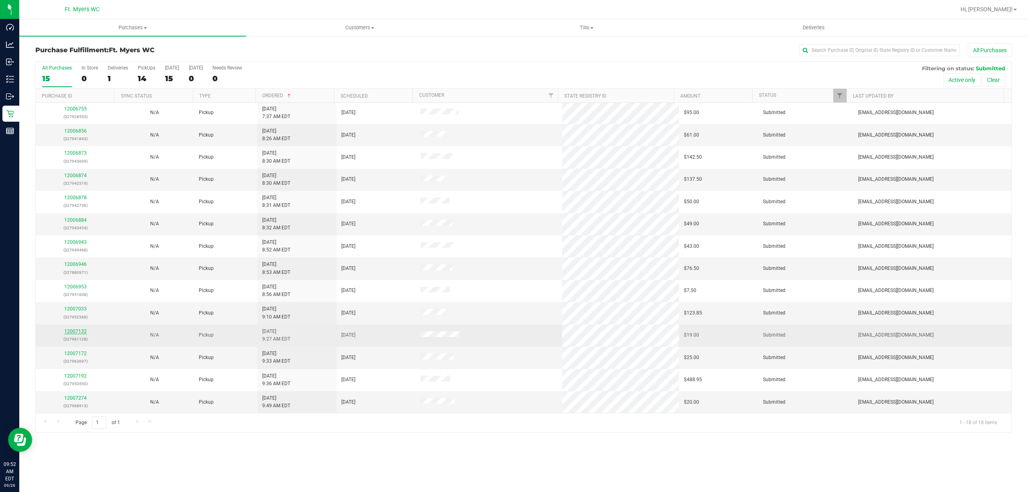
click at [84, 330] on link "12007132" at bounding box center [75, 331] width 22 height 6
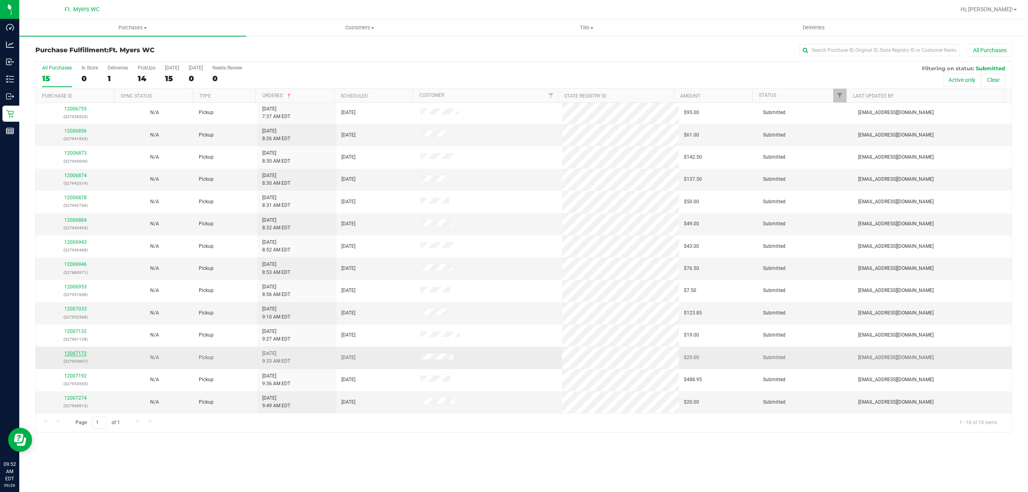
click at [78, 356] on link "12007172" at bounding box center [75, 354] width 22 height 6
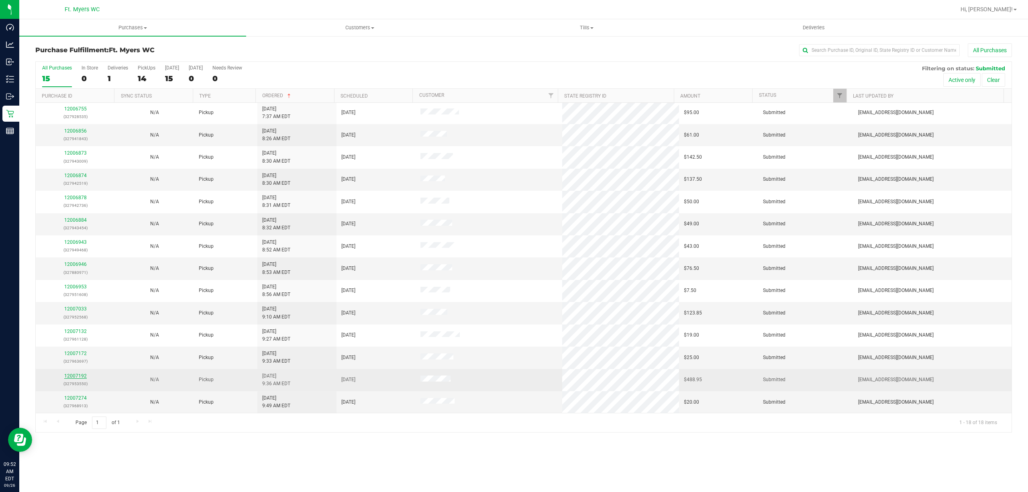
click at [79, 373] on link "12007192" at bounding box center [75, 376] width 22 height 6
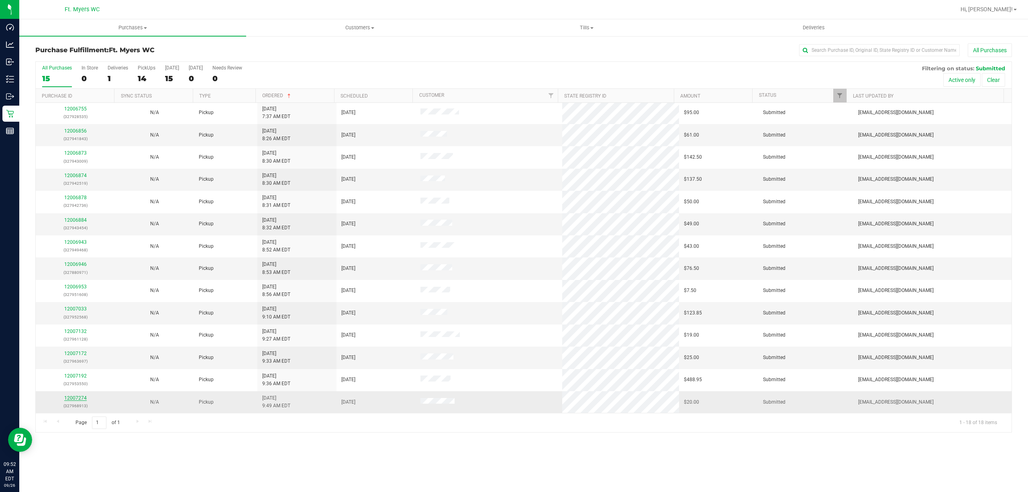
click at [75, 396] on link "12007274" at bounding box center [75, 398] width 22 height 6
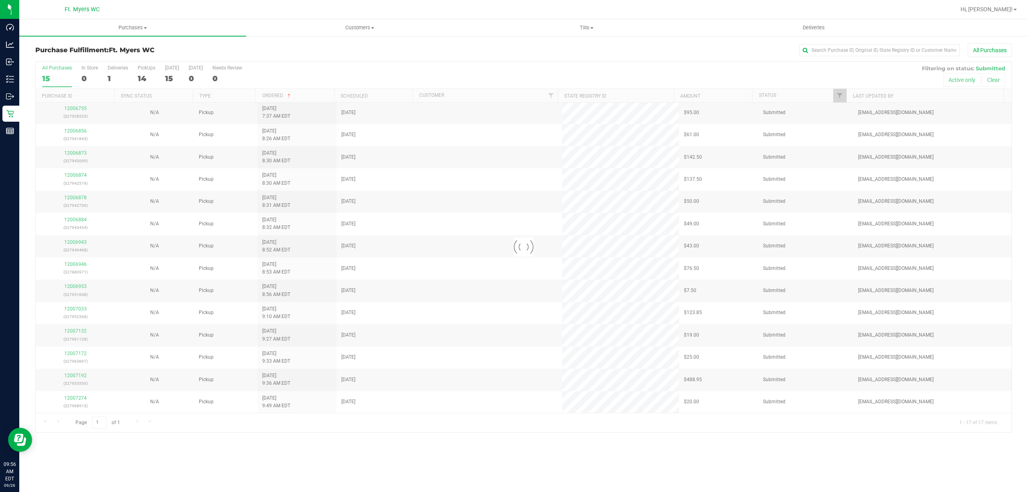
scroll to position [0, 0]
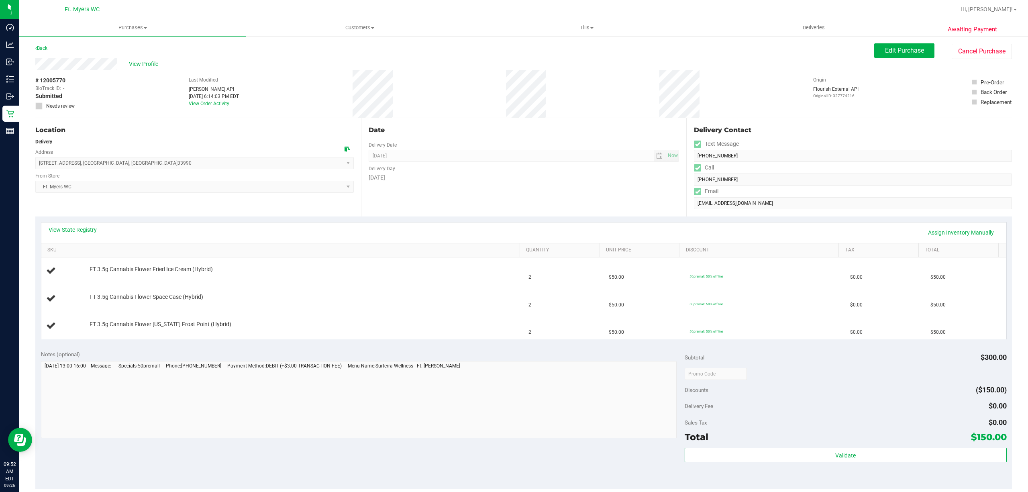
click at [573, 203] on div "Date Delivery Date 09/26/2025 Now 09/26/2025 04:00 PM Now Delivery Day Friday" at bounding box center [524, 167] width 326 height 98
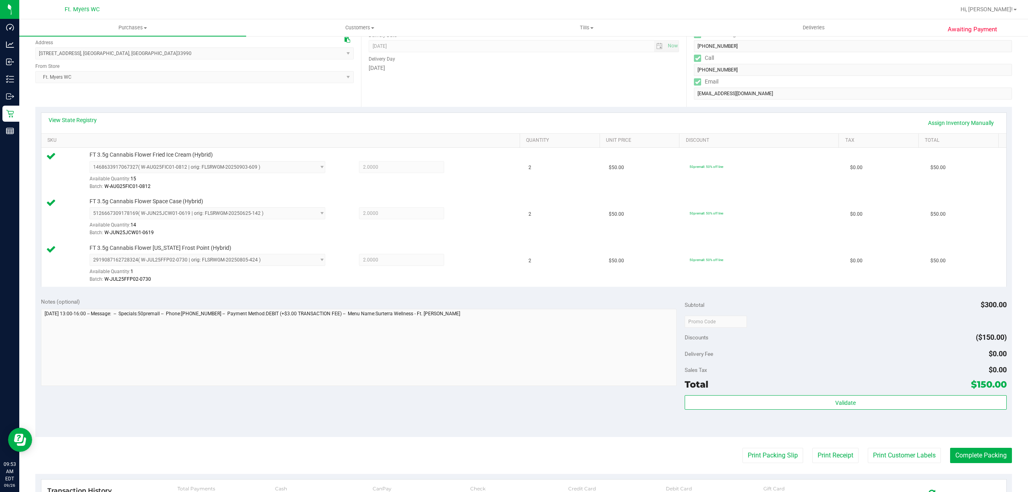
scroll to position [214, 0]
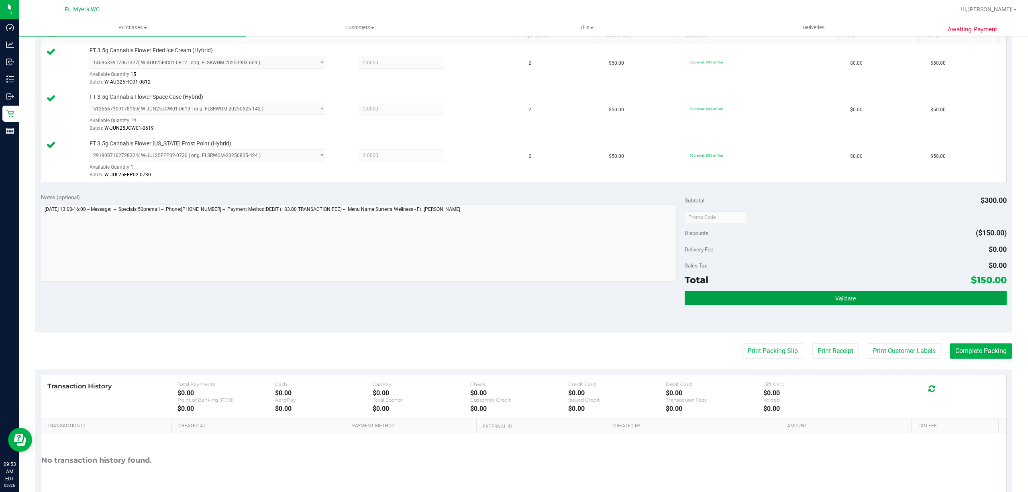
click at [914, 298] on button "Validate" at bounding box center [846, 298] width 322 height 14
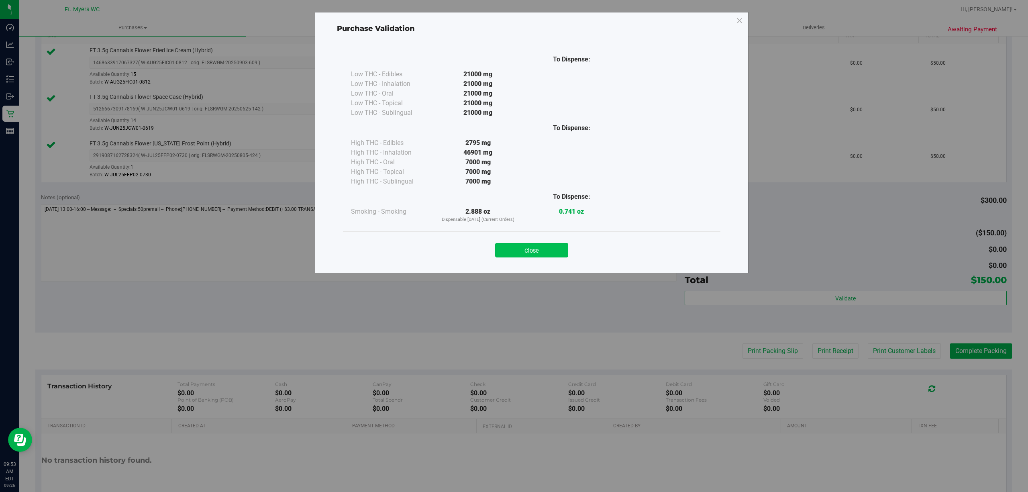
click at [560, 254] on button "Close" at bounding box center [531, 250] width 73 height 14
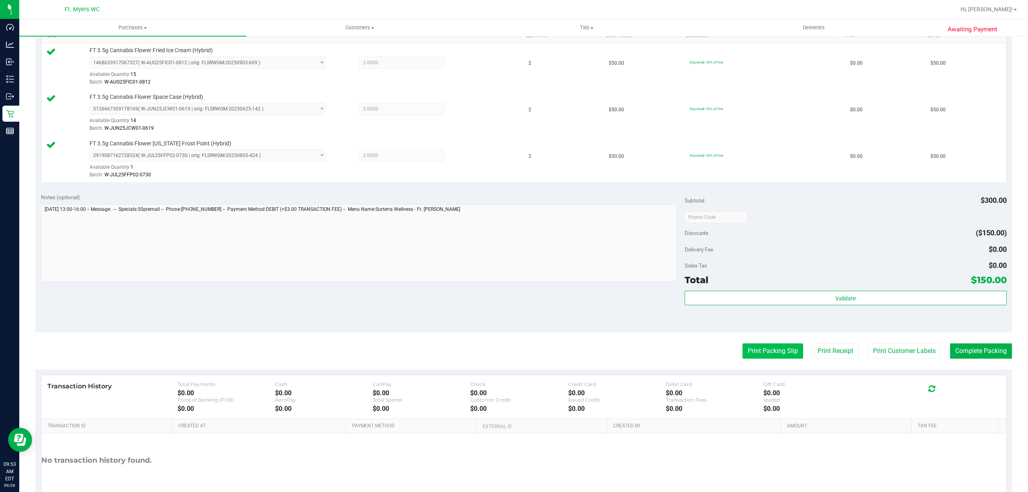
click at [749, 348] on button "Print Packing Slip" at bounding box center [772, 350] width 61 height 15
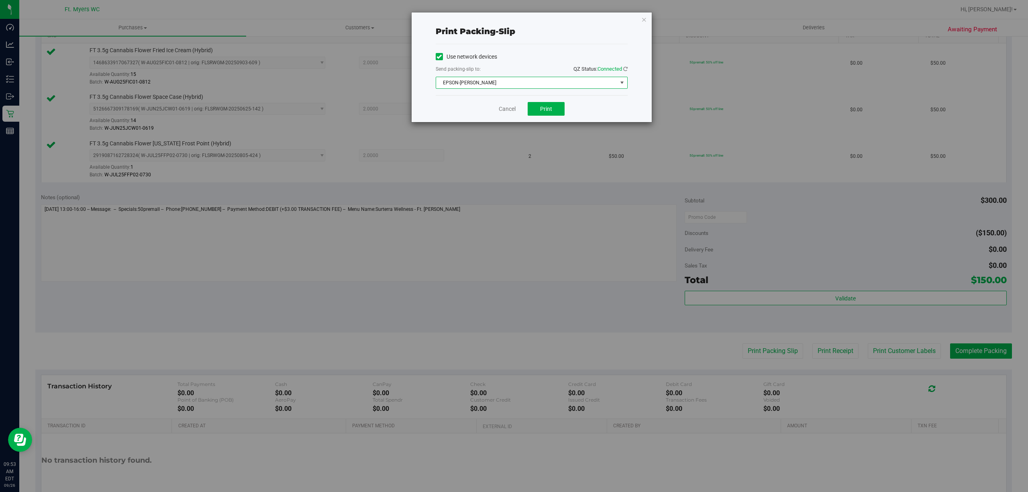
click at [563, 85] on span "EPSON-BEN-KING" at bounding box center [526, 82] width 181 height 11
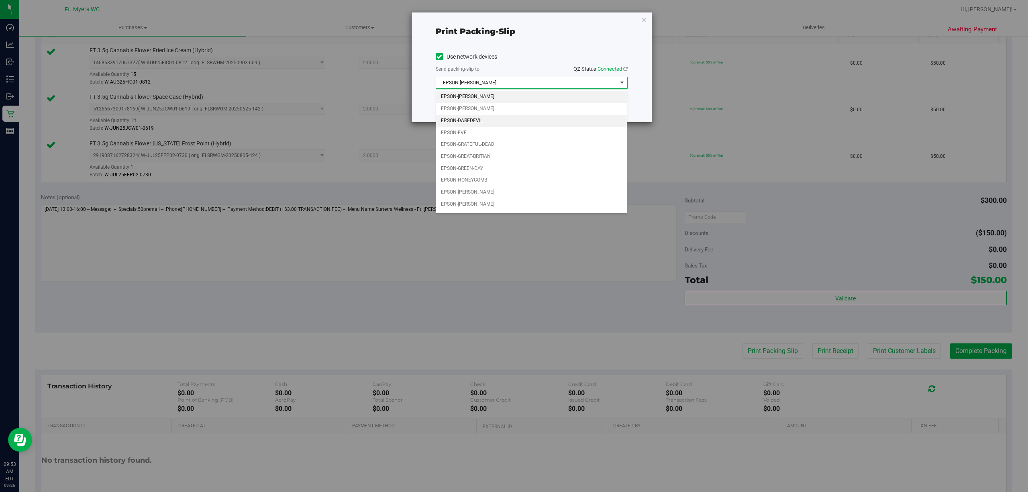
click at [520, 121] on li "EPSON-DAREDEVIL" at bounding box center [531, 121] width 191 height 12
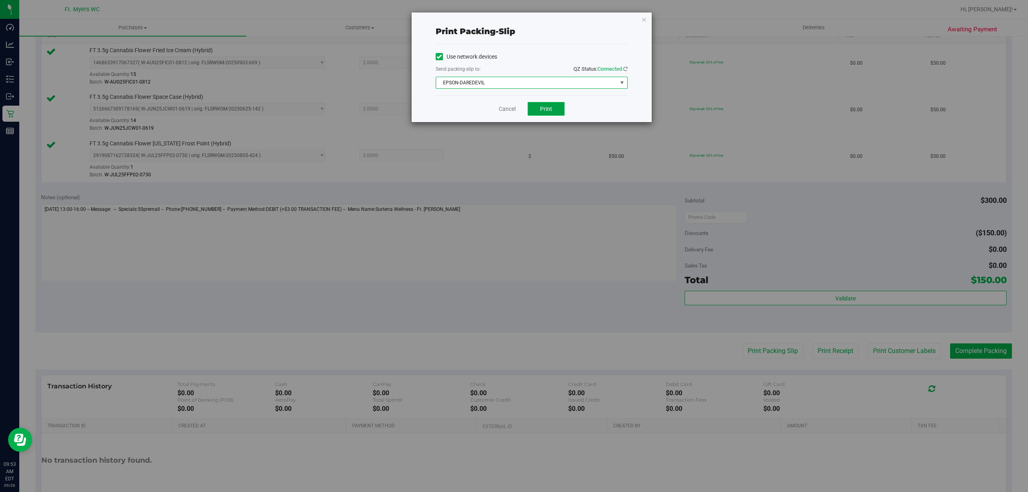
click at [533, 115] on button "Print" at bounding box center [546, 109] width 37 height 14
click at [496, 110] on div "Cancel Print" at bounding box center [532, 108] width 192 height 27
click at [502, 107] on link "Cancel" at bounding box center [507, 109] width 17 height 8
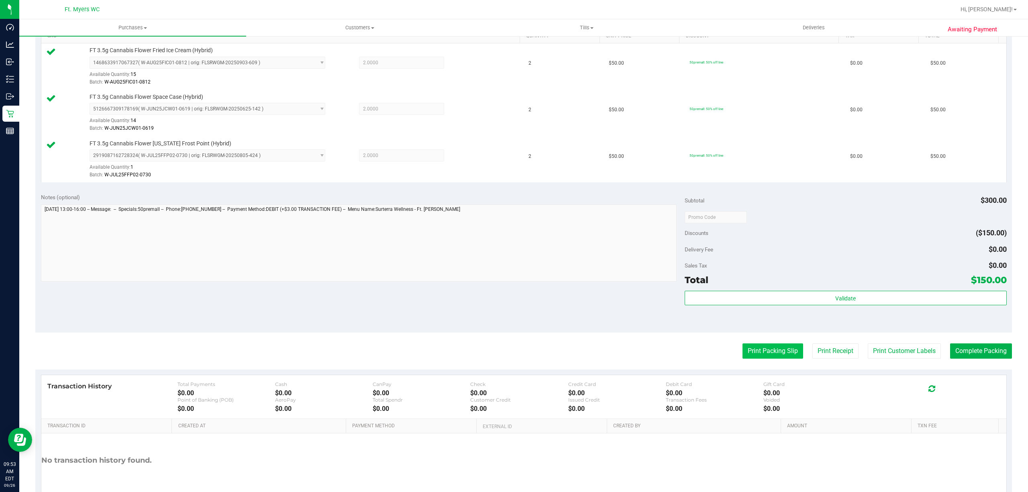
click at [776, 348] on button "Print Packing Slip" at bounding box center [772, 350] width 61 height 15
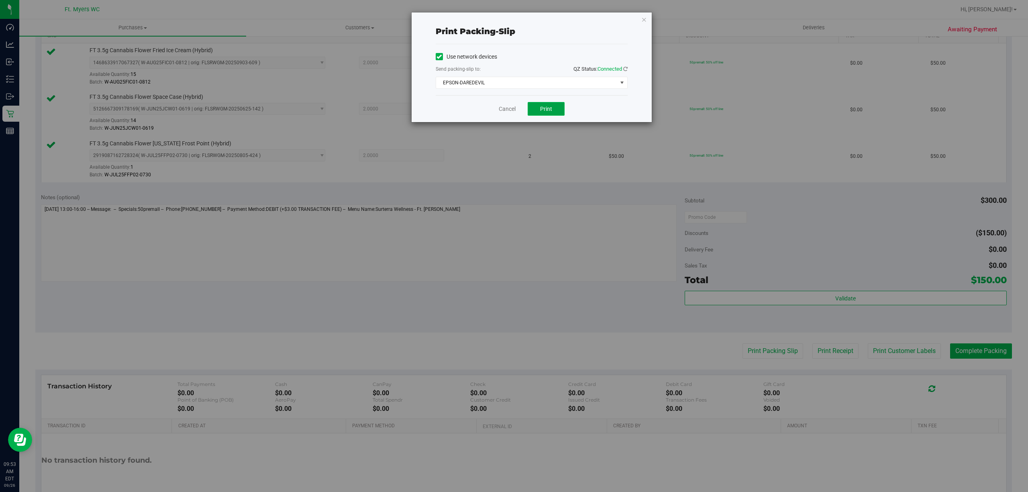
click at [548, 110] on span "Print" at bounding box center [546, 109] width 12 height 6
click at [512, 108] on link "Cancel" at bounding box center [507, 109] width 17 height 8
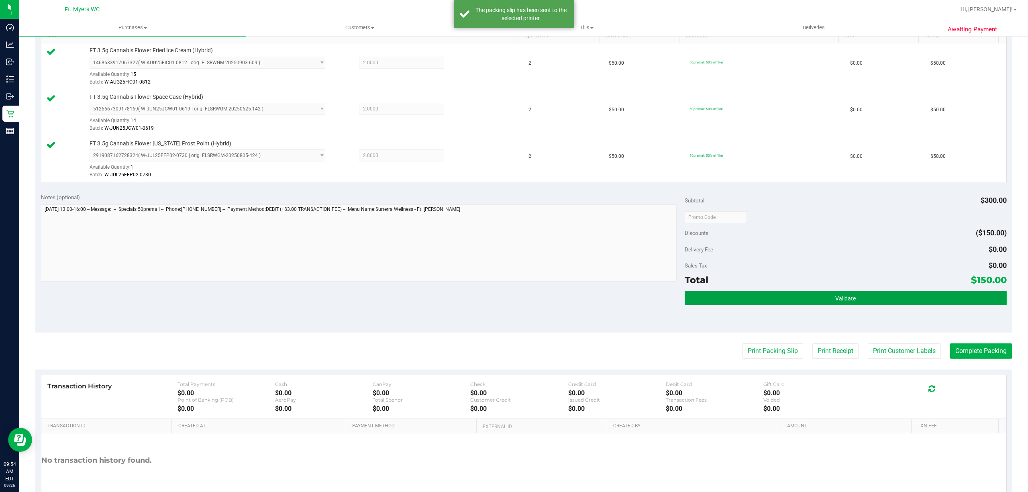
click at [946, 296] on button "Validate" at bounding box center [846, 298] width 322 height 14
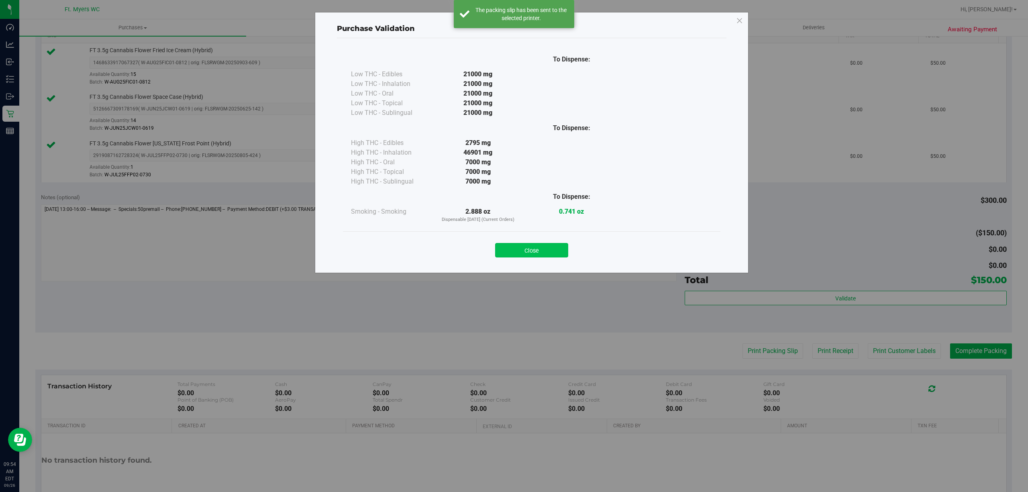
click at [546, 244] on button "Close" at bounding box center [531, 250] width 73 height 14
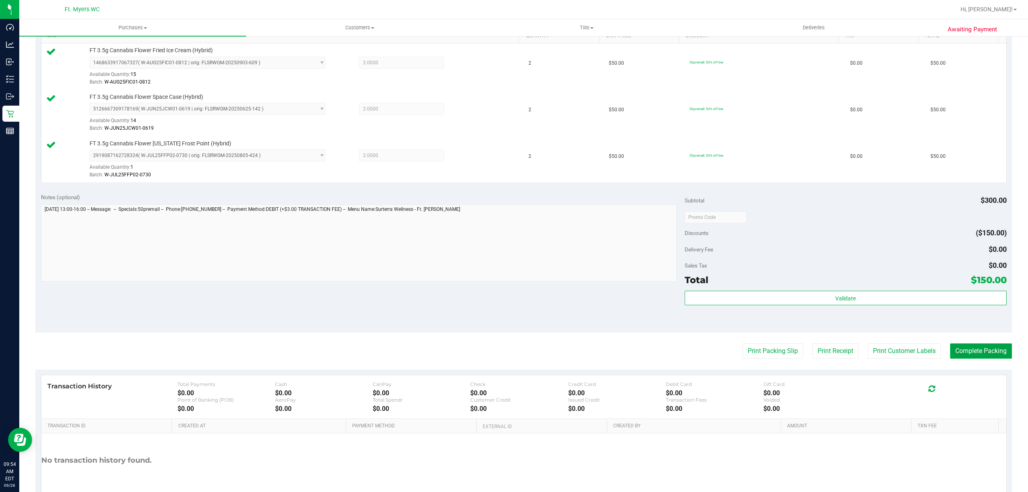
click at [976, 353] on button "Complete Packing" at bounding box center [981, 350] width 62 height 15
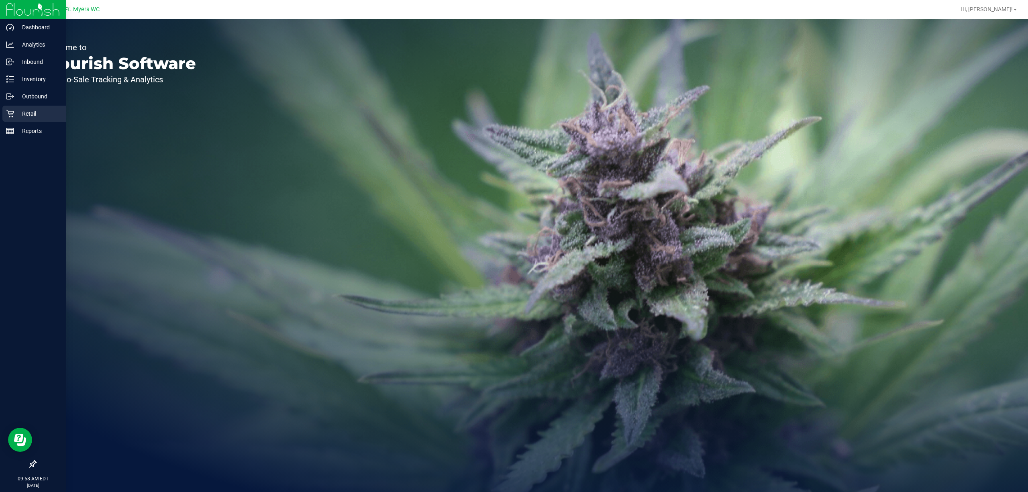
click at [22, 110] on p "Retail" at bounding box center [38, 114] width 48 height 10
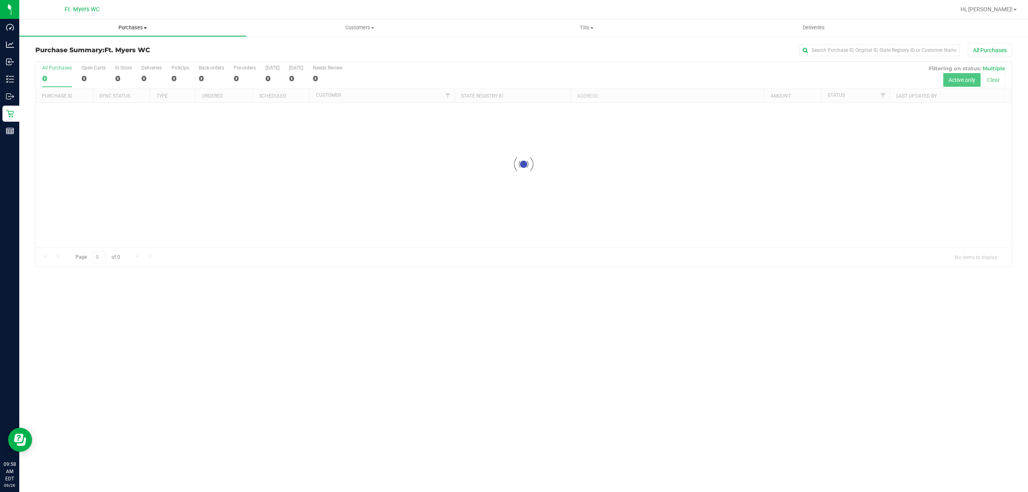
click at [116, 28] on span "Purchases" at bounding box center [132, 27] width 227 height 7
click at [127, 65] on li "All purchases" at bounding box center [132, 68] width 227 height 10
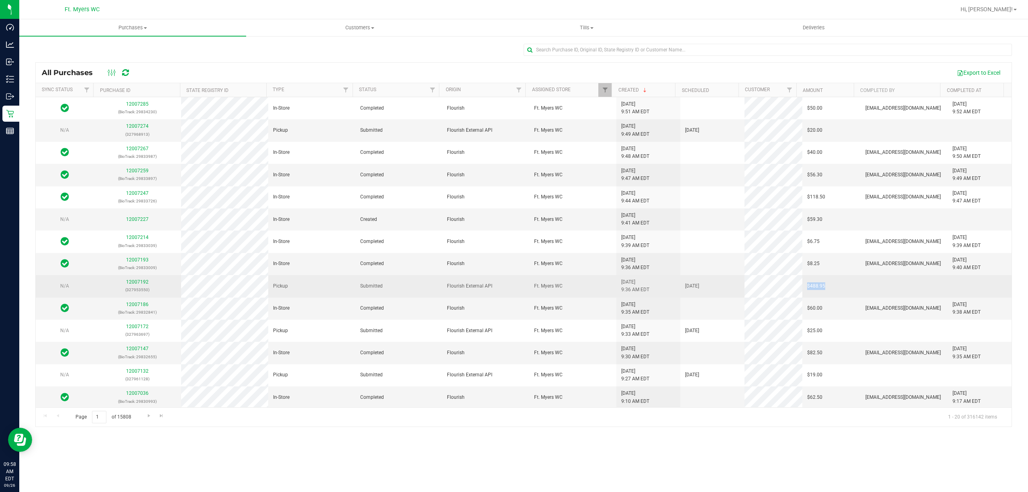
click at [790, 289] on tr "N/A 12007192 (327953550) Pickup Submitted Flourish External API Ft. [PERSON_NAM…" at bounding box center [524, 286] width 976 height 22
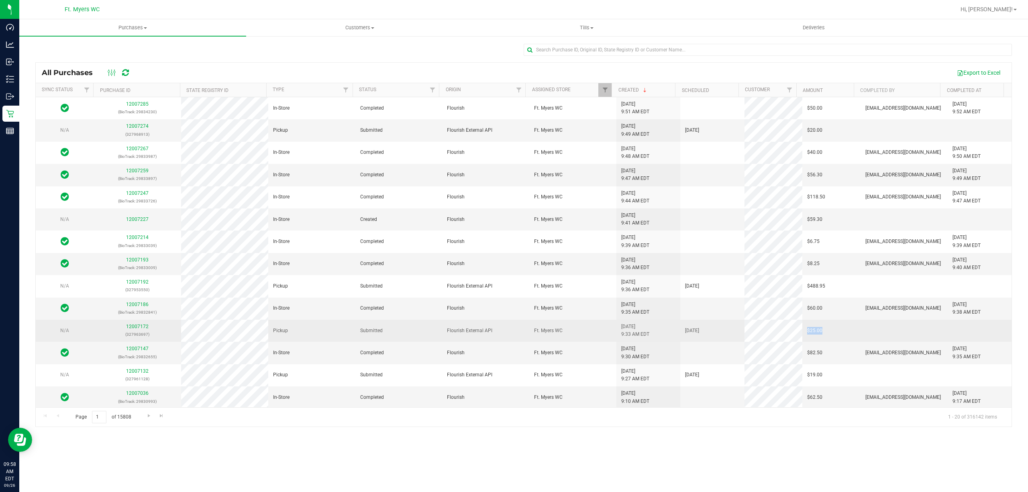
drag, startPoint x: 800, startPoint y: 334, endPoint x: 825, endPoint y: 336, distance: 25.8
click at [825, 336] on td "$25.00" at bounding box center [831, 331] width 58 height 22
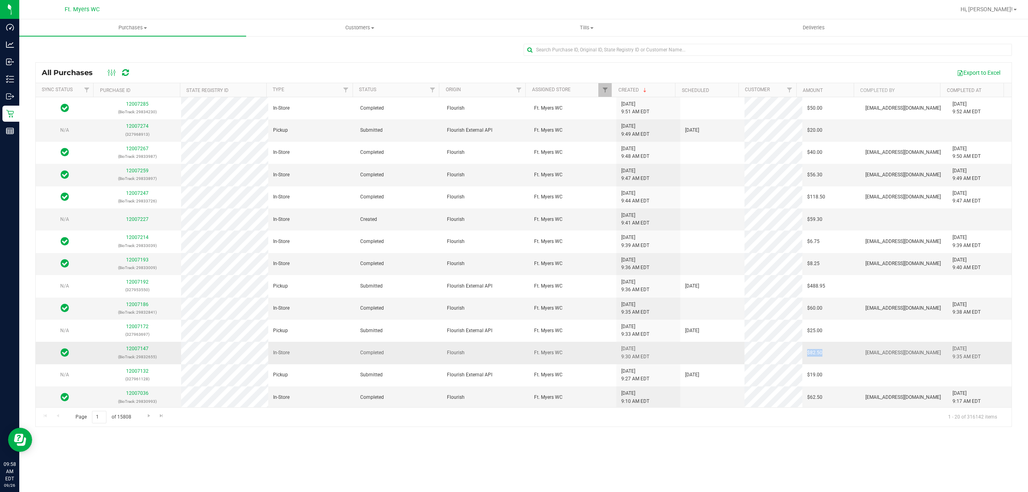
click at [779, 354] on tr "12007147 (BioTrack: 29832655) In-Store Completed Flourish Ft. [PERSON_NAME] [DA…" at bounding box center [524, 353] width 976 height 22
click at [816, 356] on td "$82.50" at bounding box center [831, 353] width 58 height 22
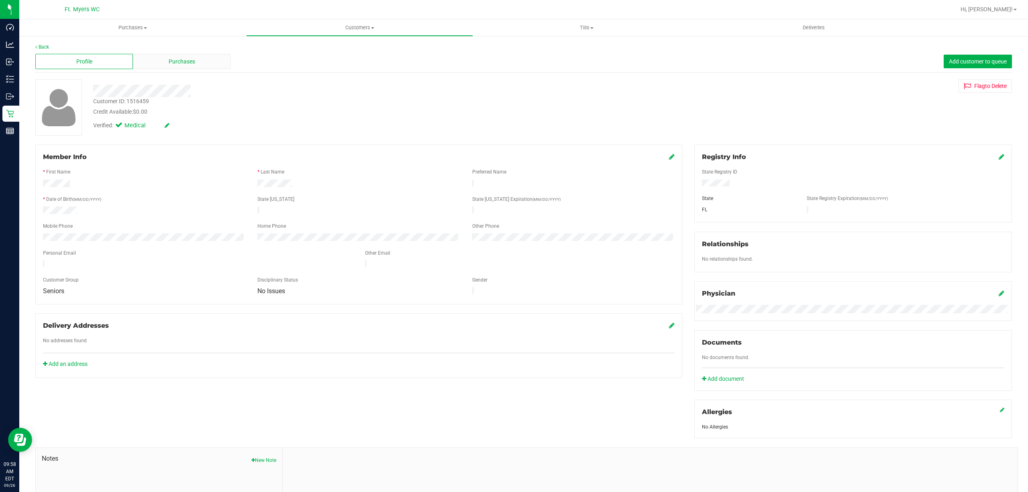
click at [186, 66] on div "Purchases" at bounding box center [182, 61] width 98 height 15
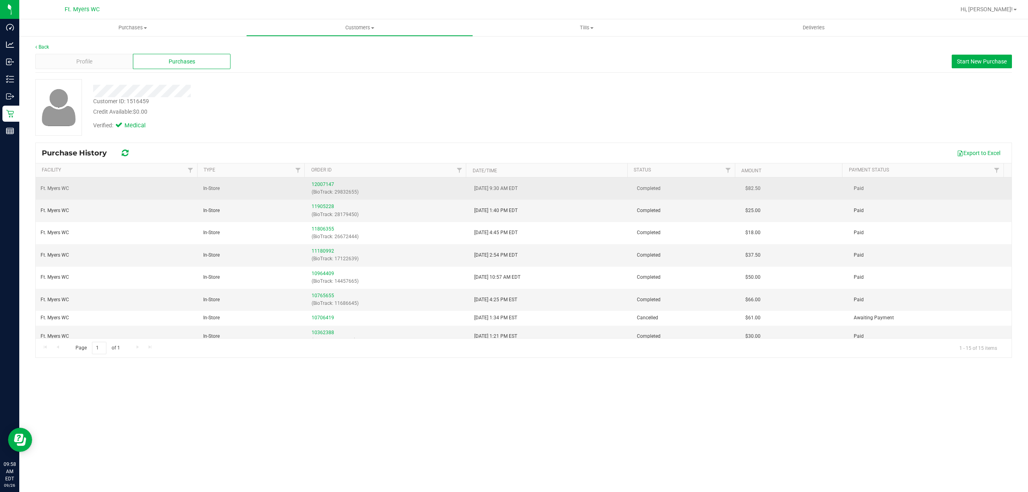
click at [316, 179] on td "12007147 (BioTrack: 29832655)" at bounding box center [388, 188] width 163 height 22
click at [315, 185] on link "12007147" at bounding box center [323, 184] width 22 height 6
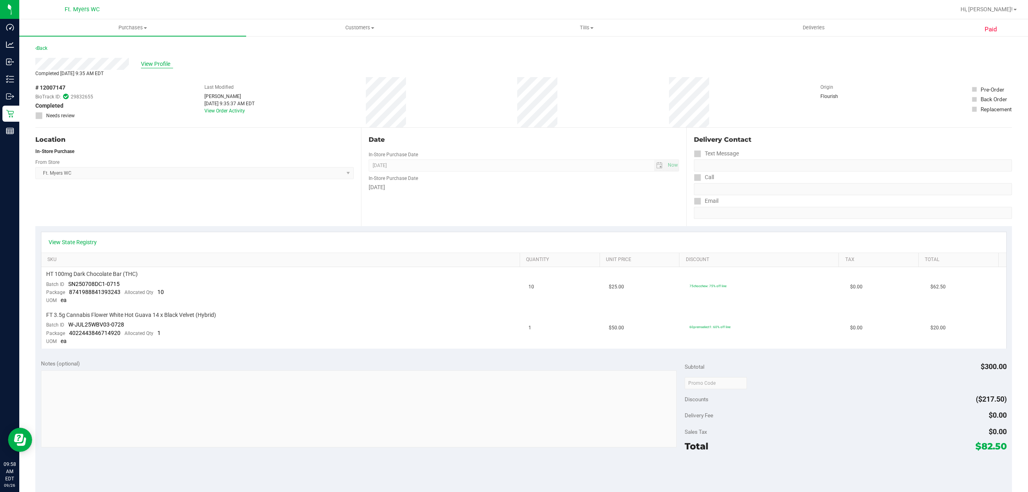
click at [171, 61] on span "View Profile" at bounding box center [157, 64] width 32 height 8
